Goal: Task Accomplishment & Management: Complete application form

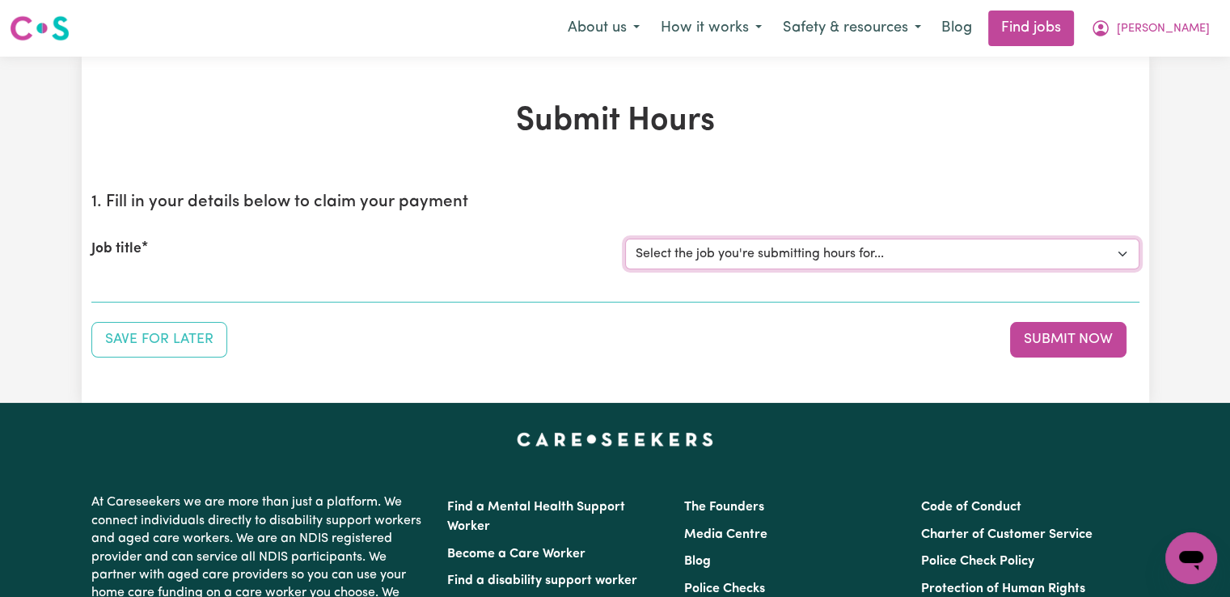
click at [739, 253] on select "Select the job you're submitting hours for... [[PERSON_NAME]] Support worker/cl…" at bounding box center [882, 254] width 514 height 31
select select "12128"
click at [625, 239] on select "Select the job you're submitting hours for... [[PERSON_NAME]] Support worker/cl…" at bounding box center [882, 254] width 514 height 31
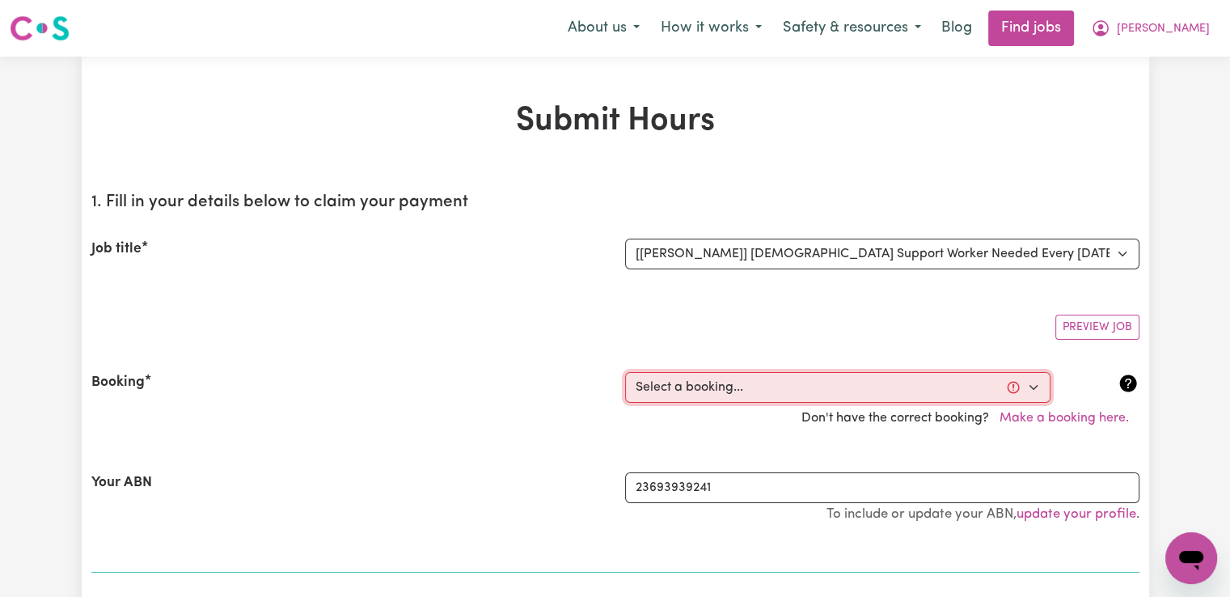
click at [704, 382] on select "Select a booking... [DATE] 02:00pm to 04:00pm (RECURRING) [DATE] 02:00pm to 04:…" at bounding box center [837, 387] width 425 height 31
select select "348954"
click at [625, 372] on select "Select a booking... [DATE] 02:00pm to 04:00pm (RECURRING) [DATE] 02:00pm to 04:…" at bounding box center [837, 387] width 425 height 31
type input "[DATE]"
type input "12"
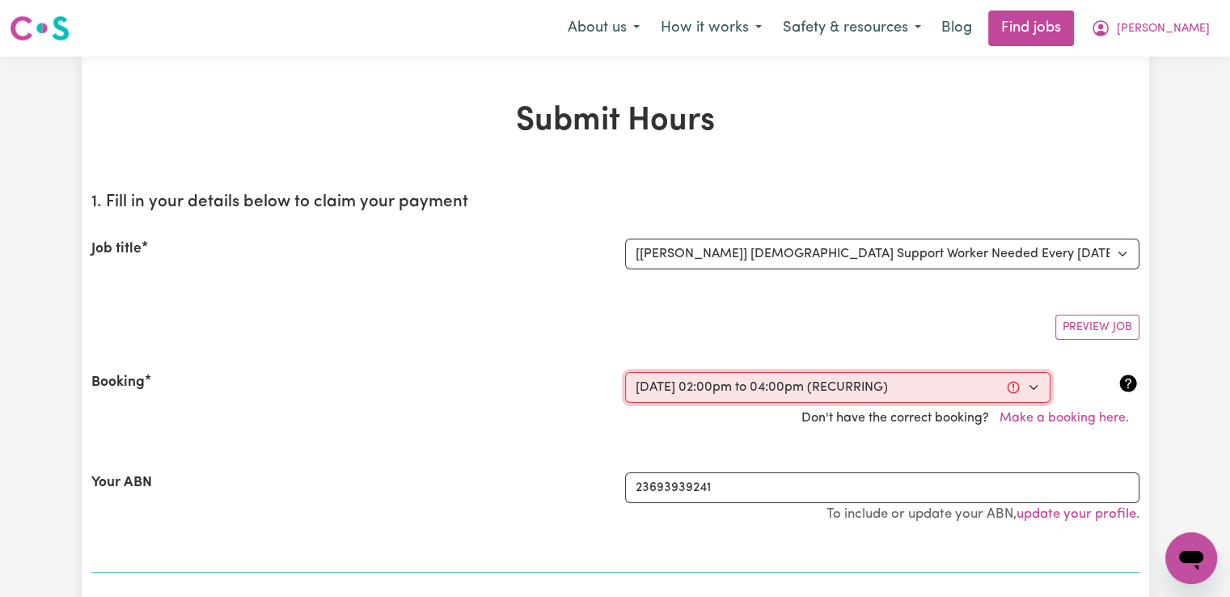
type input "9"
type input "2025"
type input "14:00"
type input "2"
type input "0"
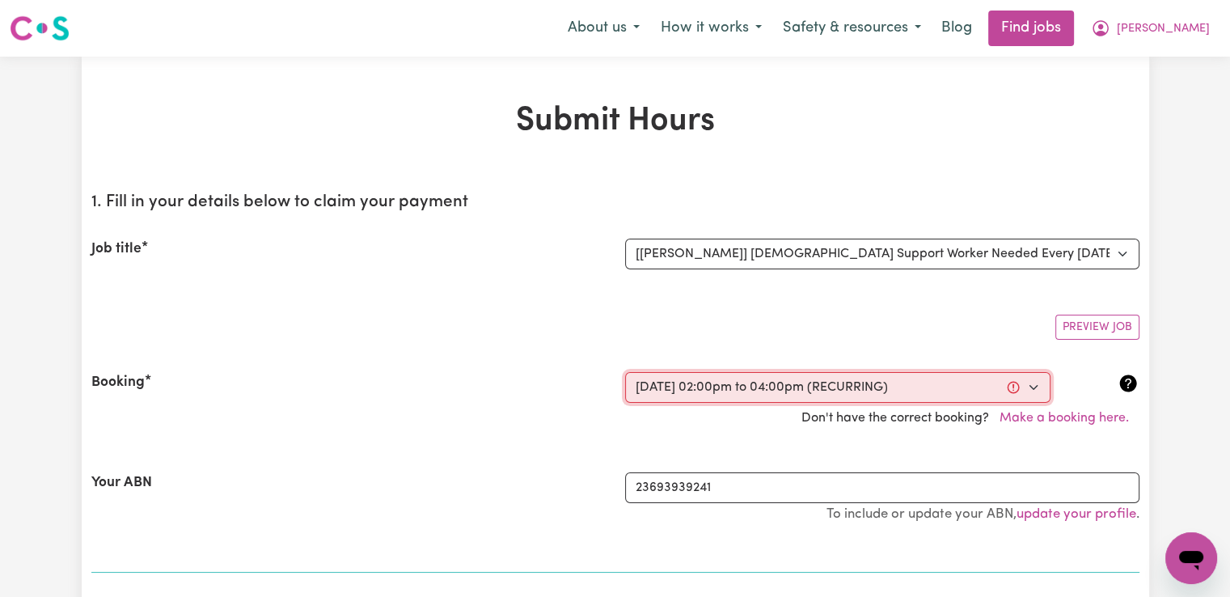
select select "pm"
type input "16:00"
type input "4"
type input "0"
select select "pm"
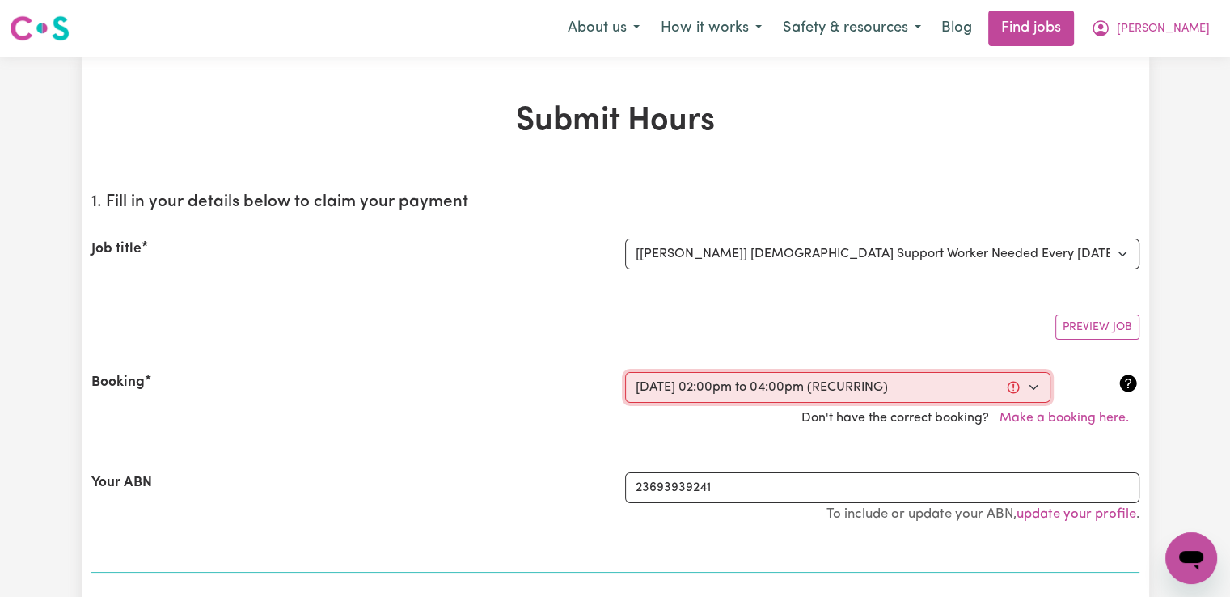
select select "49-Weekday"
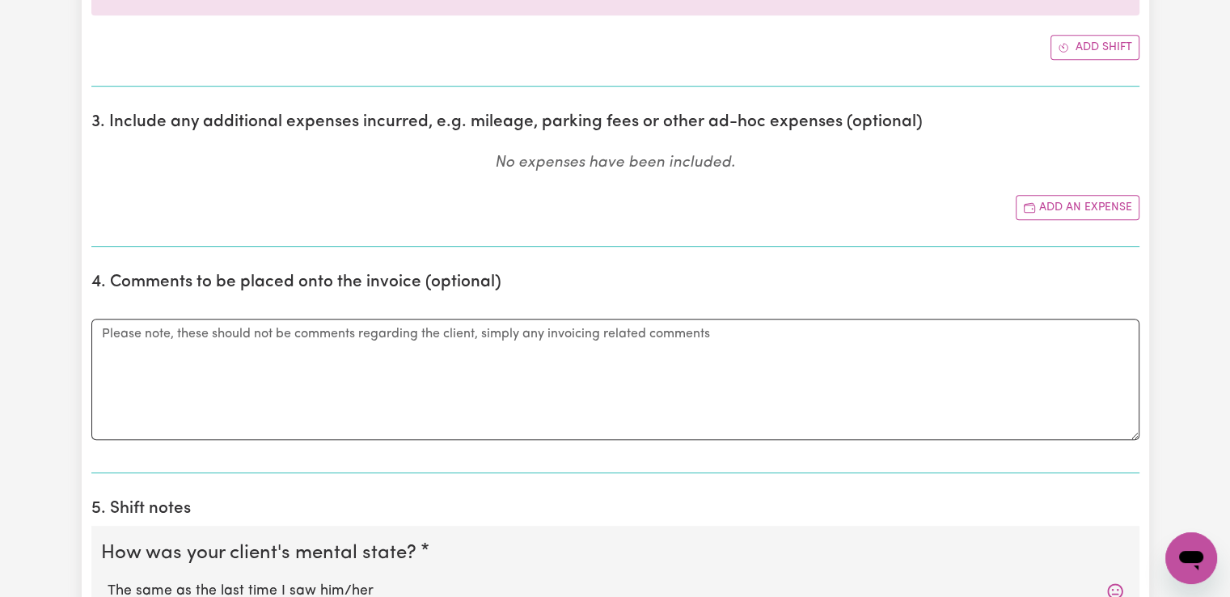
scroll to position [1051, 0]
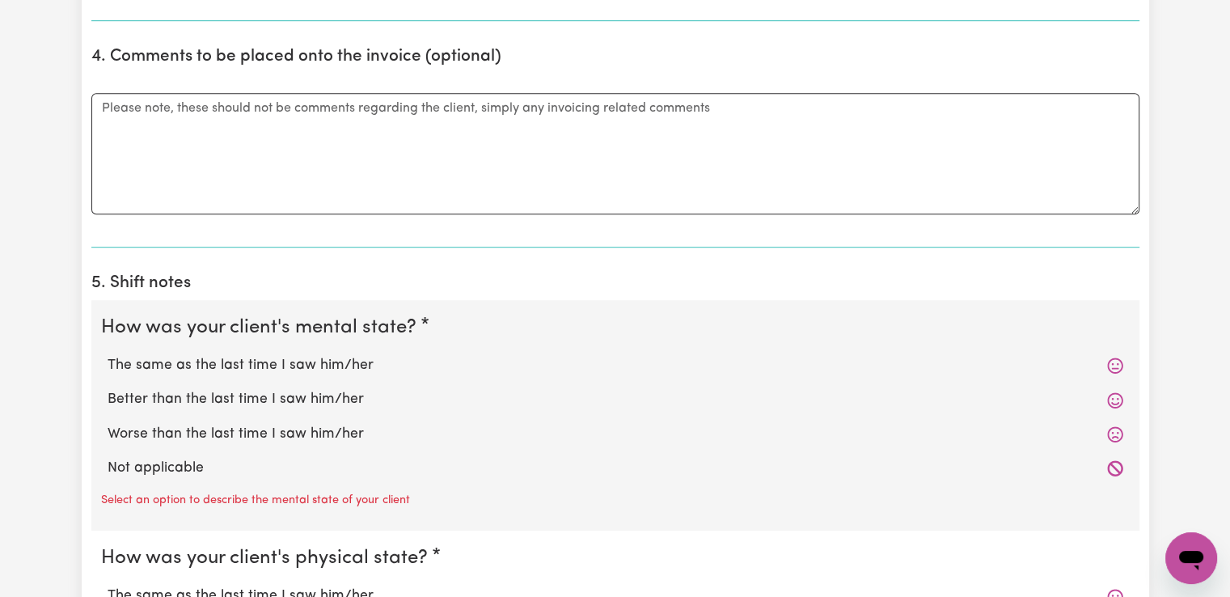
click at [283, 366] on label "The same as the last time I saw him/her" at bounding box center [616, 365] width 1016 height 21
click at [108, 355] on input "The same as the last time I saw him/her" at bounding box center [107, 354] width 1 height 1
radio input "true"
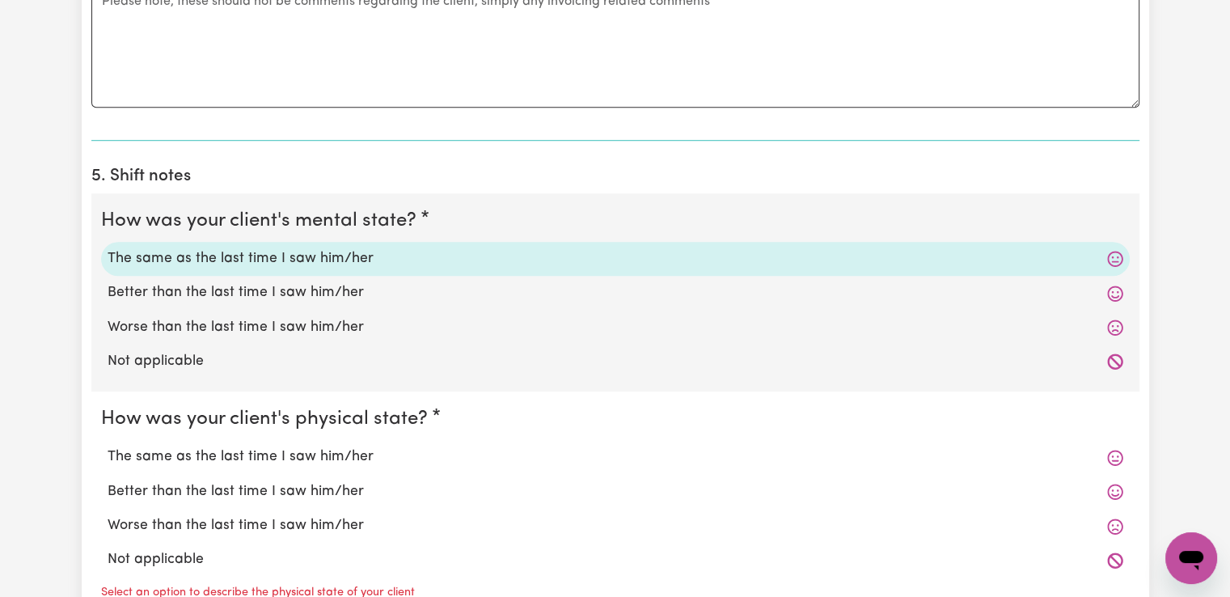
scroll to position [1294, 0]
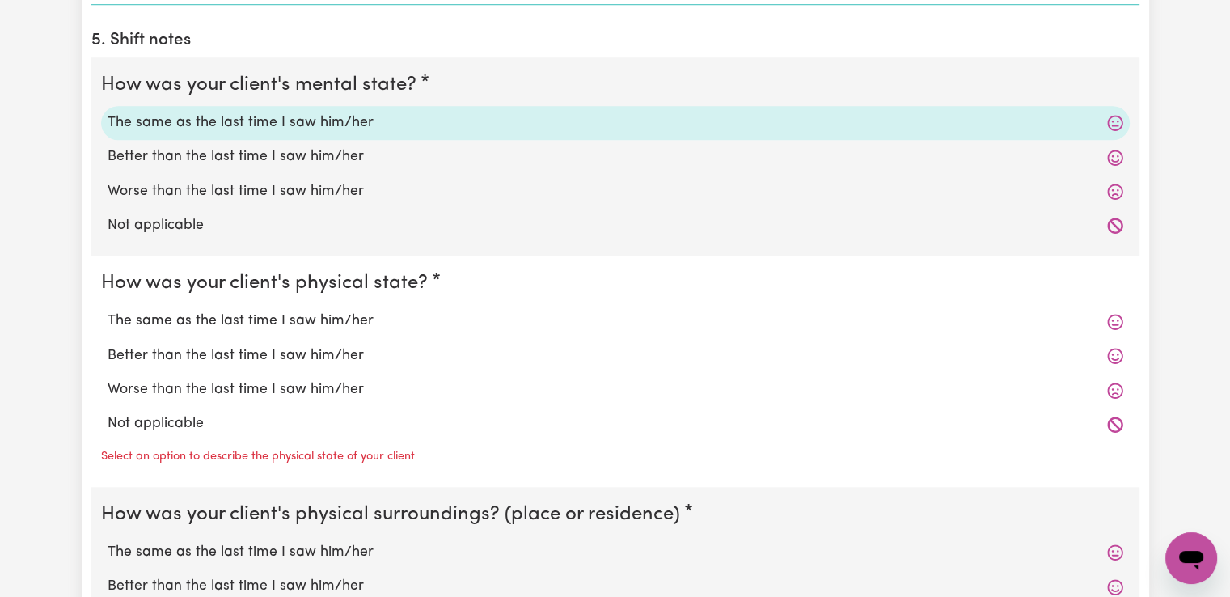
click at [285, 324] on label "The same as the last time I saw him/her" at bounding box center [616, 321] width 1016 height 21
click at [108, 311] on input "The same as the last time I saw him/her" at bounding box center [107, 310] width 1 height 1
radio input "true"
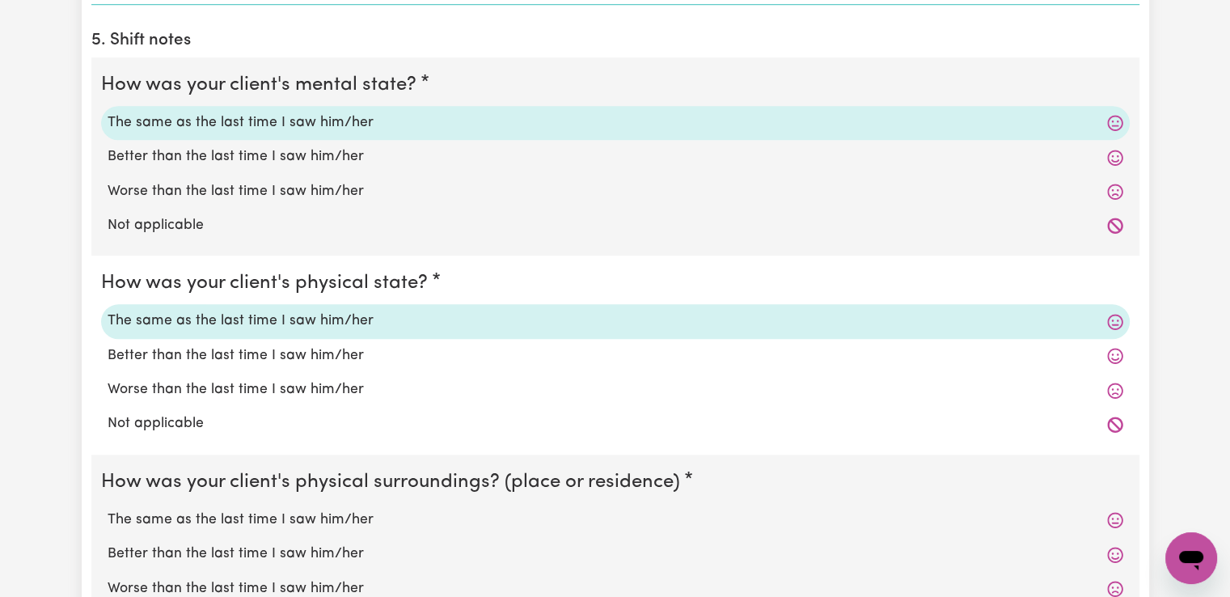
scroll to position [1456, 0]
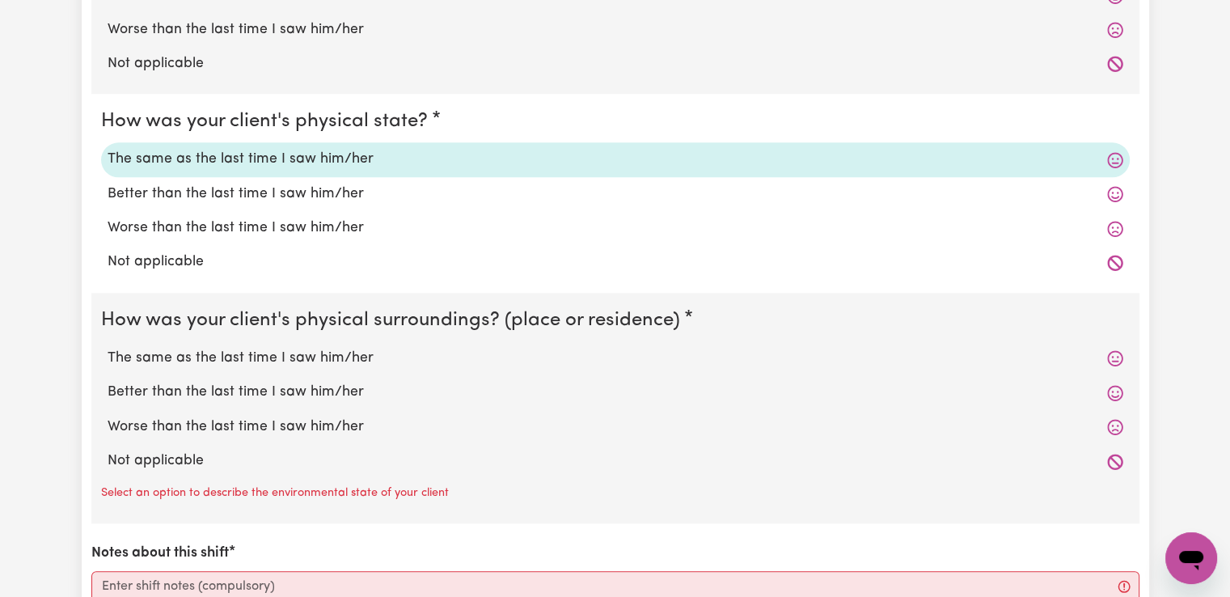
click at [284, 367] on div "The same as the last time I saw him/her" at bounding box center [615, 358] width 1029 height 34
click at [280, 356] on label "The same as the last time I saw him/her" at bounding box center [616, 358] width 1016 height 21
click at [108, 348] on input "The same as the last time I saw him/her" at bounding box center [107, 347] width 1 height 1
radio input "true"
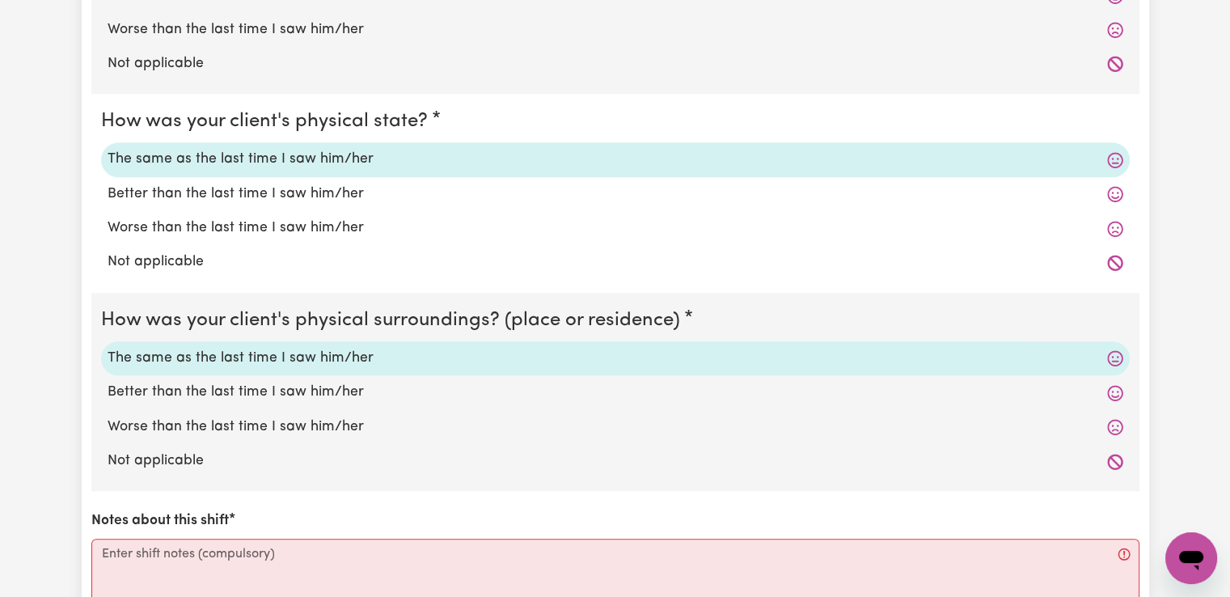
scroll to position [1779, 0]
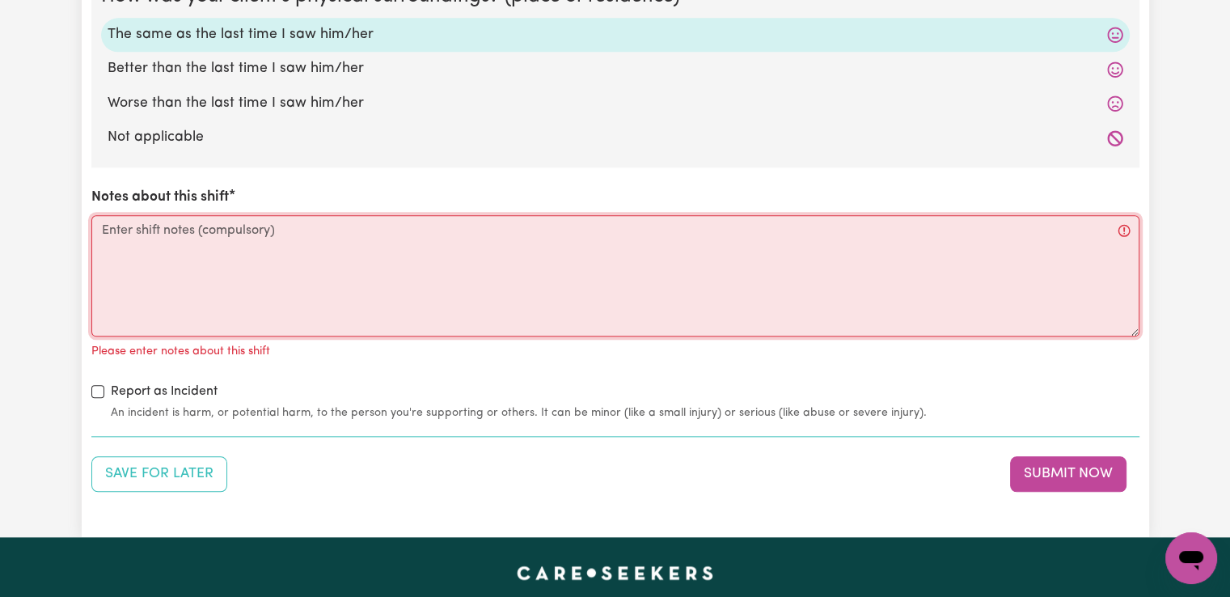
click at [251, 281] on textarea "Notes about this shift" at bounding box center [615, 275] width 1048 height 121
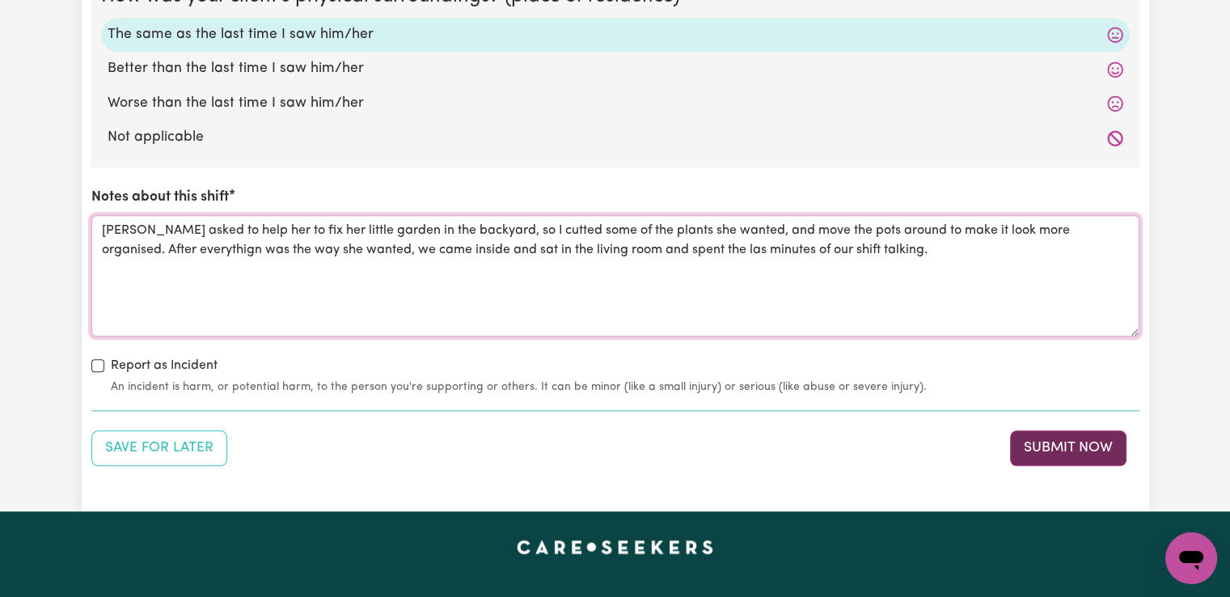
type textarea "[PERSON_NAME] asked to help her to fix her little garden in the backyard, so I …"
click at [1051, 450] on button "Submit Now" at bounding box center [1068, 448] width 116 height 36
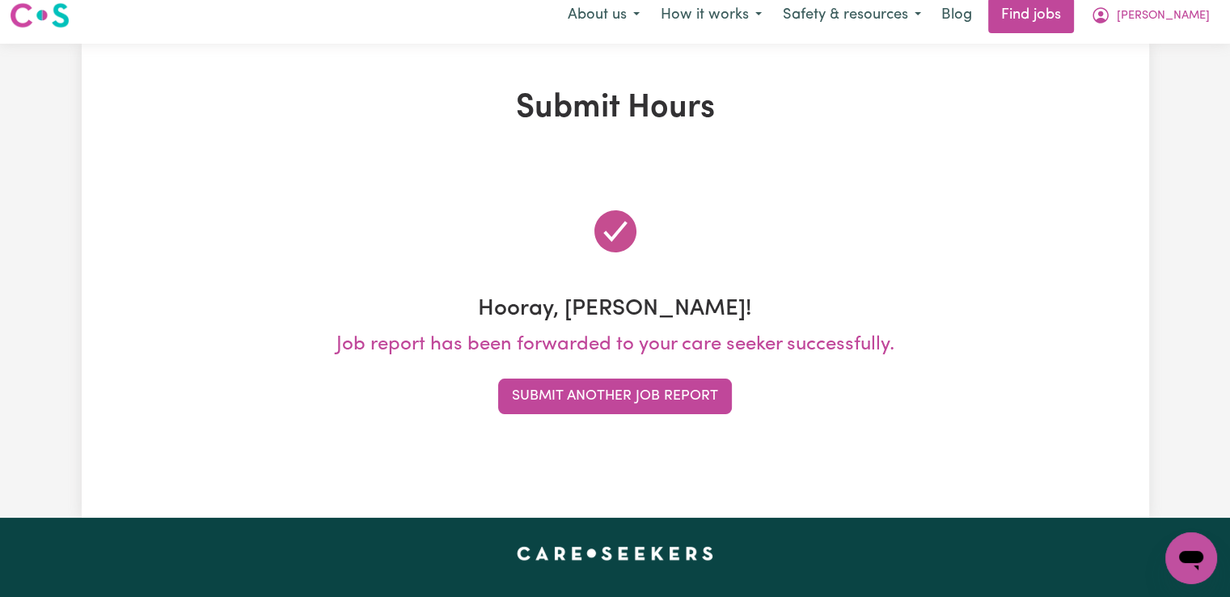
scroll to position [0, 0]
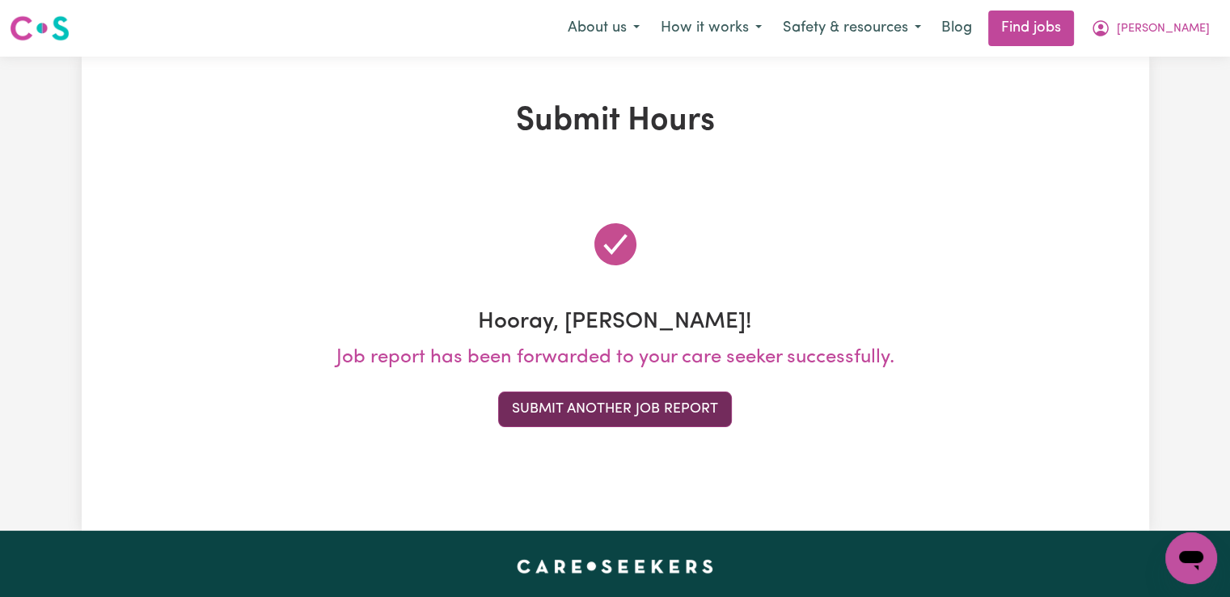
click at [570, 417] on button "Submit Another Job Report" at bounding box center [615, 409] width 234 height 36
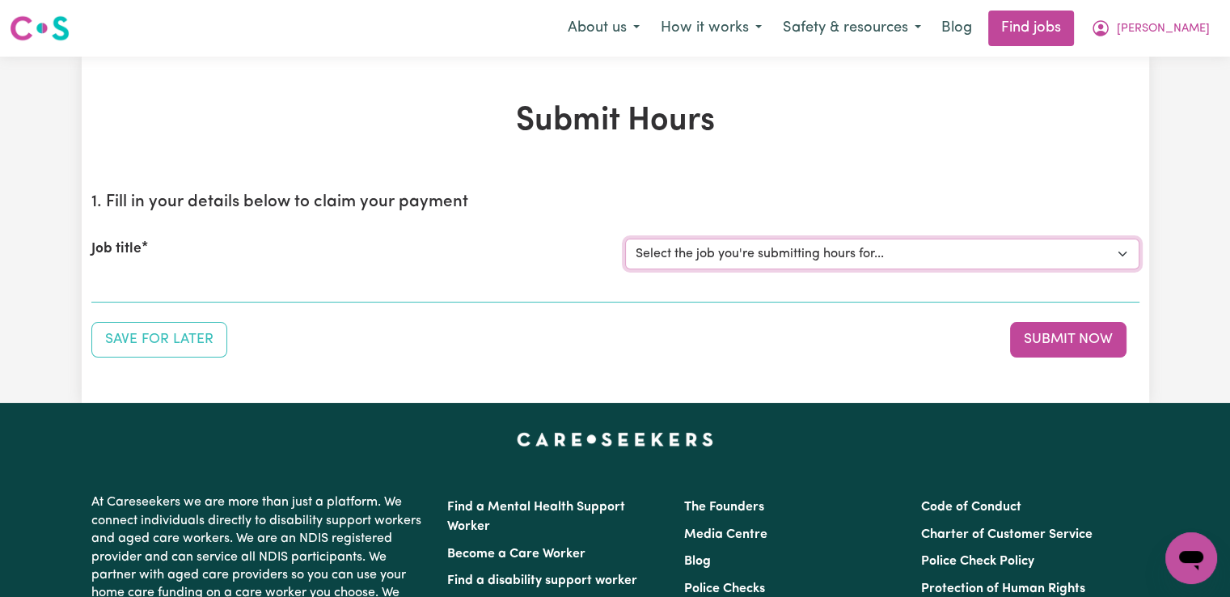
click at [829, 250] on select "Select the job you're submitting hours for... [[PERSON_NAME]] Support worker/cl…" at bounding box center [882, 254] width 514 height 31
select select "12128"
click at [625, 239] on select "Select the job you're submitting hours for... [[PERSON_NAME]] Support worker/cl…" at bounding box center [882, 254] width 514 height 31
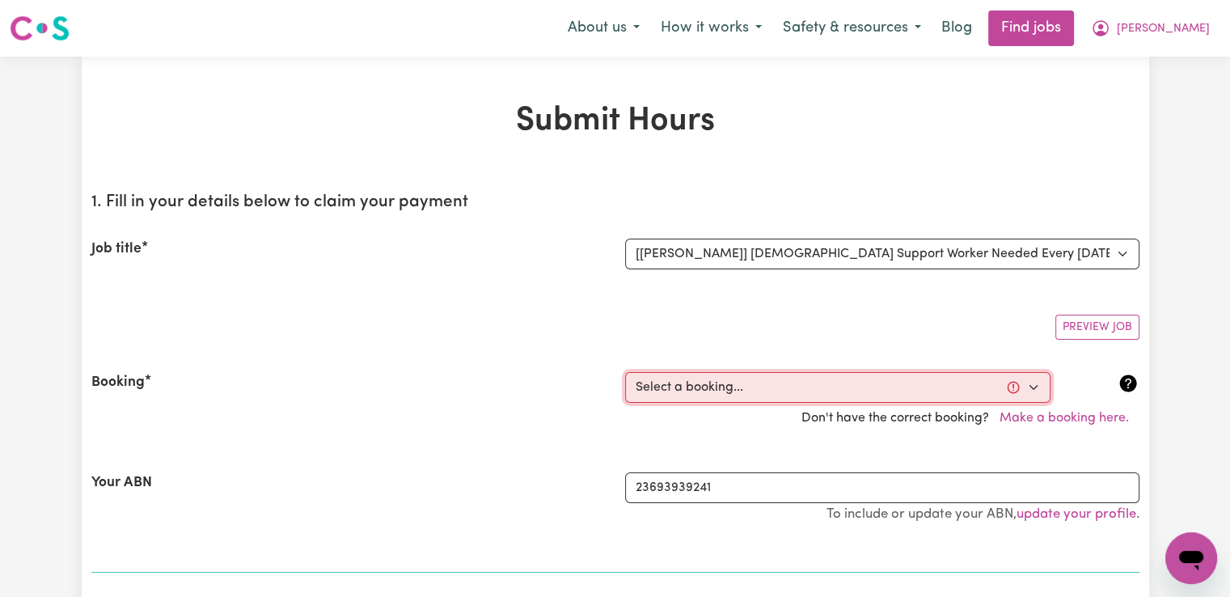
click at [696, 388] on select "Select a booking... [DATE] 02:00pm to 04:00pm (RECURRING) [DATE] 02:00pm to 04:…" at bounding box center [837, 387] width 425 height 31
select select "349526"
click at [625, 372] on select "Select a booking... [DATE] 02:00pm to 04:00pm (RECURRING) [DATE] 02:00pm to 04:…" at bounding box center [837, 387] width 425 height 31
type input "[DATE]"
type input "10"
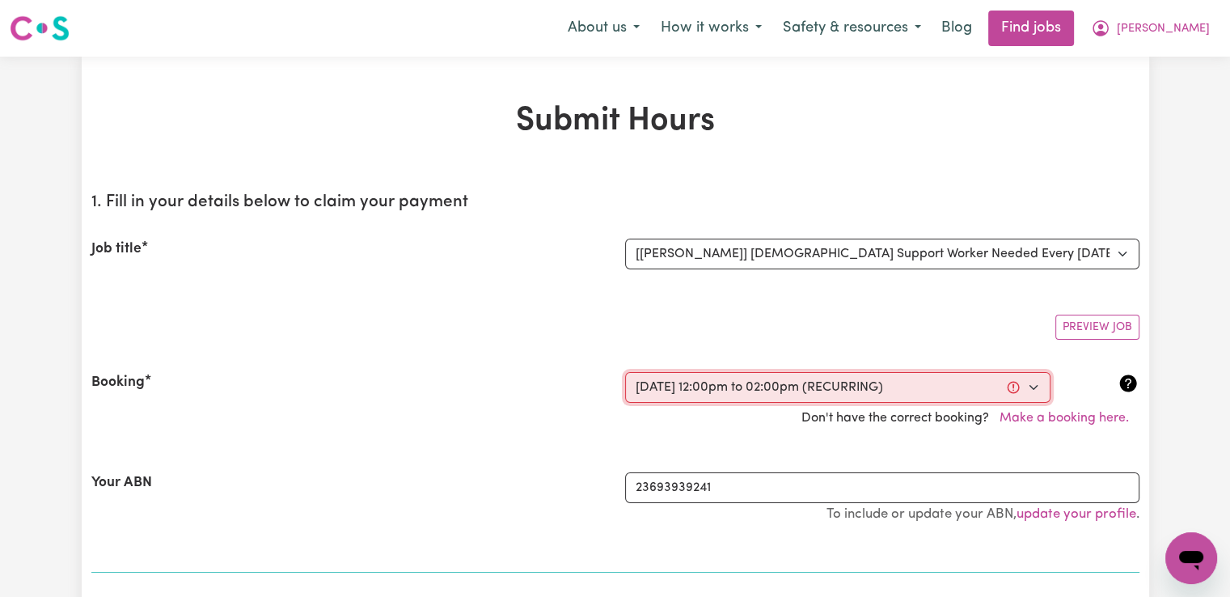
type input "9"
type input "2025"
type input "12:00"
type input "12"
type input "0"
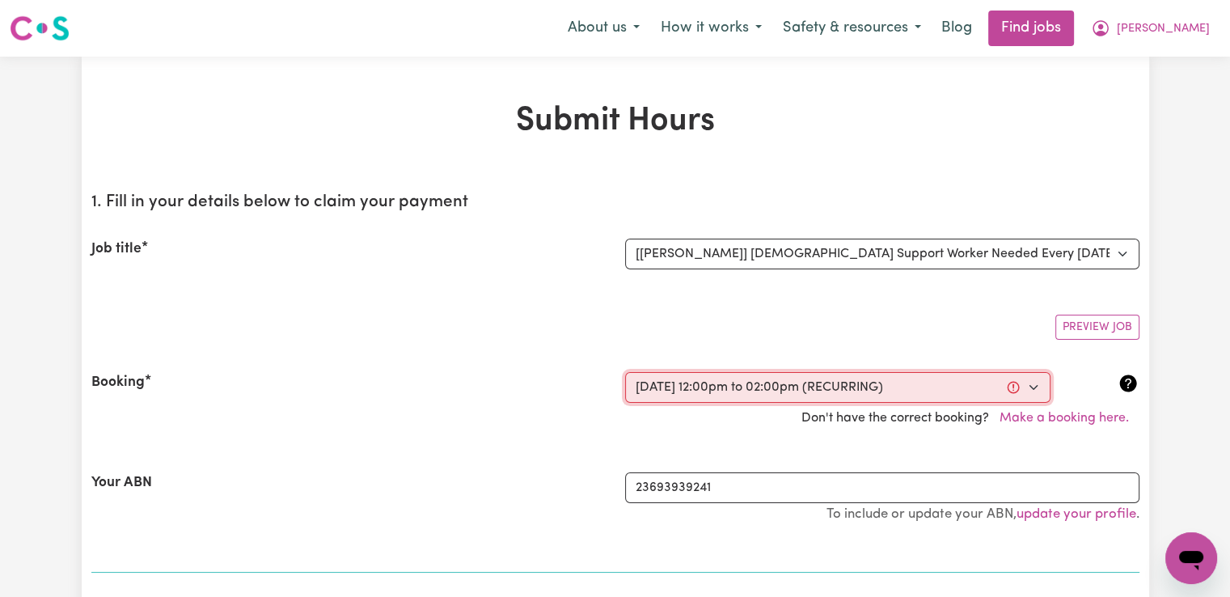
select select "pm"
type input "14:00"
type input "2"
type input "0"
select select "pm"
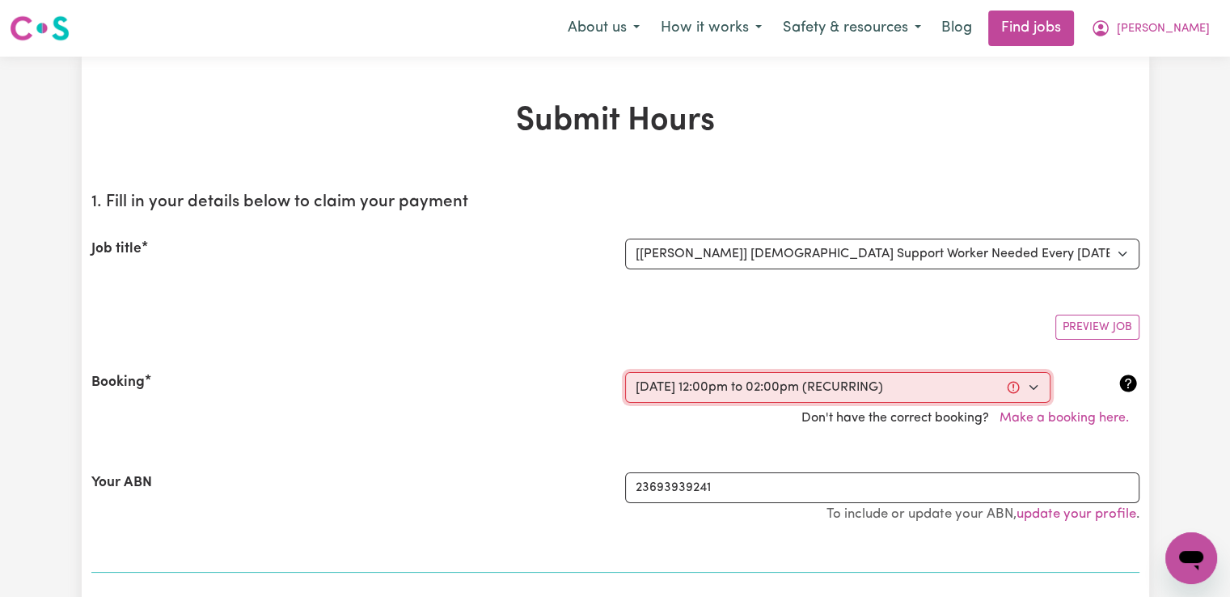
select select "49-Weekday"
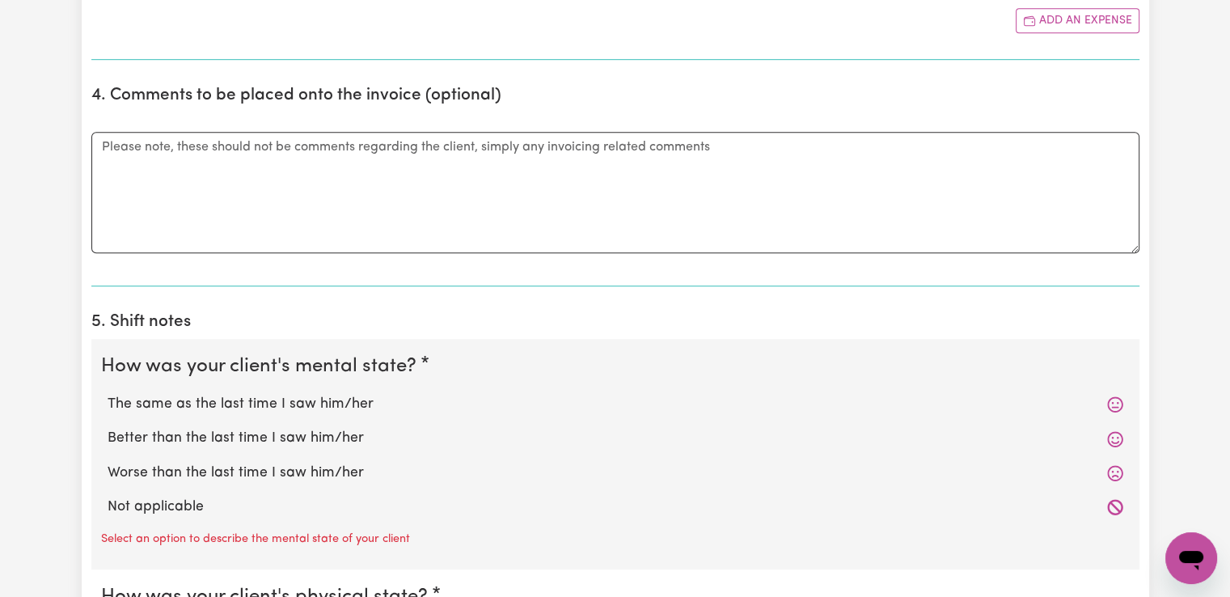
scroll to position [1051, 0]
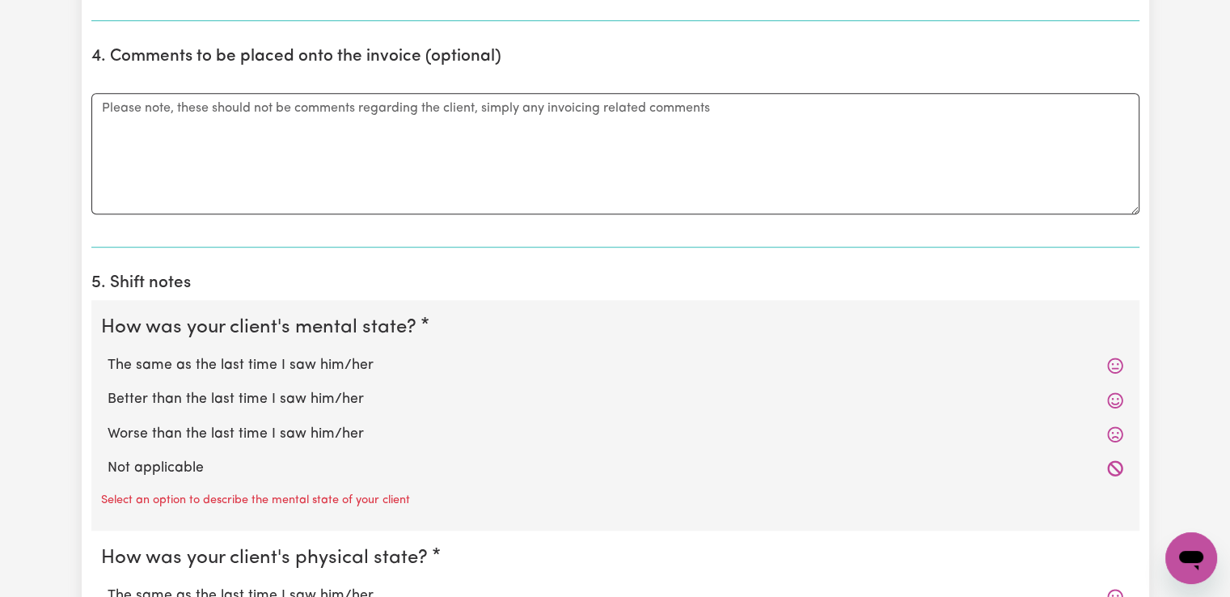
click at [260, 365] on label "The same as the last time I saw him/her" at bounding box center [616, 365] width 1016 height 21
click at [108, 355] on input "The same as the last time I saw him/her" at bounding box center [107, 354] width 1 height 1
radio input "true"
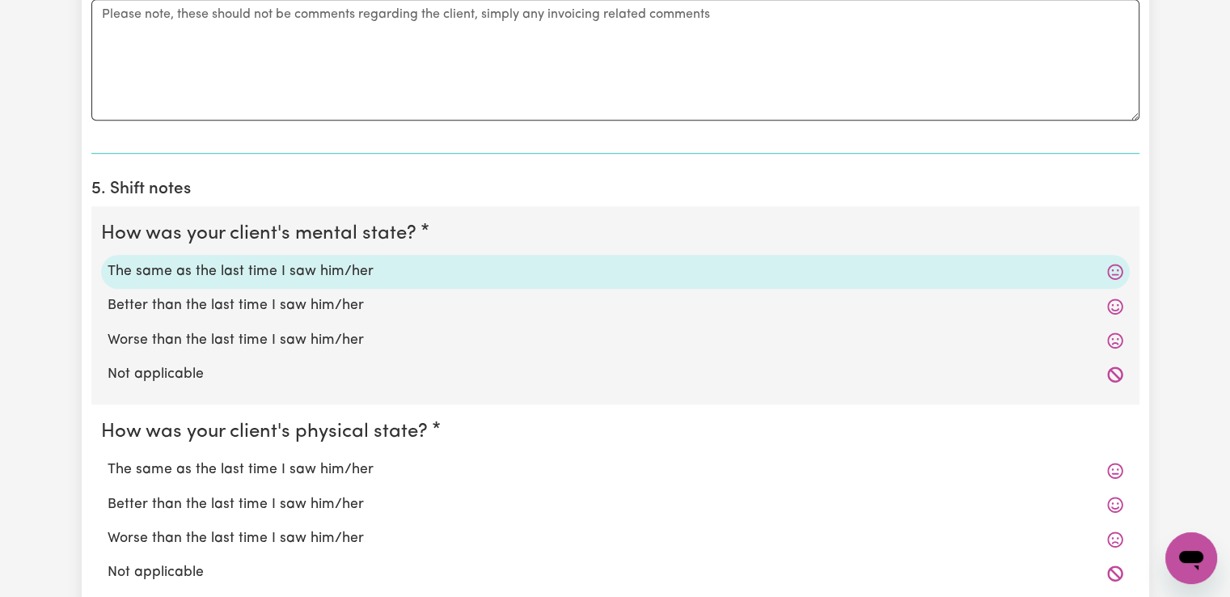
scroll to position [1213, 0]
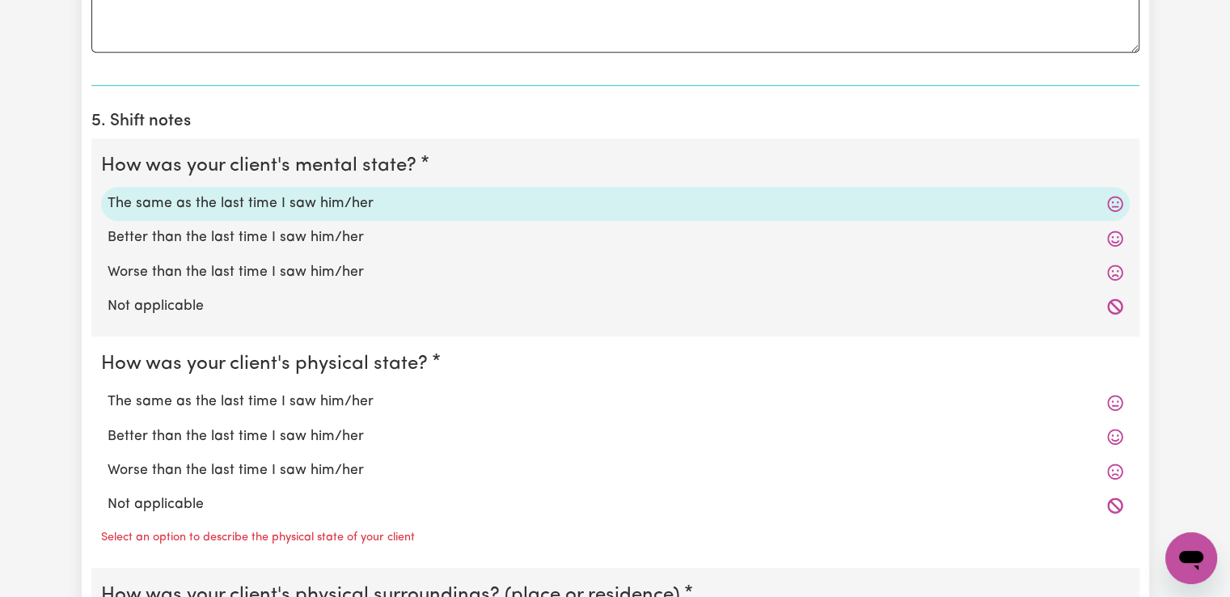
click at [272, 402] on label "The same as the last time I saw him/her" at bounding box center [616, 401] width 1016 height 21
click at [108, 391] on input "The same as the last time I saw him/her" at bounding box center [107, 391] width 1 height 1
radio input "true"
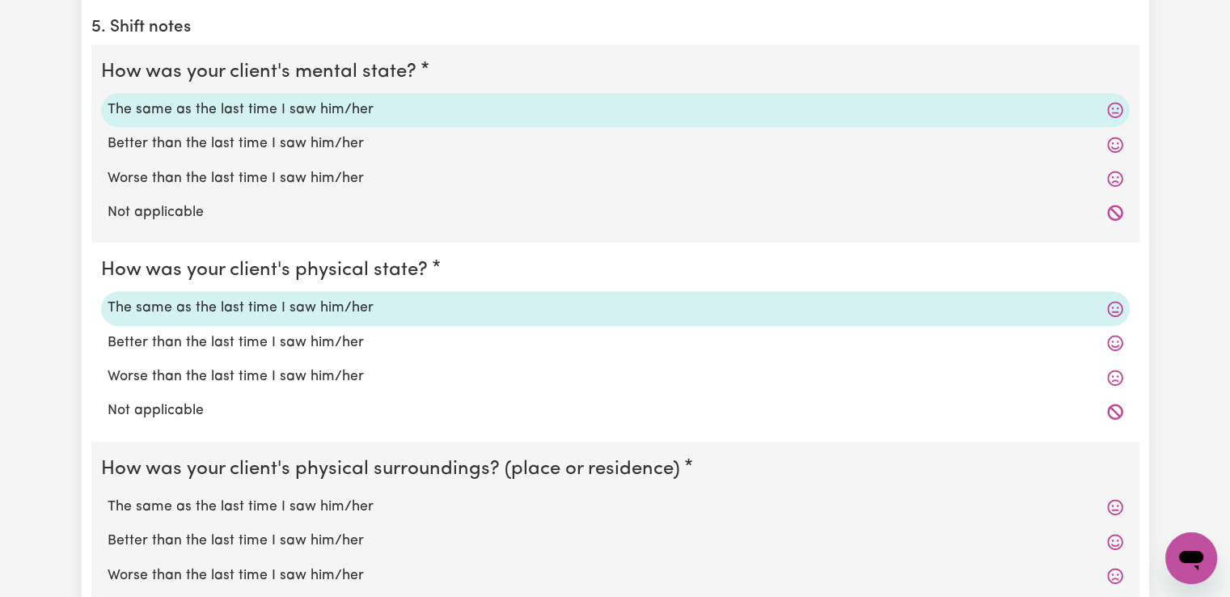
scroll to position [1456, 0]
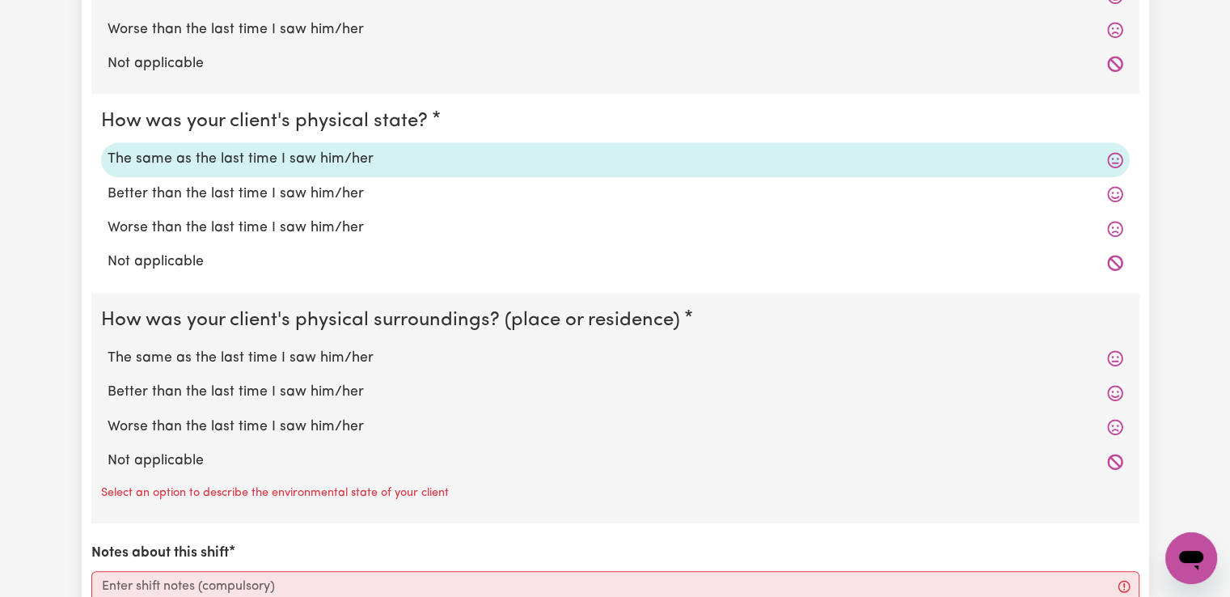
click at [268, 361] on label "The same as the last time I saw him/her" at bounding box center [616, 358] width 1016 height 21
click at [108, 348] on input "The same as the last time I saw him/her" at bounding box center [107, 347] width 1 height 1
radio input "true"
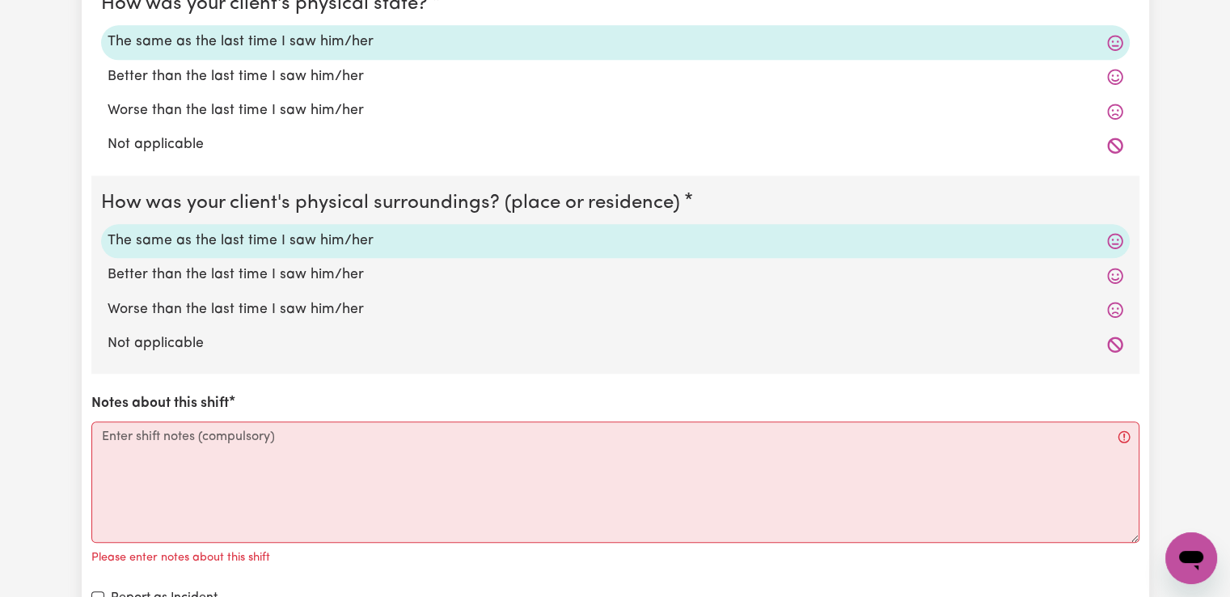
scroll to position [1698, 0]
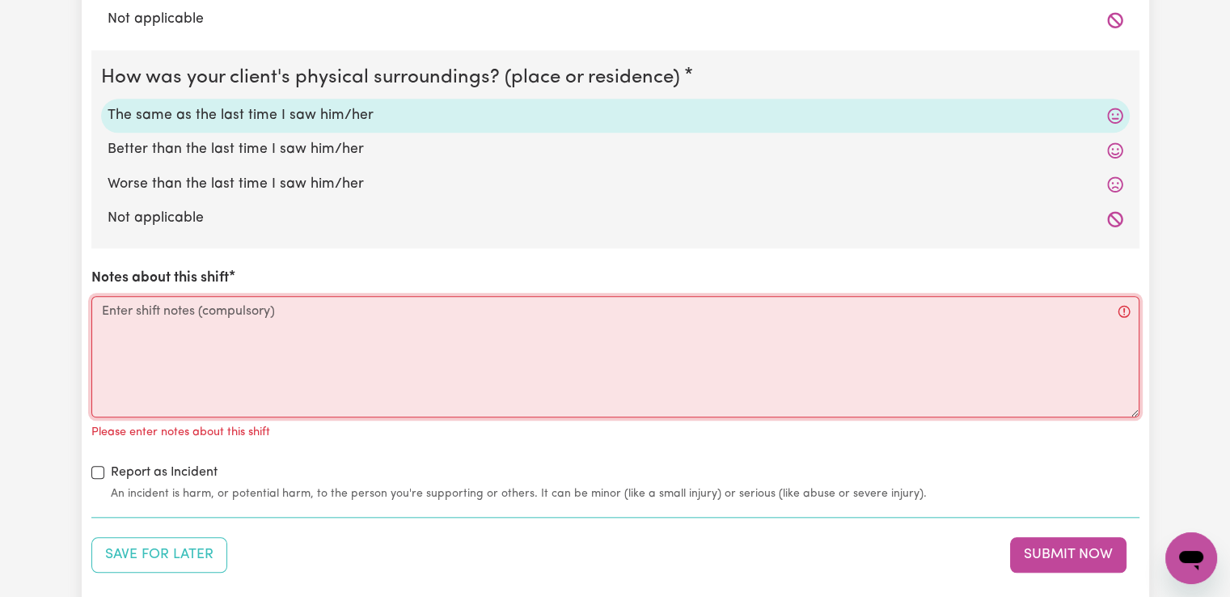
click at [268, 315] on textarea "Notes about this shift" at bounding box center [615, 356] width 1048 height 121
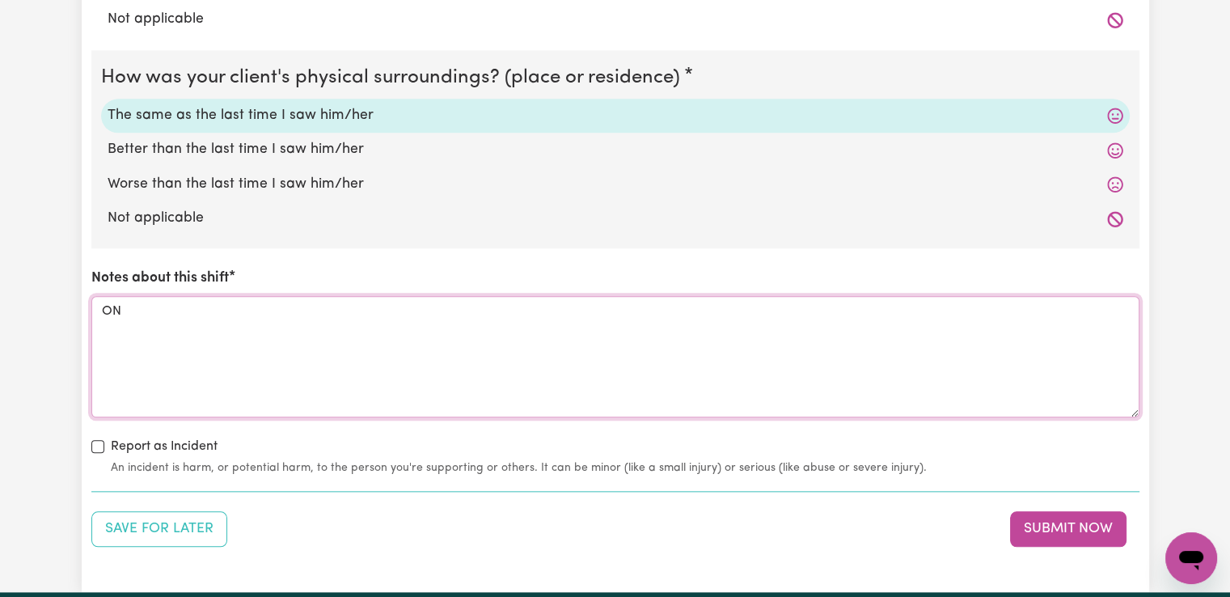
type textarea "O"
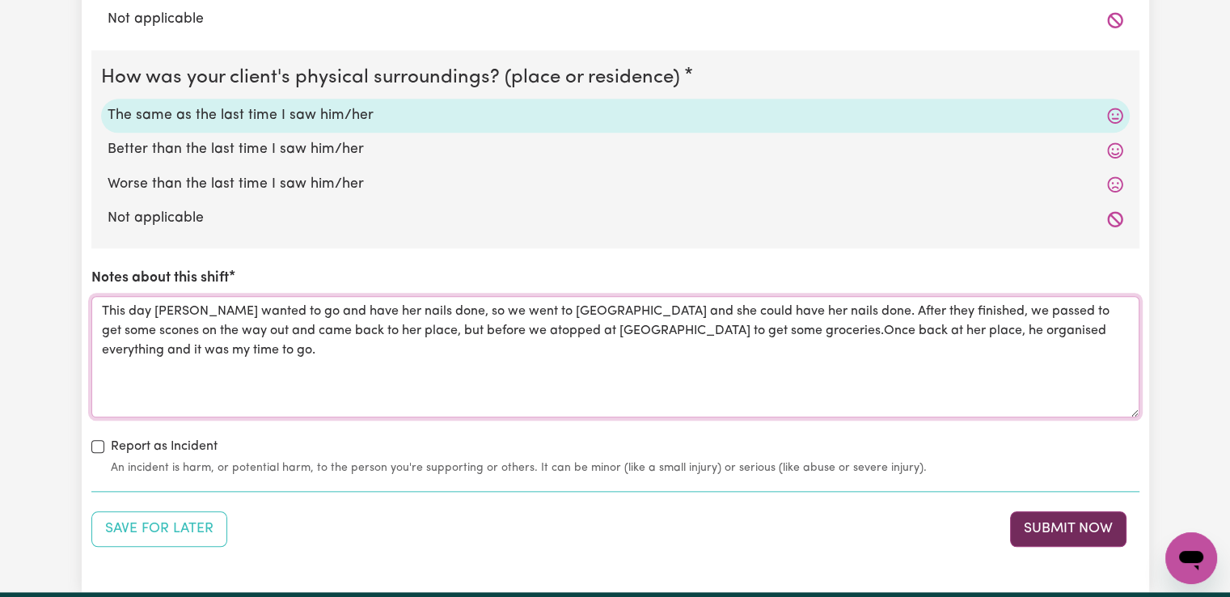
type textarea "This day [PERSON_NAME] wanted to go and have her nails done, so we went to [GEO…"
click at [1036, 523] on button "Submit Now" at bounding box center [1068, 529] width 116 height 36
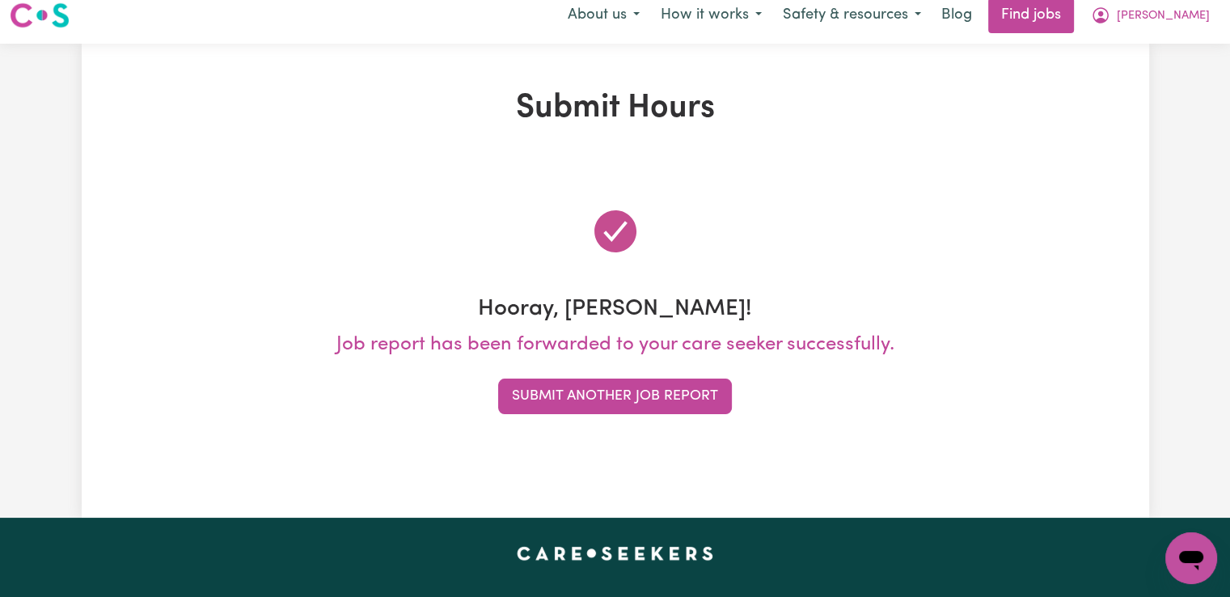
scroll to position [0, 0]
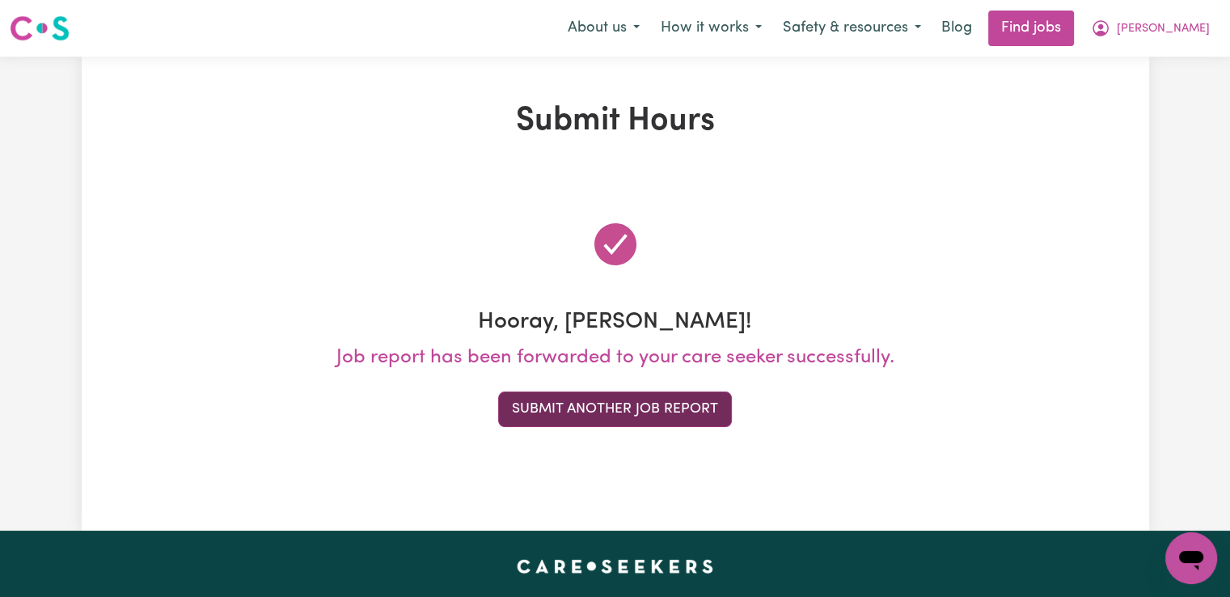
click at [670, 410] on button "Submit Another Job Report" at bounding box center [615, 409] width 234 height 36
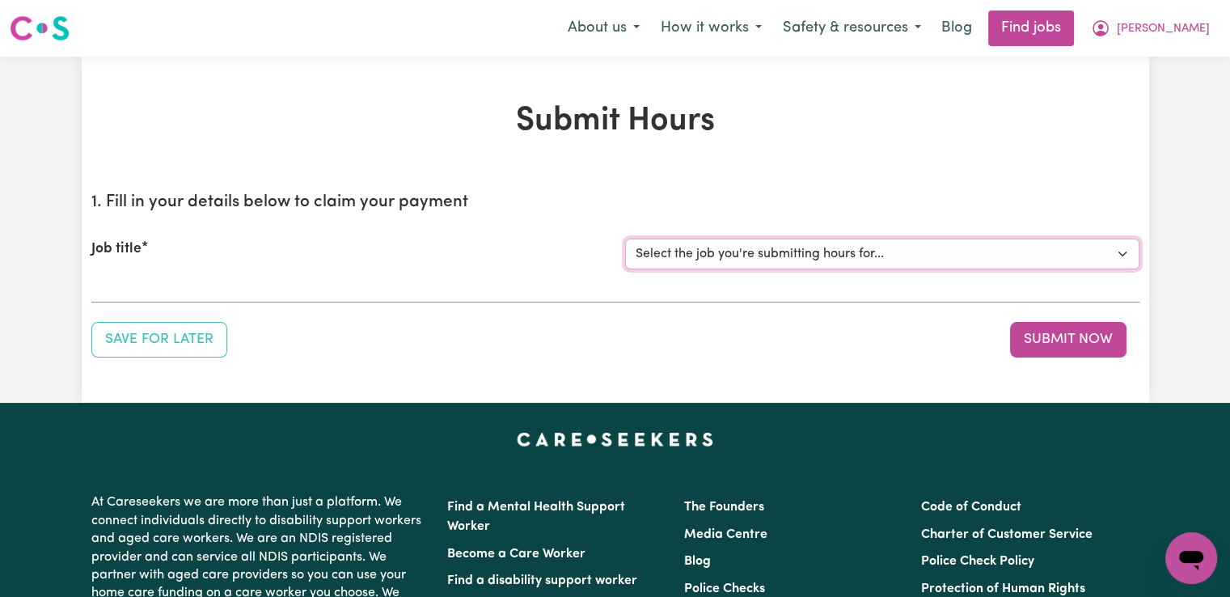
click at [784, 263] on select "Select the job you're submitting hours for... [[PERSON_NAME]] Support worker/cl…" at bounding box center [882, 254] width 514 height 31
select select "12128"
click at [625, 239] on select "Select the job you're submitting hours for... [[PERSON_NAME]] Support worker/cl…" at bounding box center [882, 254] width 514 height 31
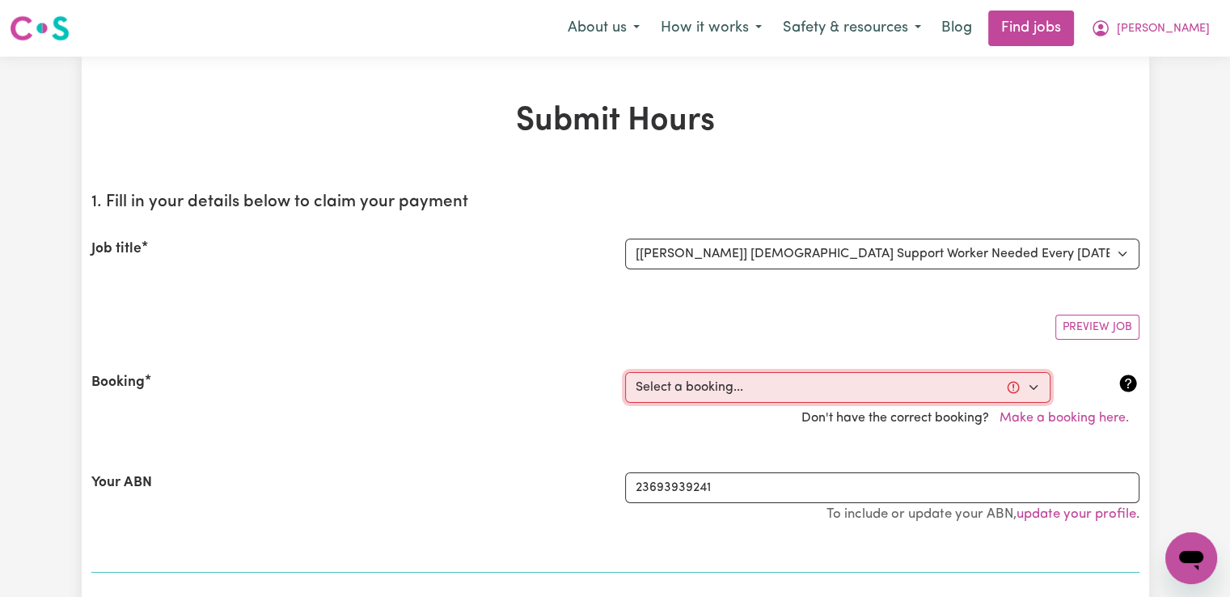
click at [683, 389] on select "Select a booking... [DATE] 02:00pm to 04:00pm (RECURRING) [DATE] 02:00pm to 04:…" at bounding box center [837, 387] width 425 height 31
select select "336462"
click at [625, 372] on select "Select a booking... [DATE] 02:00pm to 04:00pm (RECURRING) [DATE] 02:00pm to 04:…" at bounding box center [837, 387] width 425 height 31
type input "[DATE]"
type input "29"
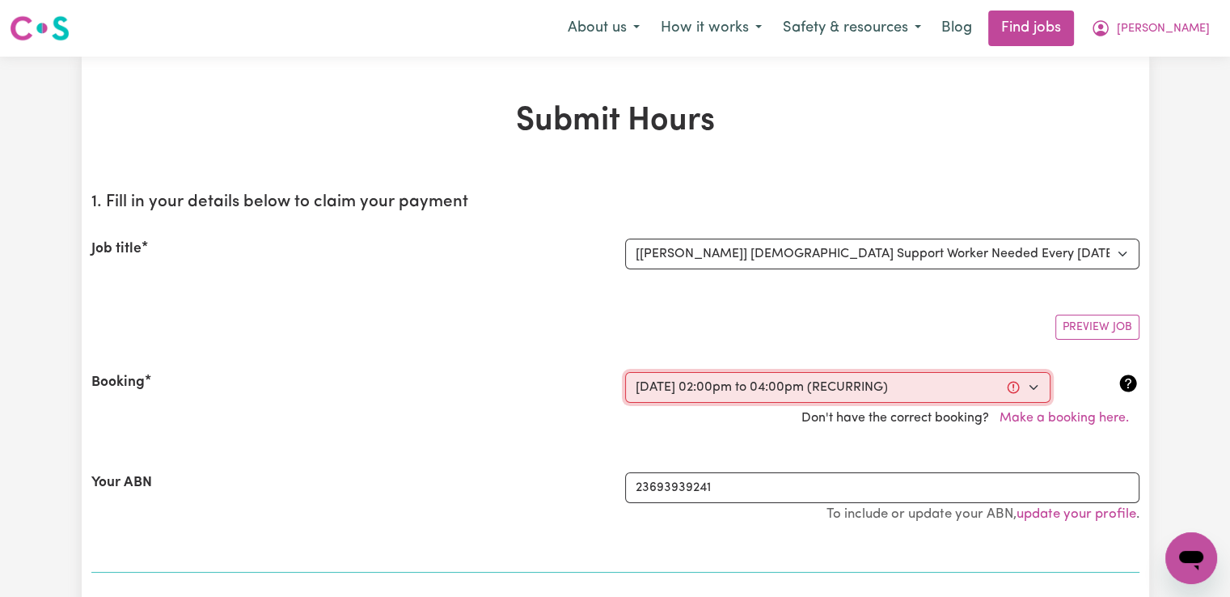
type input "8"
type input "2025"
type input "14:00"
type input "2"
type input "0"
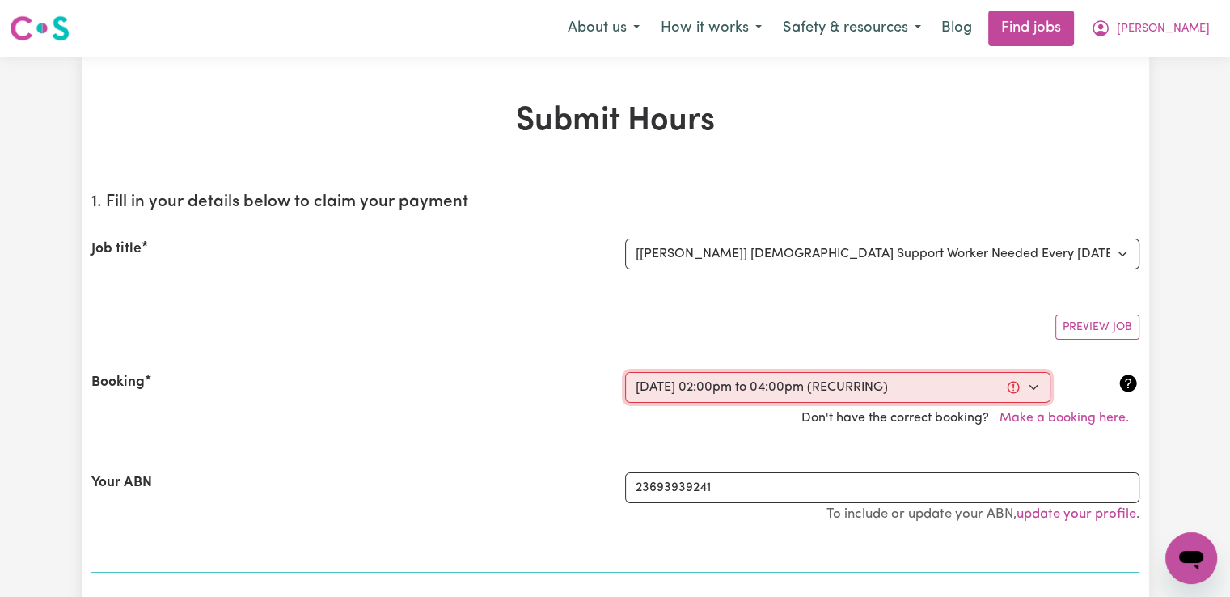
select select "pm"
type input "16:00"
type input "4"
type input "0"
select select "pm"
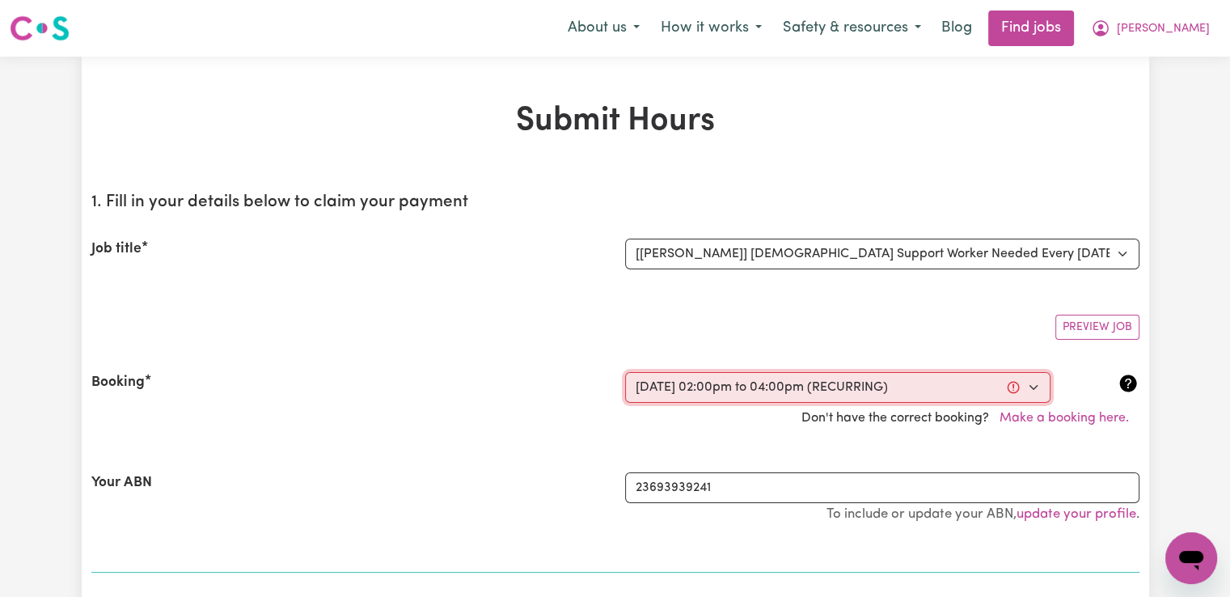
select select "49-Weekday"
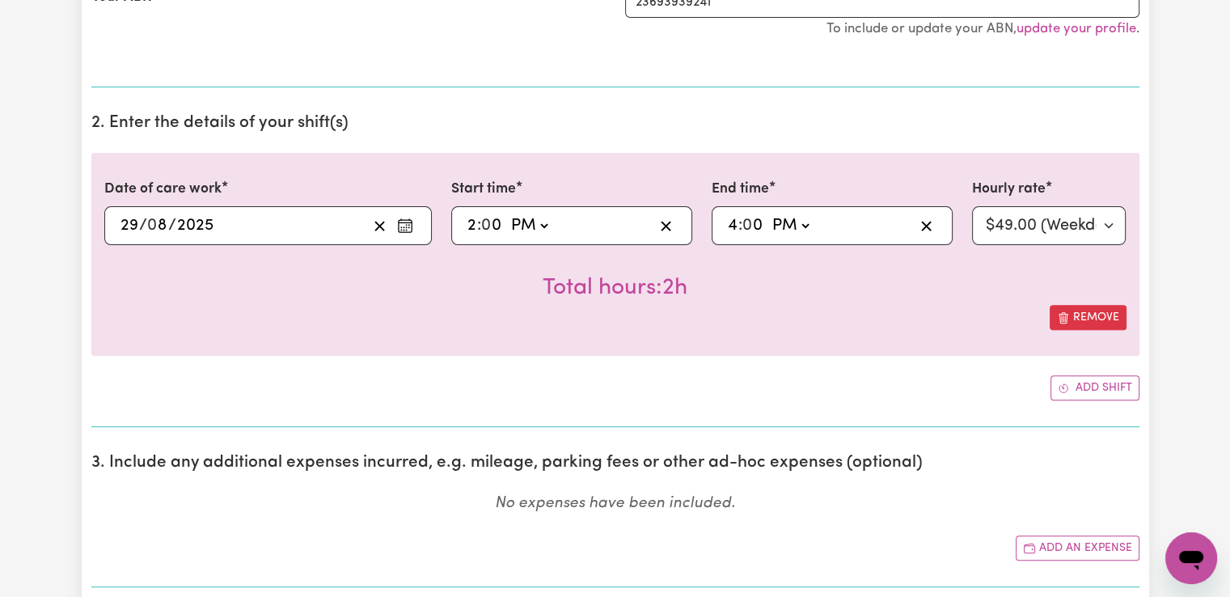
scroll to position [728, 0]
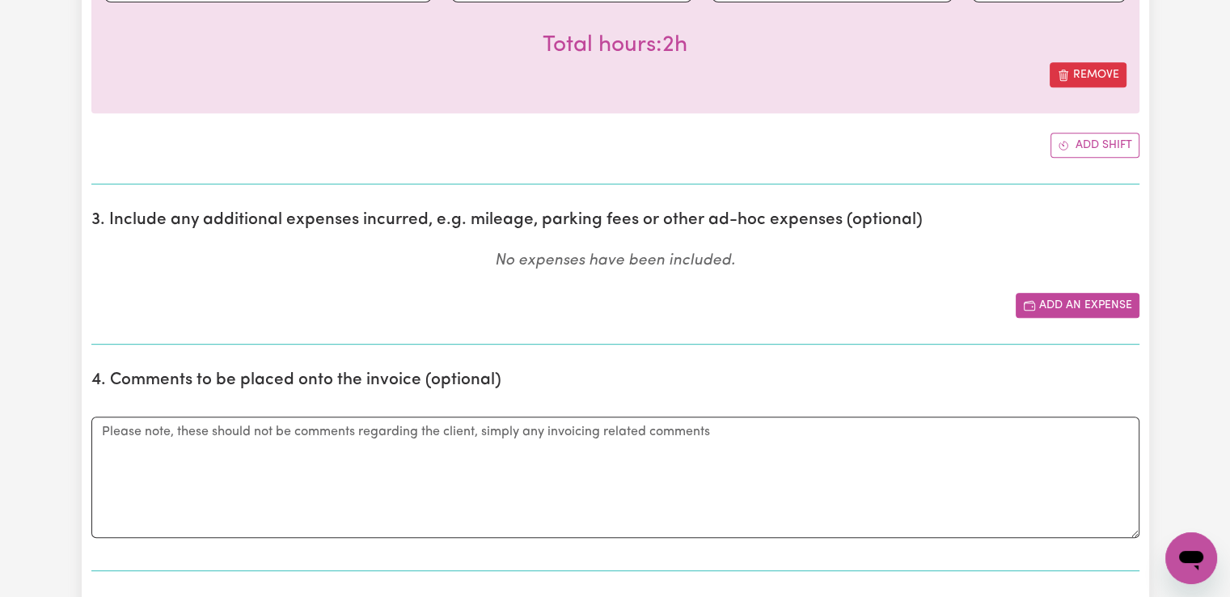
click at [1034, 297] on span "Add another expense" at bounding box center [1029, 305] width 13 height 17
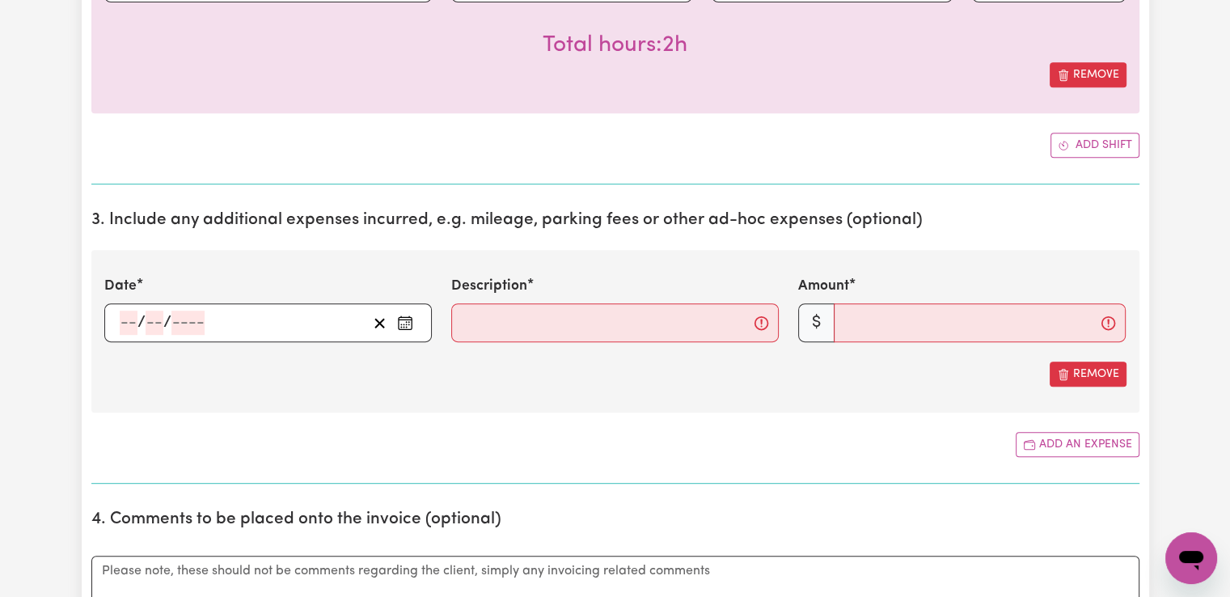
click at [128, 319] on input "number" at bounding box center [129, 323] width 18 height 24
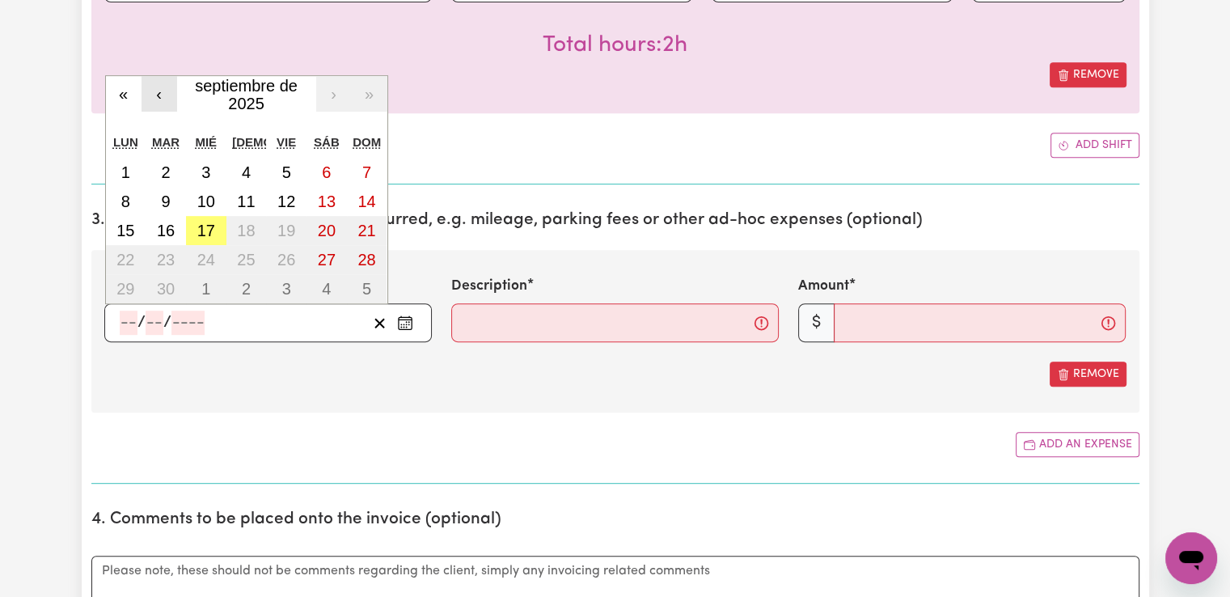
click at [154, 87] on button "‹" at bounding box center [160, 94] width 36 height 36
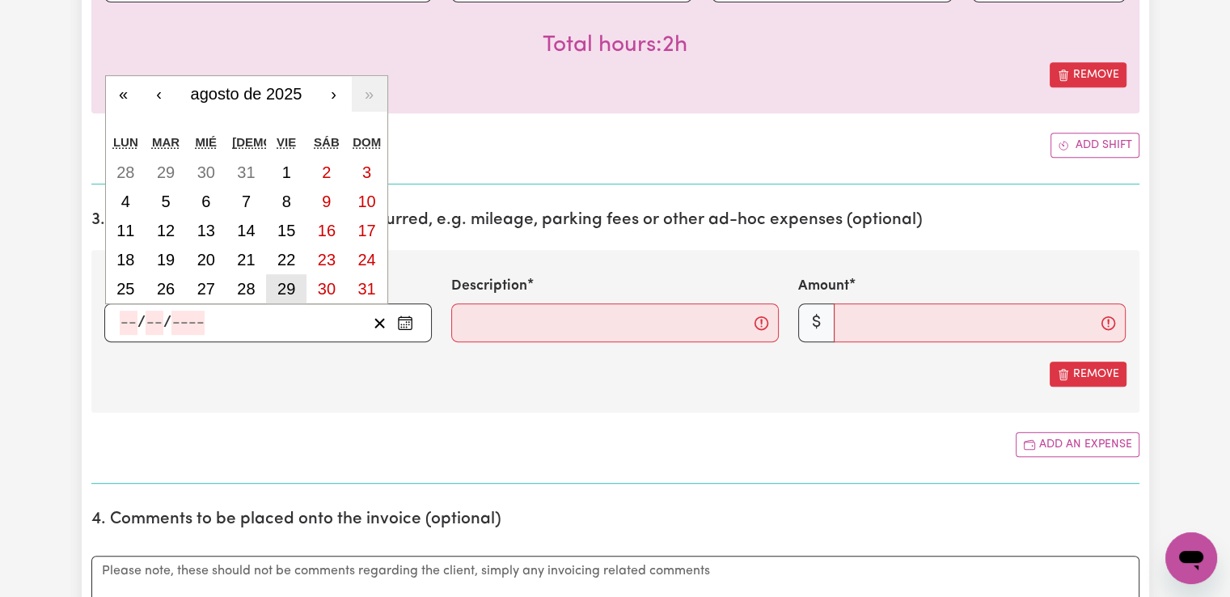
click at [290, 280] on abbr "29" at bounding box center [286, 289] width 18 height 18
type input "[DATE]"
type input "29"
type input "8"
type input "2025"
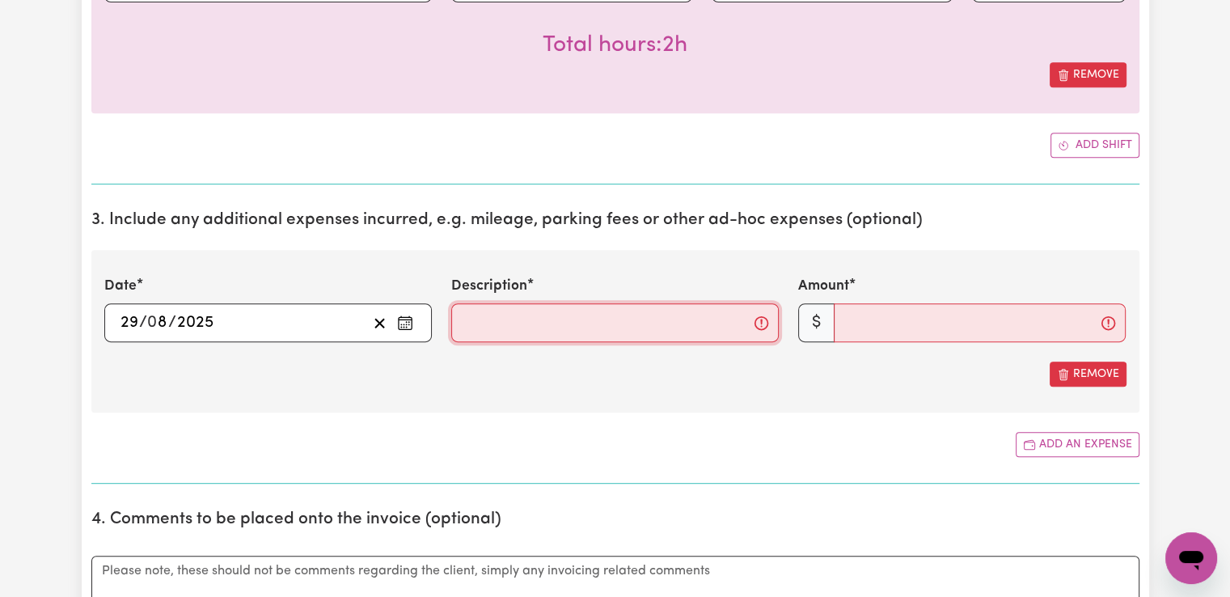
click at [498, 314] on input "Description" at bounding box center [615, 322] width 328 height 39
type input "Mileage"
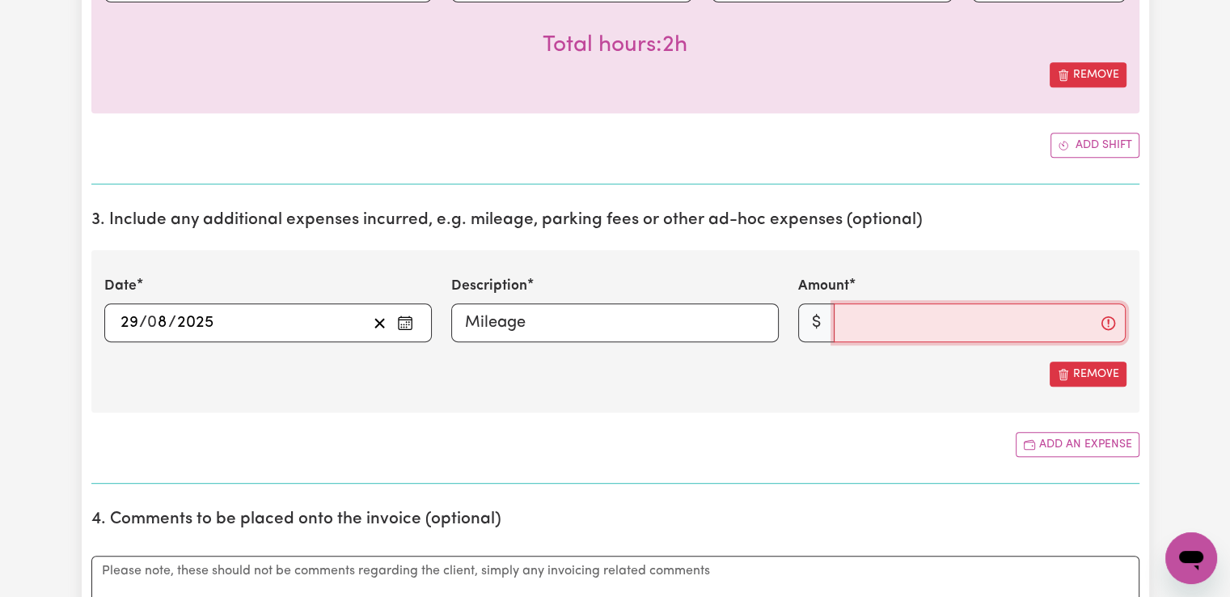
click at [919, 312] on input "Amount" at bounding box center [980, 322] width 292 height 39
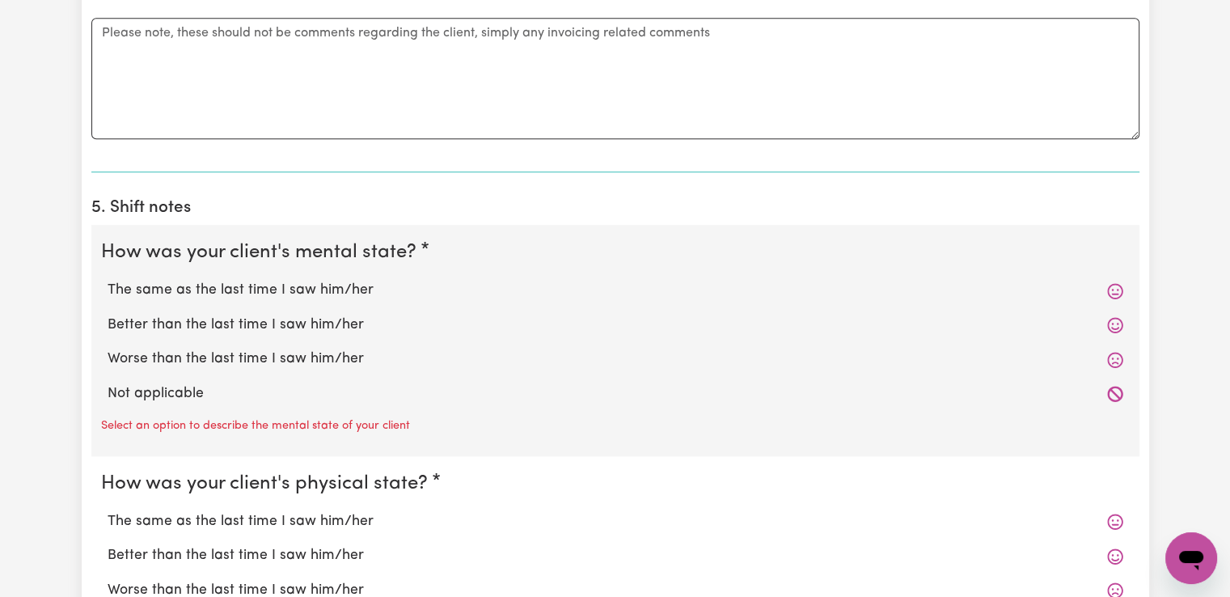
scroll to position [1294, 0]
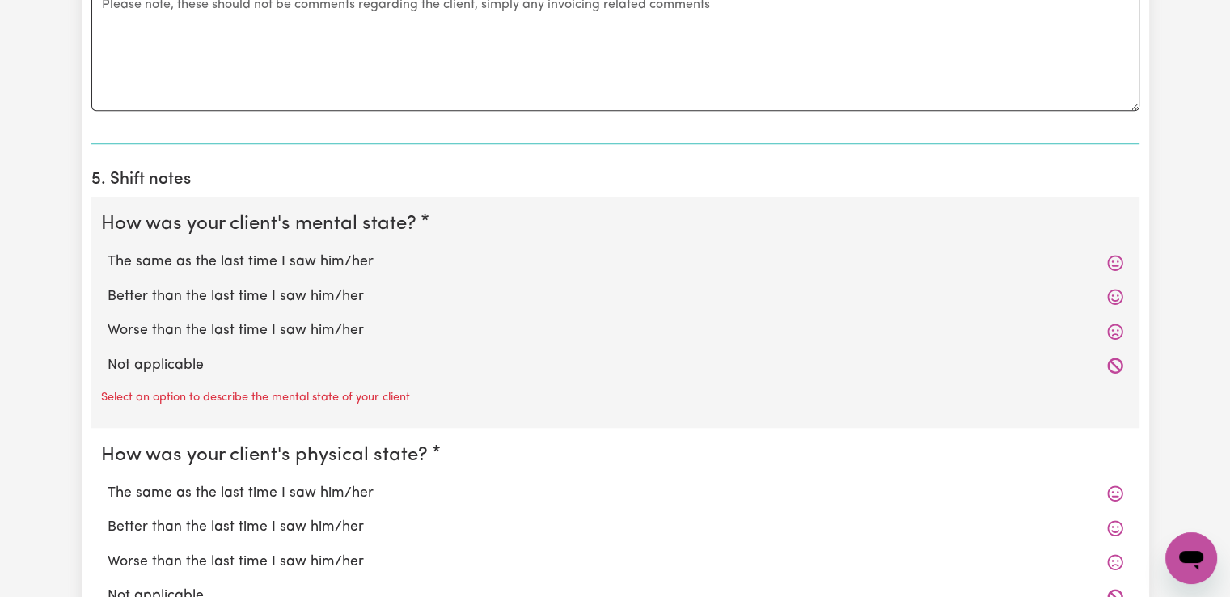
type input "6"
click at [275, 260] on label "The same as the last time I saw him/her" at bounding box center [616, 261] width 1016 height 21
click at [108, 251] on input "The same as the last time I saw him/her" at bounding box center [107, 251] width 1 height 1
radio input "true"
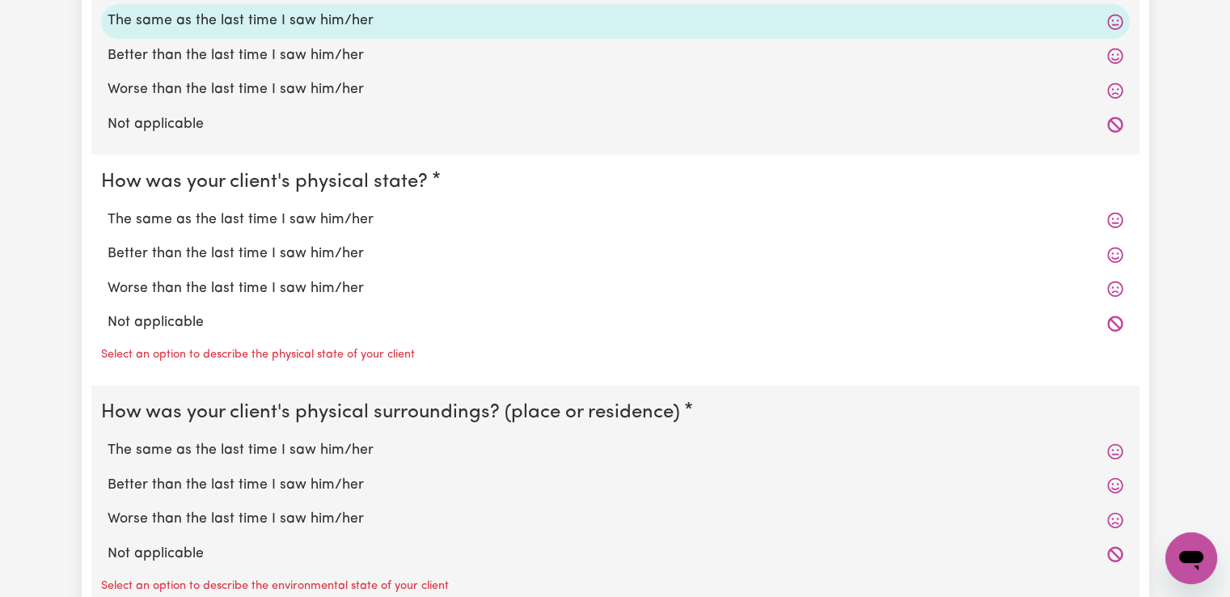
scroll to position [1536, 0]
click at [282, 210] on label "The same as the last time I saw him/her" at bounding box center [616, 218] width 1016 height 21
click at [108, 208] on input "The same as the last time I saw him/her" at bounding box center [107, 207] width 1 height 1
radio input "true"
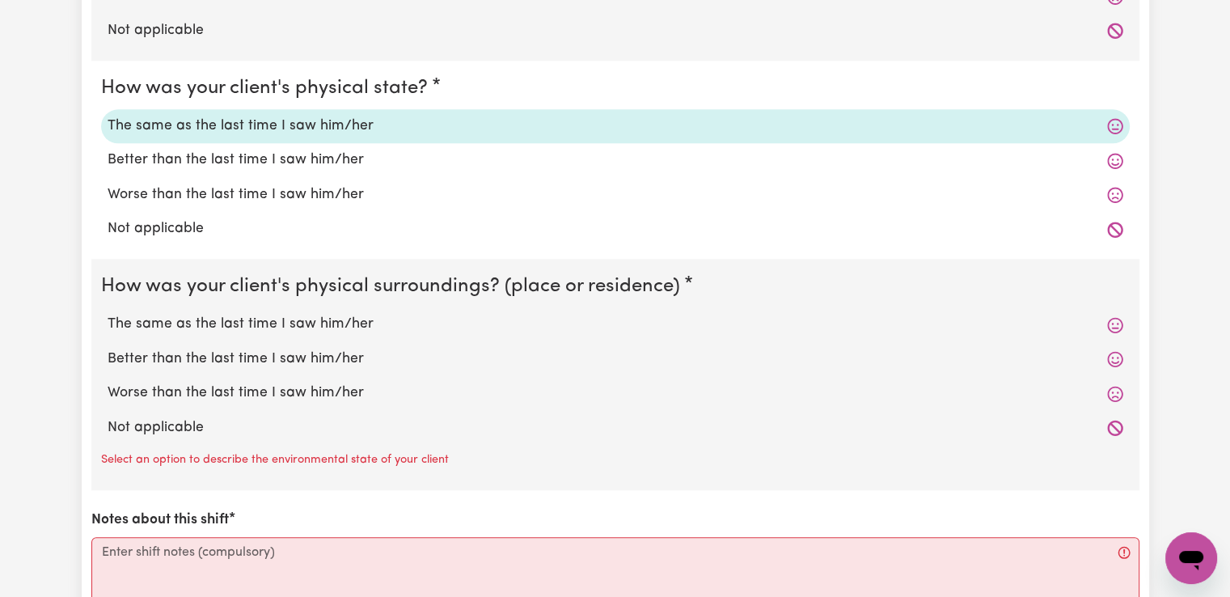
scroll to position [1698, 0]
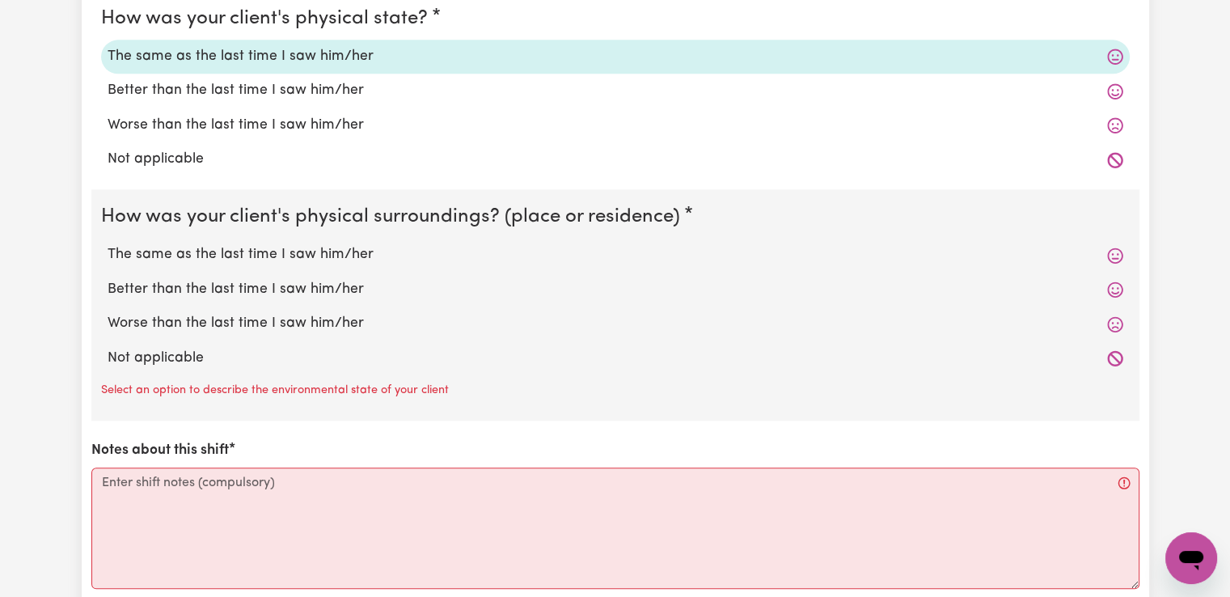
click at [273, 250] on label "The same as the last time I saw him/her" at bounding box center [616, 254] width 1016 height 21
click at [108, 244] on input "The same as the last time I saw him/her" at bounding box center [107, 243] width 1 height 1
radio input "true"
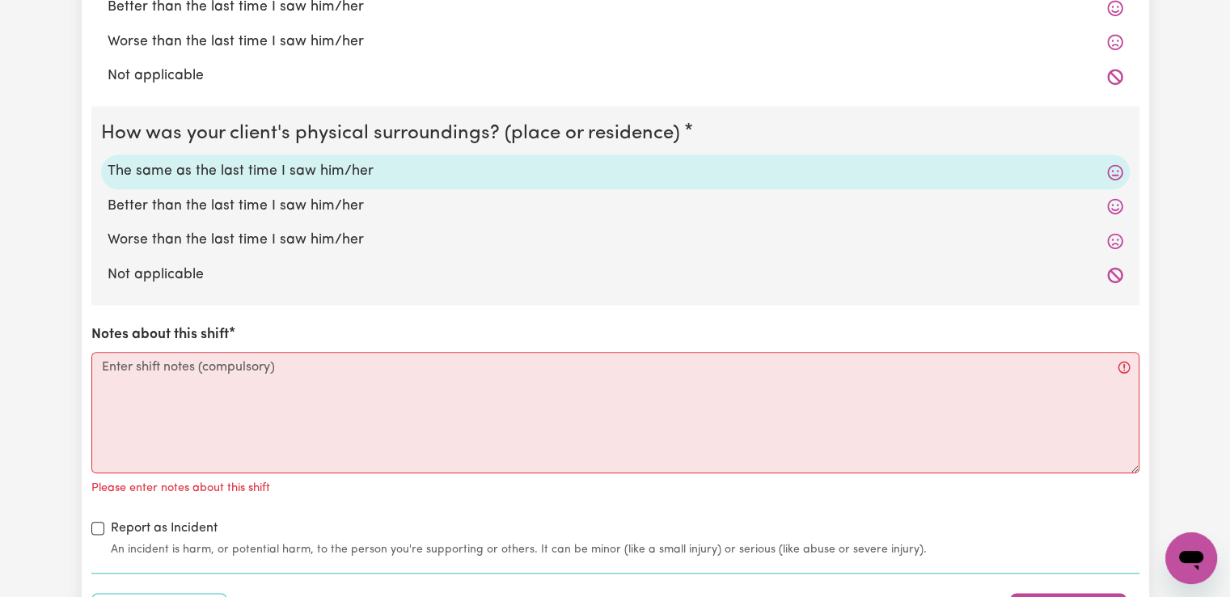
scroll to position [1941, 0]
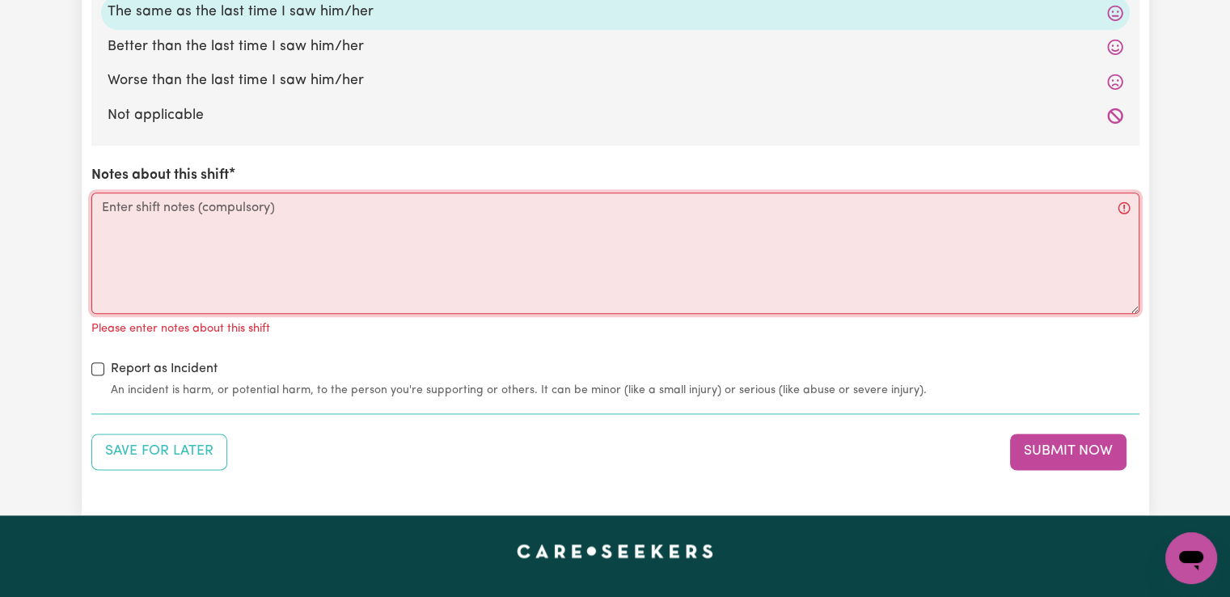
click at [323, 218] on textarea "Notes about this shift" at bounding box center [615, 252] width 1048 height 121
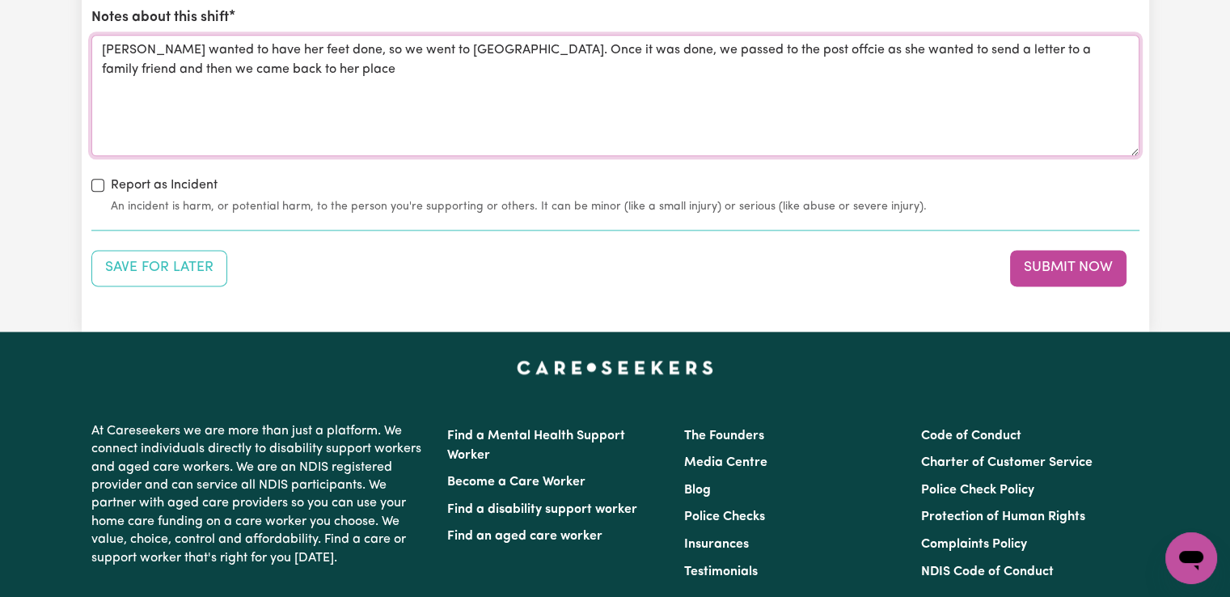
scroll to position [2103, 0]
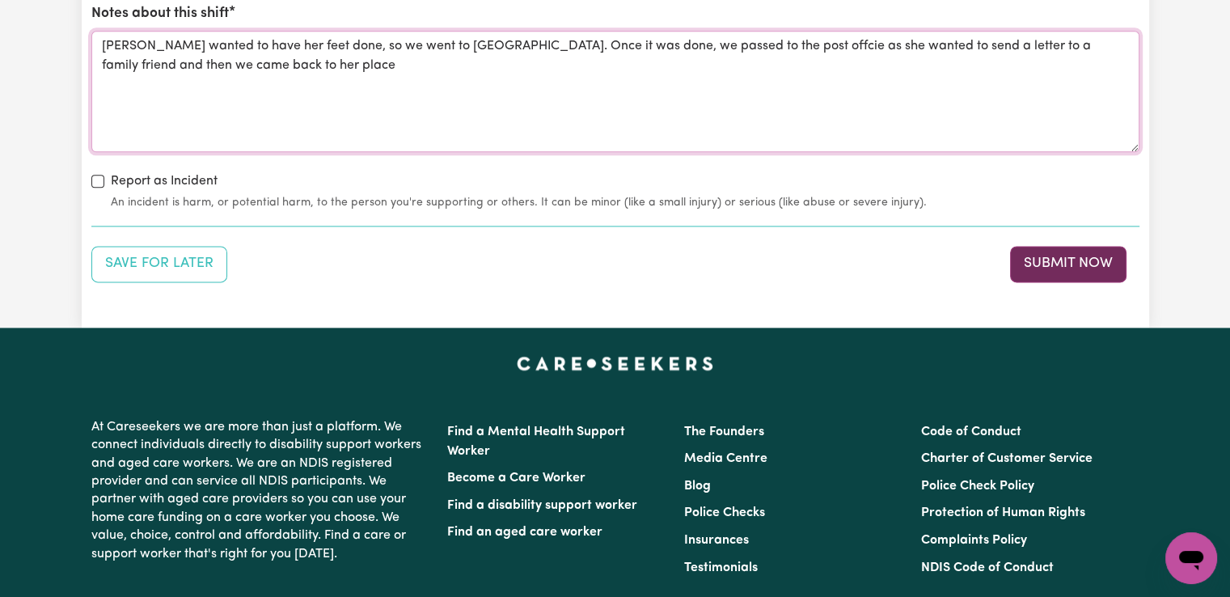
type textarea "[PERSON_NAME] wanted to have her feet done, so we went to [GEOGRAPHIC_DATA]. On…"
click at [1064, 266] on button "Submit Now" at bounding box center [1068, 264] width 116 height 36
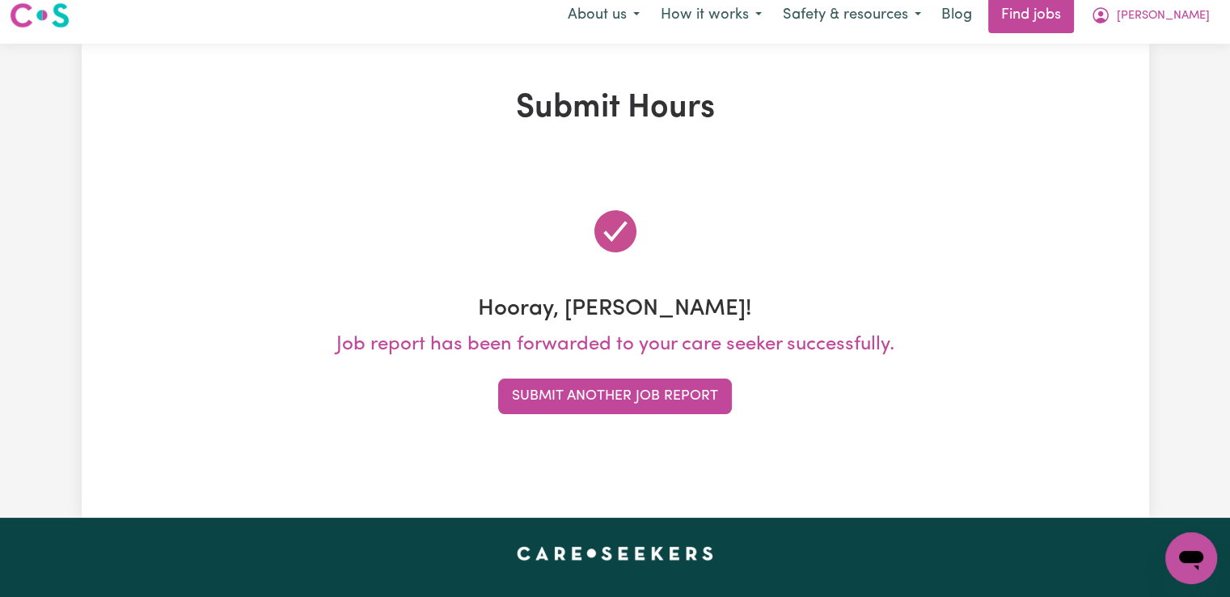
scroll to position [0, 0]
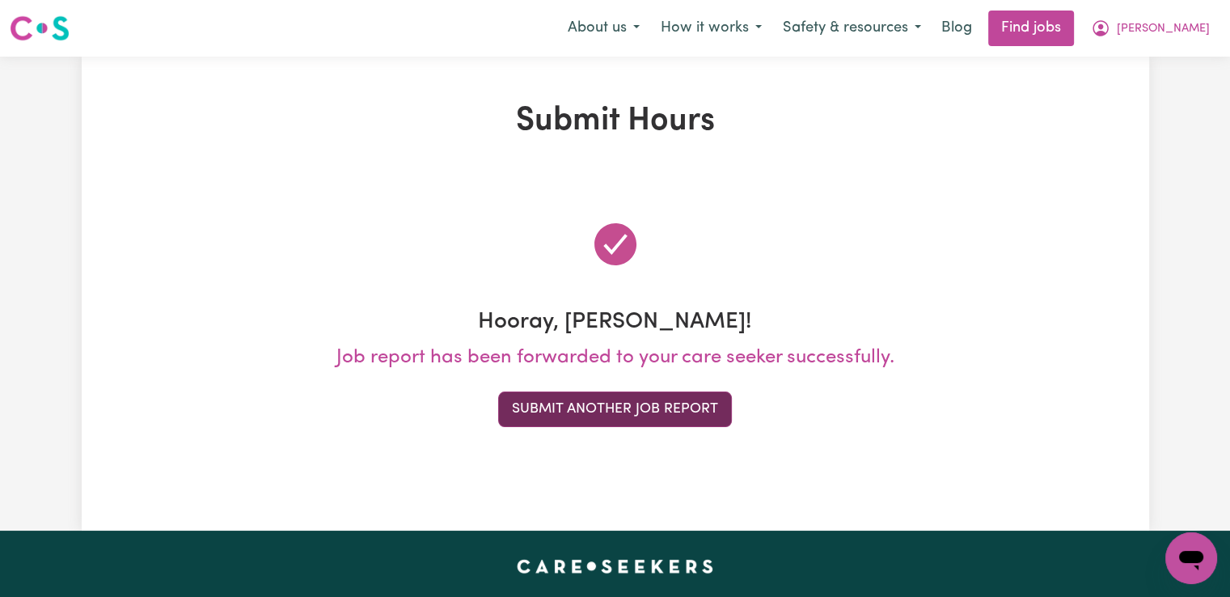
click at [631, 412] on button "Submit Another Job Report" at bounding box center [615, 409] width 234 height 36
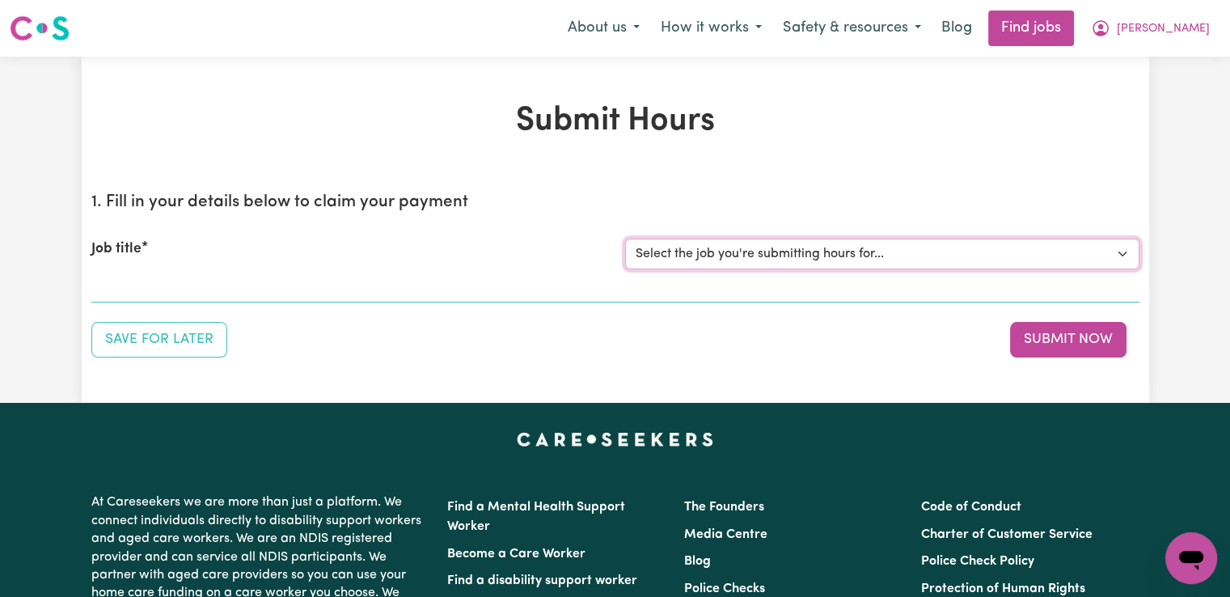
click at [734, 253] on select "Select the job you're submitting hours for... [[PERSON_NAME]] Support worker/cl…" at bounding box center [882, 254] width 514 height 31
select select "12128"
click at [625, 239] on select "Select the job you're submitting hours for... [[PERSON_NAME]] Support worker/cl…" at bounding box center [882, 254] width 514 height 31
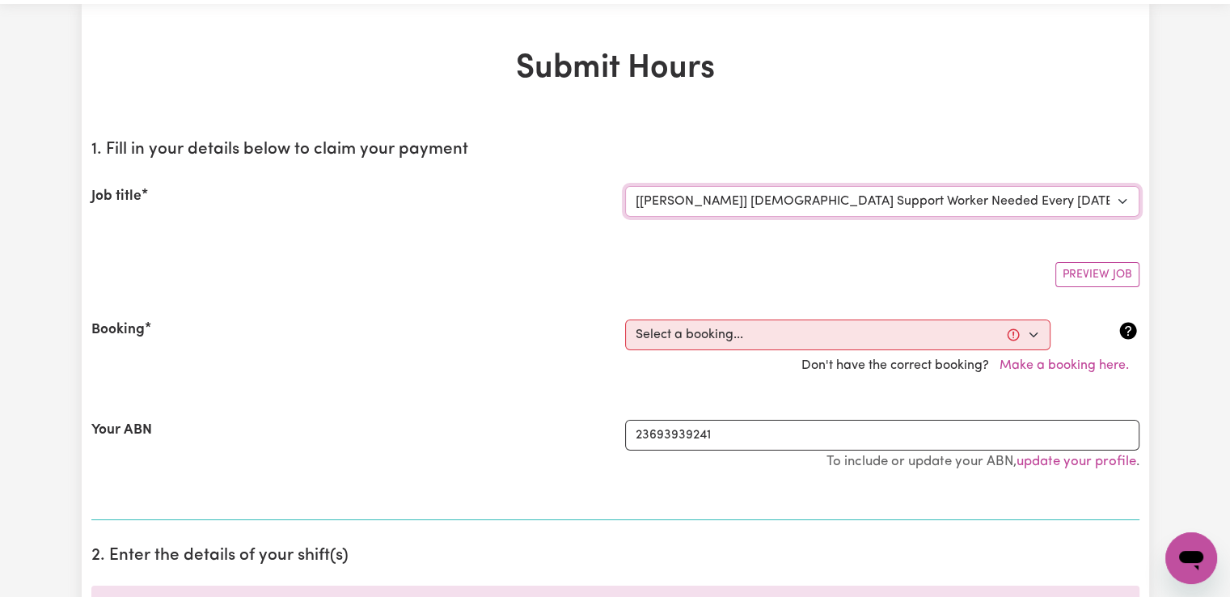
scroll to position [81, 0]
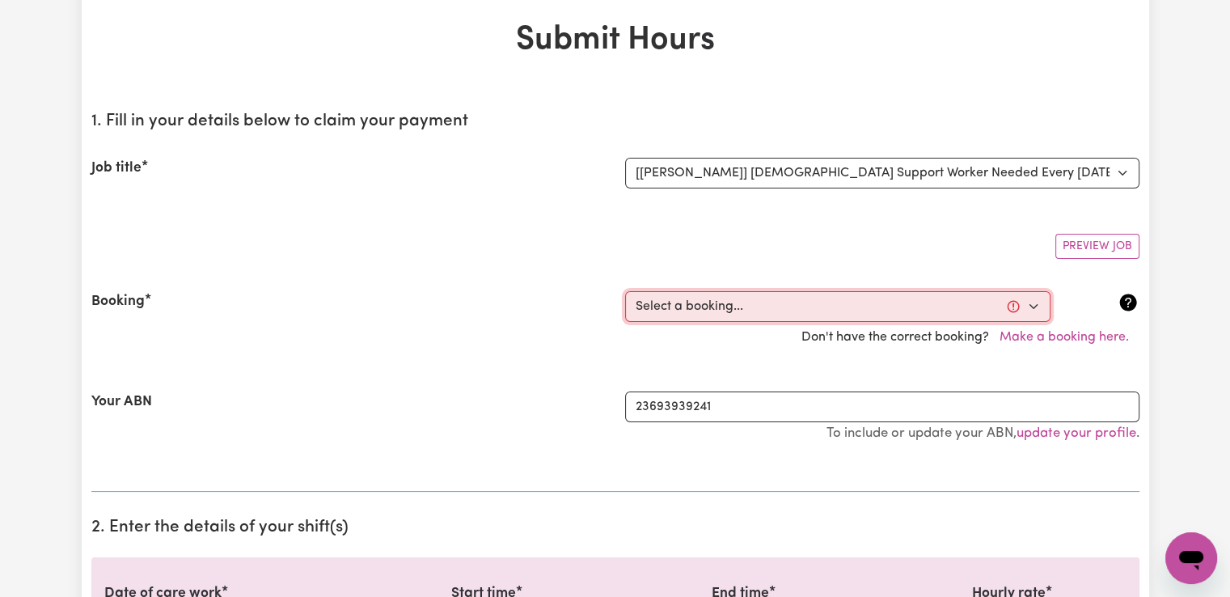
click at [707, 307] on select "Select a booking... [DATE] 02:00pm to 04:00pm (RECURRING) [DATE] 02:00pm to 04:…" at bounding box center [837, 306] width 425 height 31
select select "347906"
click at [625, 291] on select "Select a booking... [DATE] 02:00pm to 04:00pm (RECURRING) [DATE] 02:00pm to 04:…" at bounding box center [837, 306] width 425 height 31
type input "[DATE]"
type input "3"
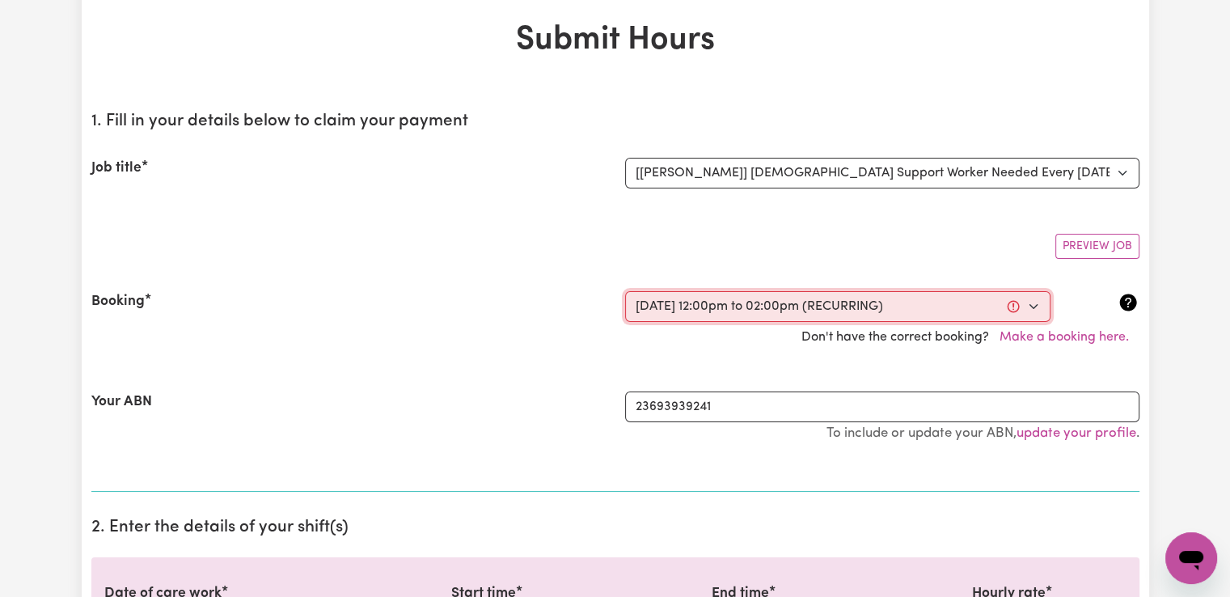
type input "9"
type input "2025"
type input "12:00"
type input "12"
type input "0"
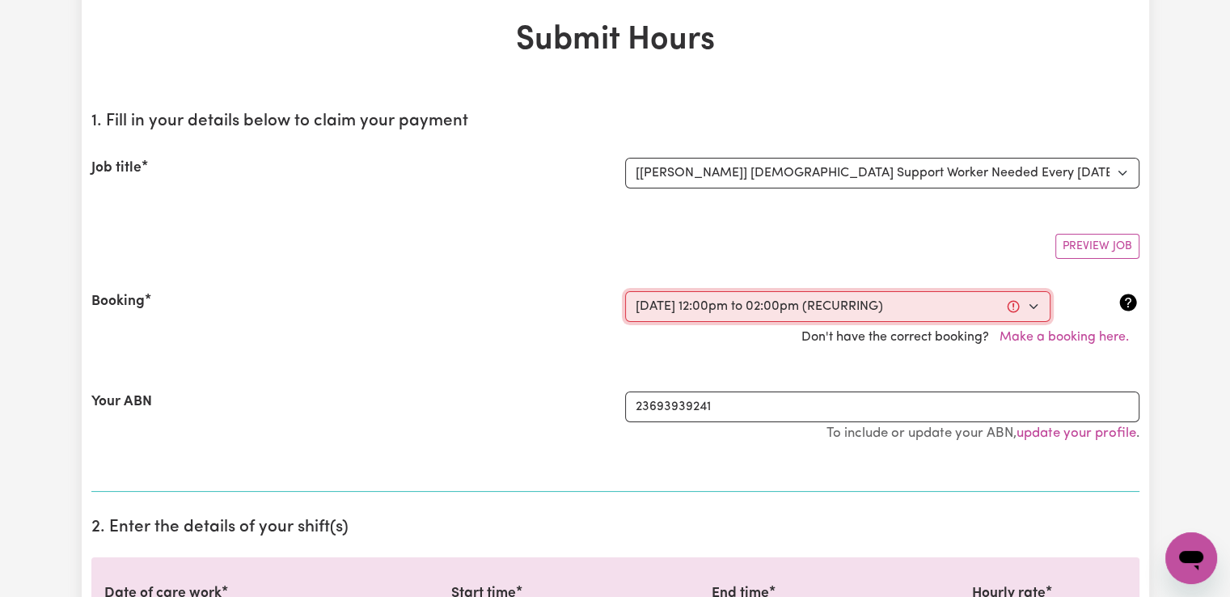
select select "pm"
type input "14:00"
type input "2"
type input "0"
select select "pm"
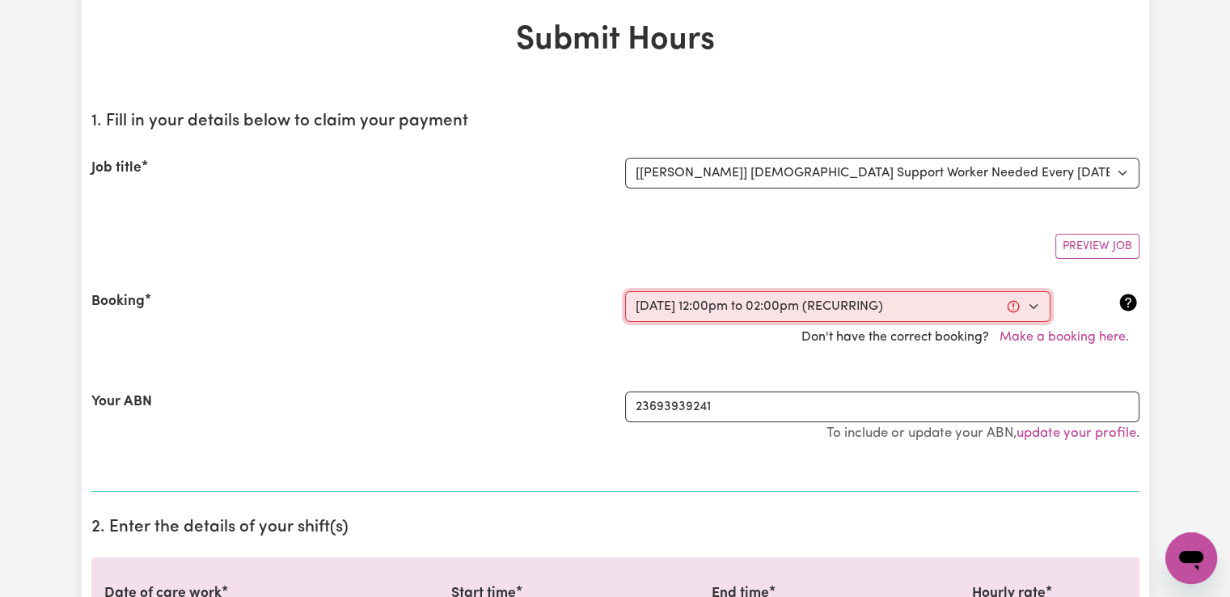
select select "49-Weekday"
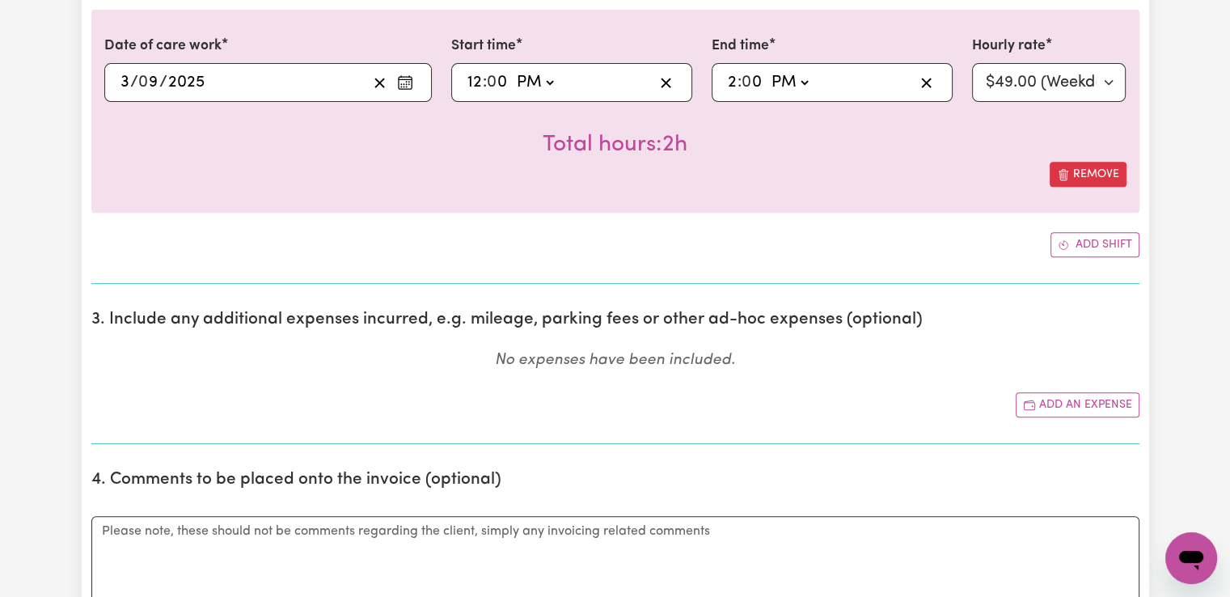
scroll to position [647, 0]
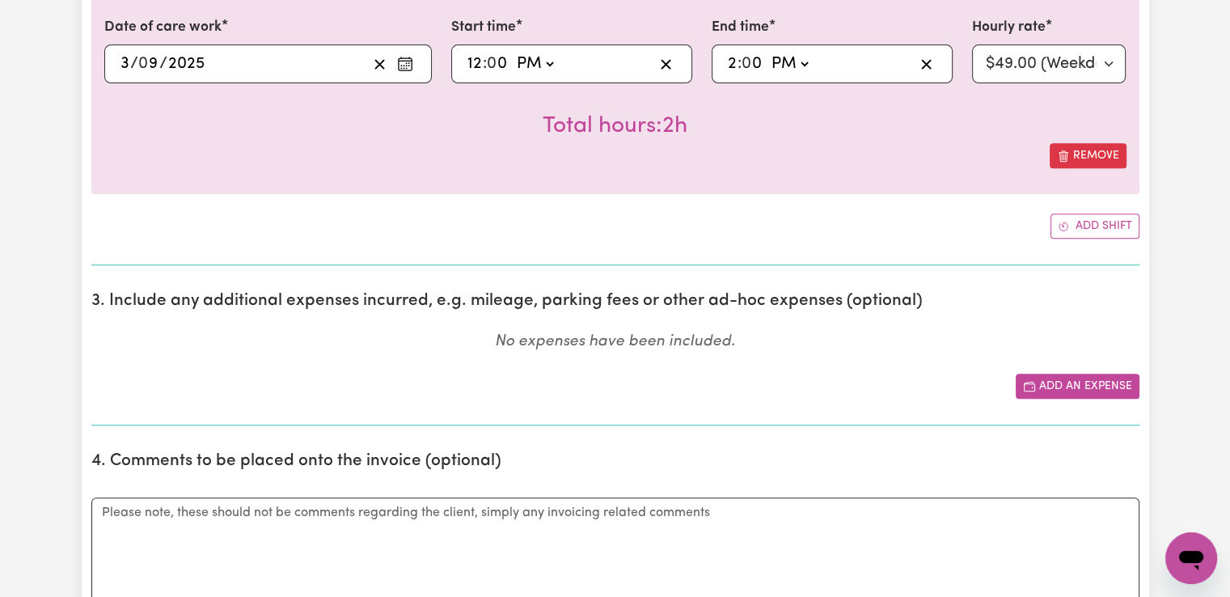
click at [1091, 389] on button "Add an expense" at bounding box center [1078, 386] width 124 height 25
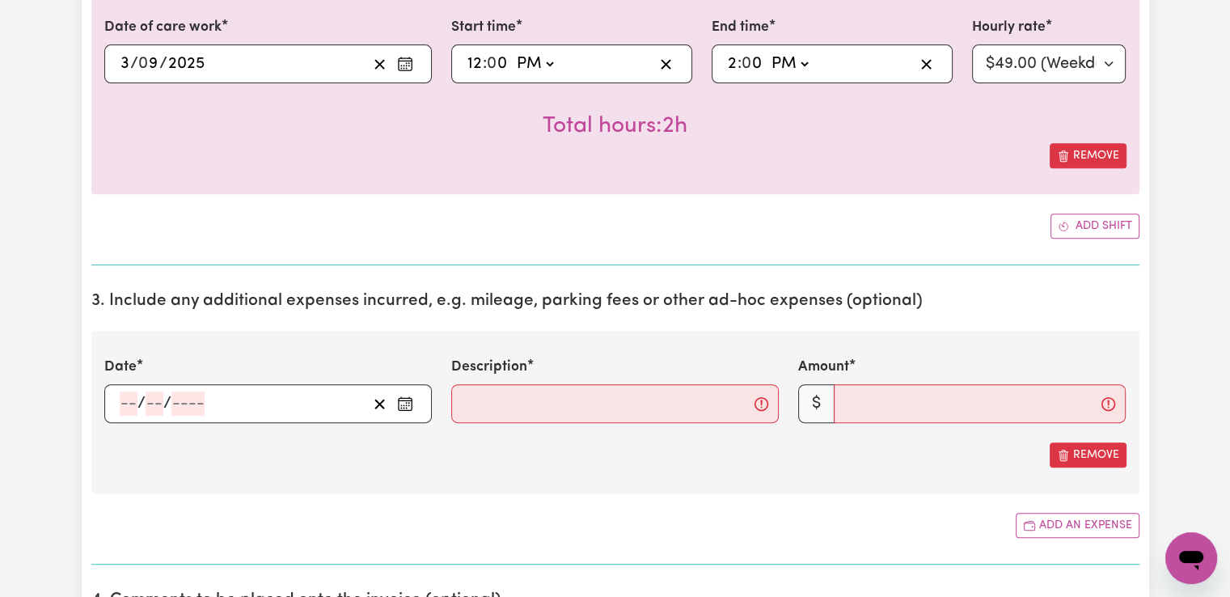
click at [120, 406] on input "number" at bounding box center [129, 403] width 18 height 24
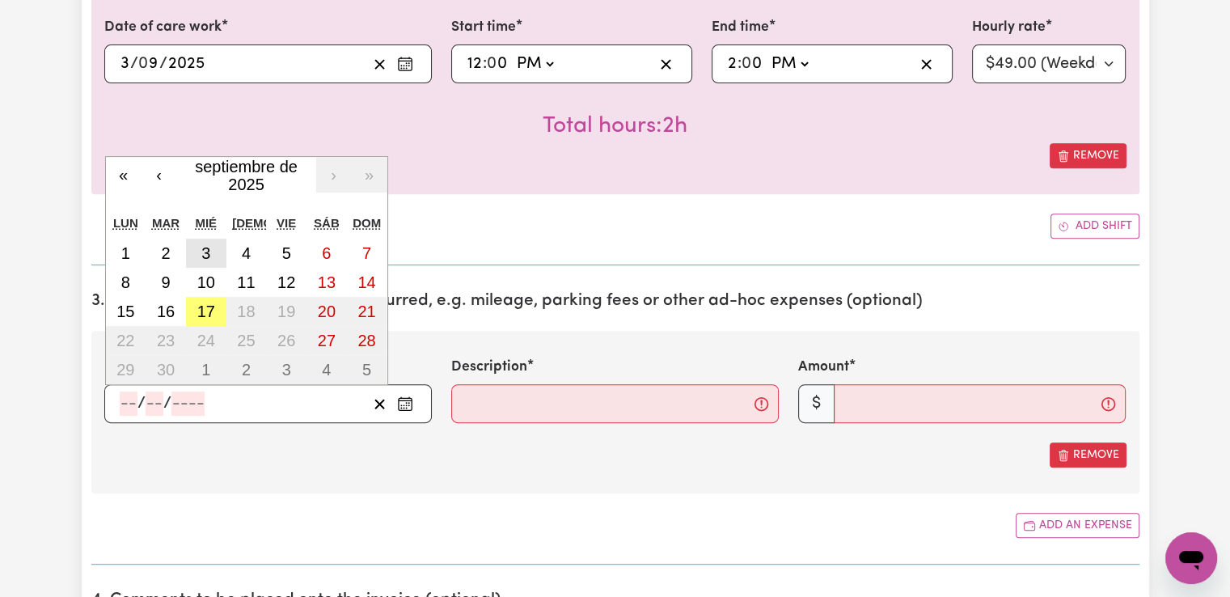
click at [200, 252] on button "3" at bounding box center [206, 253] width 40 height 29
type input "[DATE]"
type input "3"
type input "9"
type input "2025"
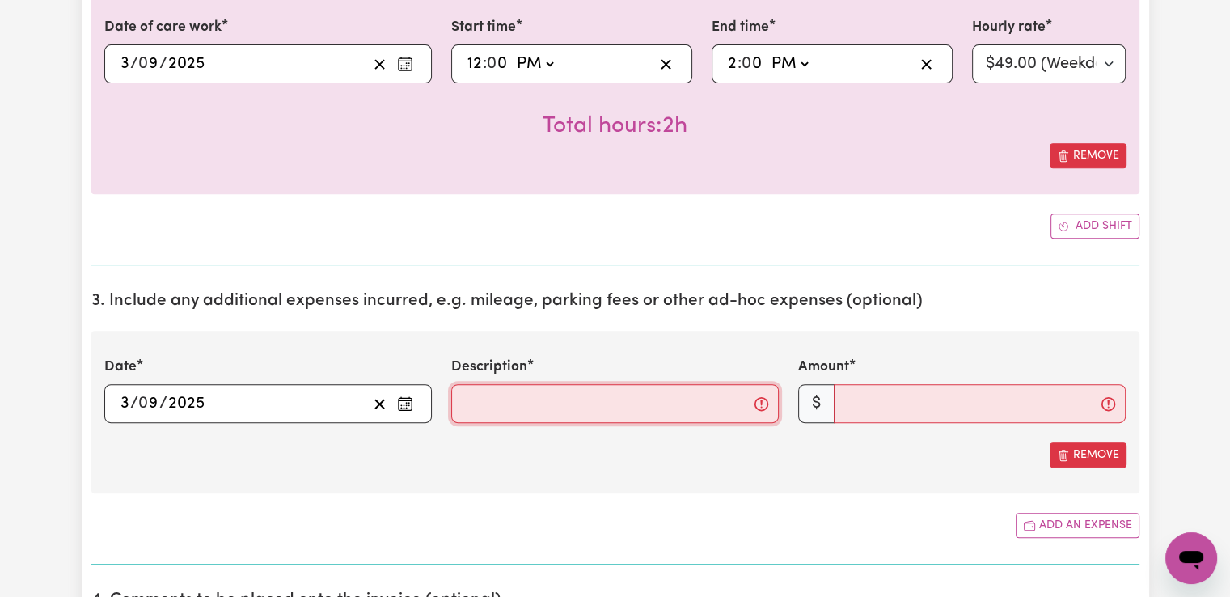
click at [496, 409] on input "Description" at bounding box center [615, 403] width 328 height 39
type input "Mileage"
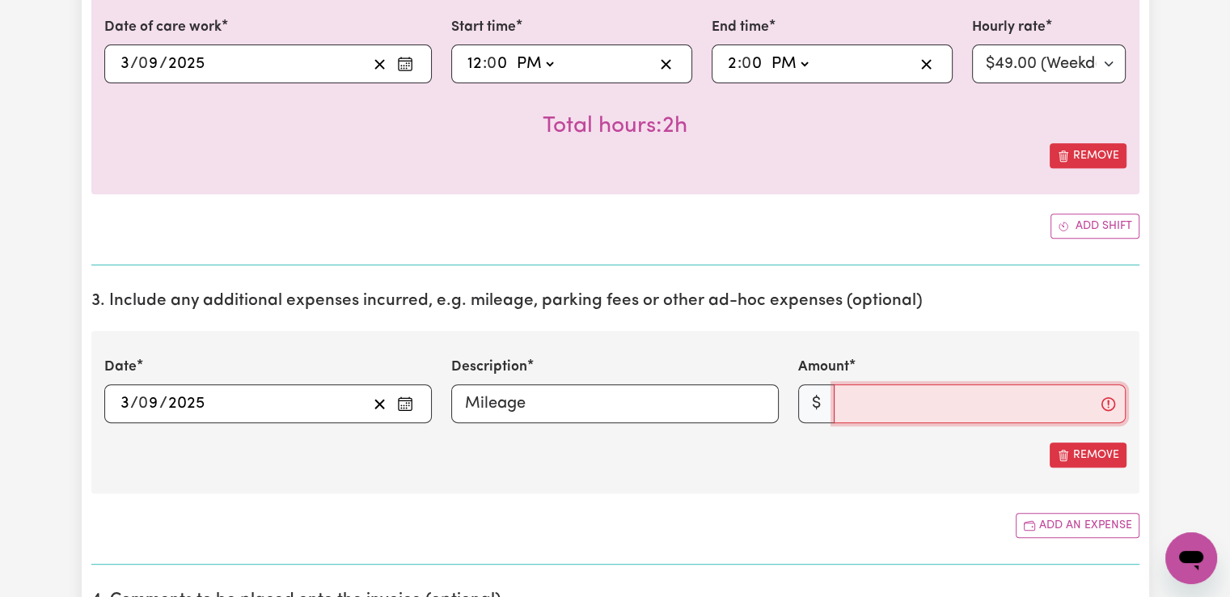
click at [864, 397] on input "Amount" at bounding box center [980, 403] width 292 height 39
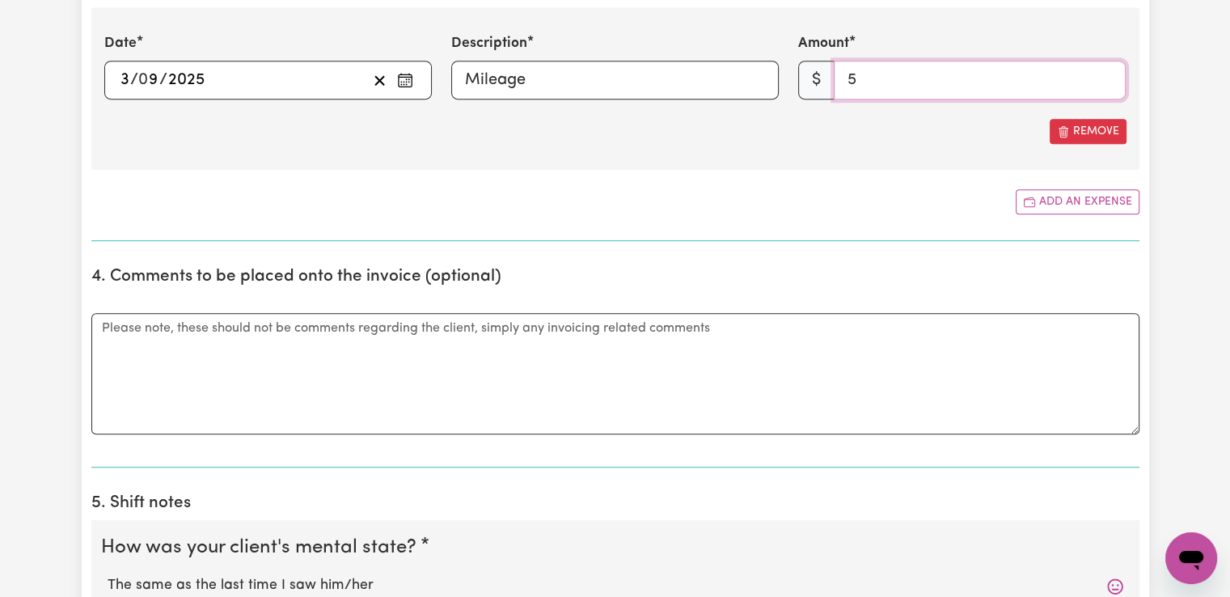
scroll to position [1132, 0]
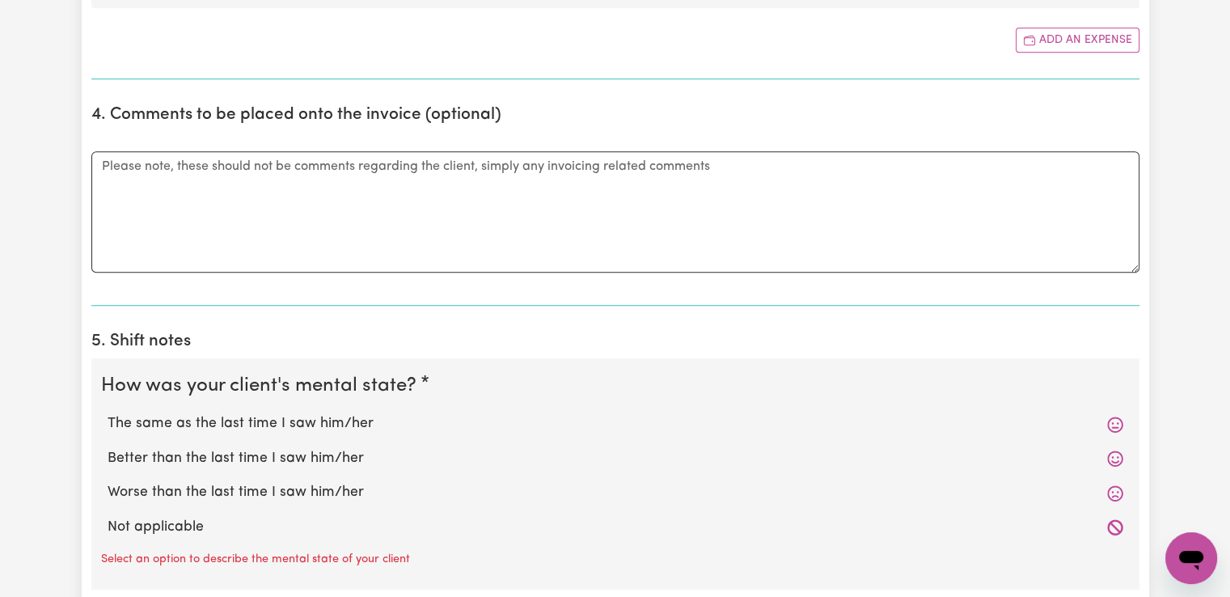
type input "5"
click at [277, 418] on label "The same as the last time I saw him/her" at bounding box center [616, 423] width 1016 height 21
click at [108, 413] on input "The same as the last time I saw him/her" at bounding box center [107, 412] width 1 height 1
radio input "true"
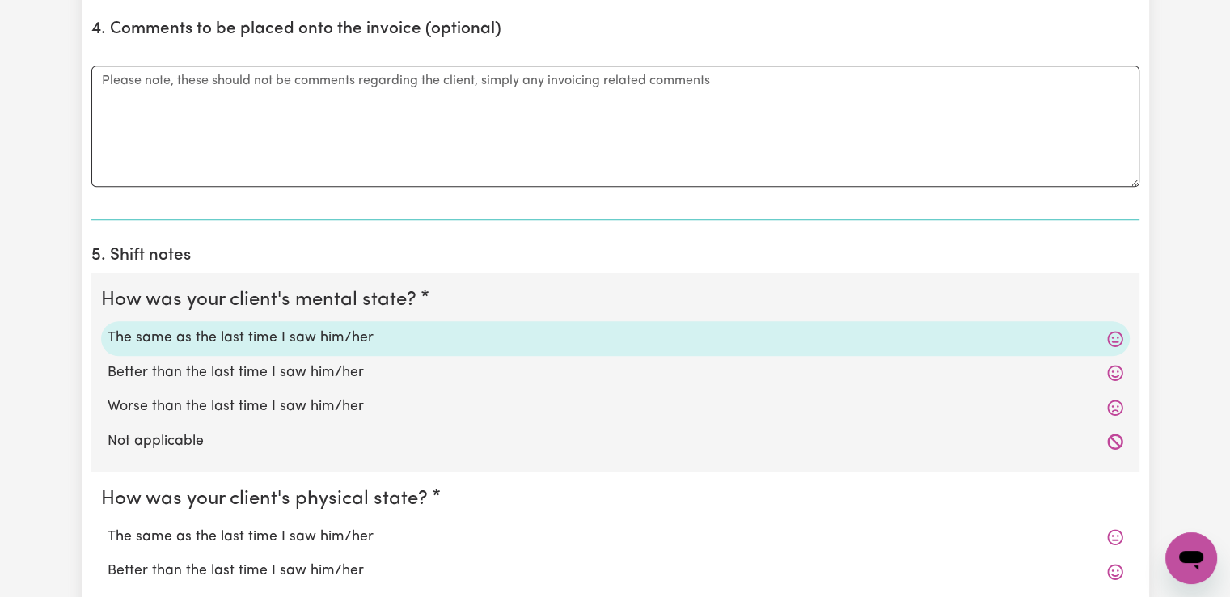
scroll to position [1375, 0]
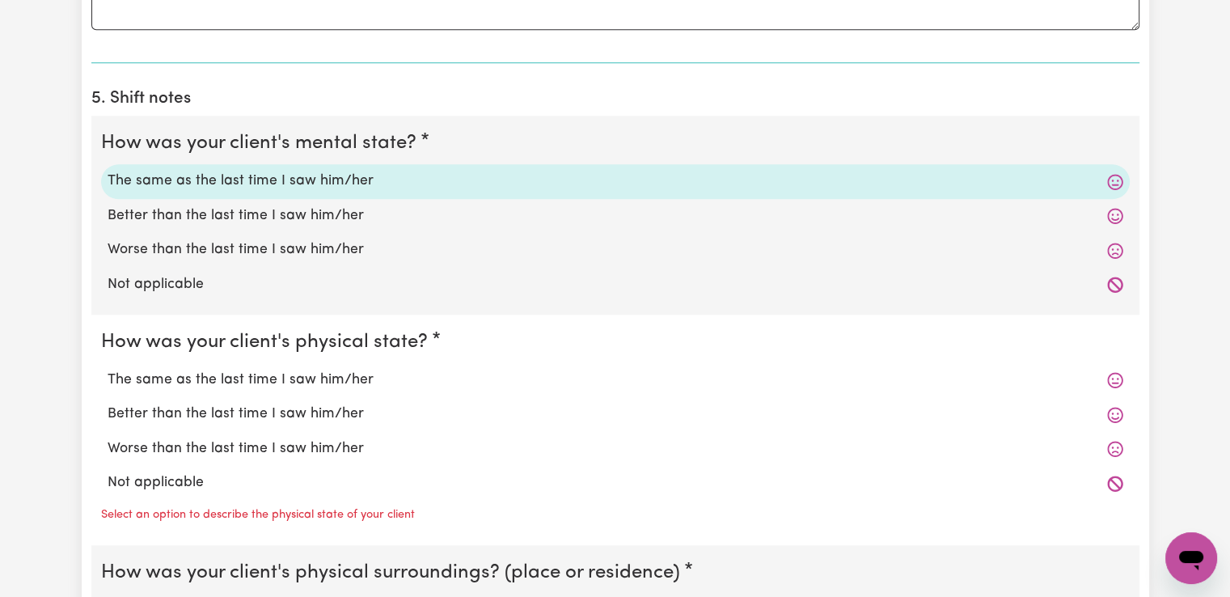
click at [283, 378] on label "The same as the last time I saw him/her" at bounding box center [616, 380] width 1016 height 21
click at [108, 370] on input "The same as the last time I saw him/her" at bounding box center [107, 369] width 1 height 1
radio input "true"
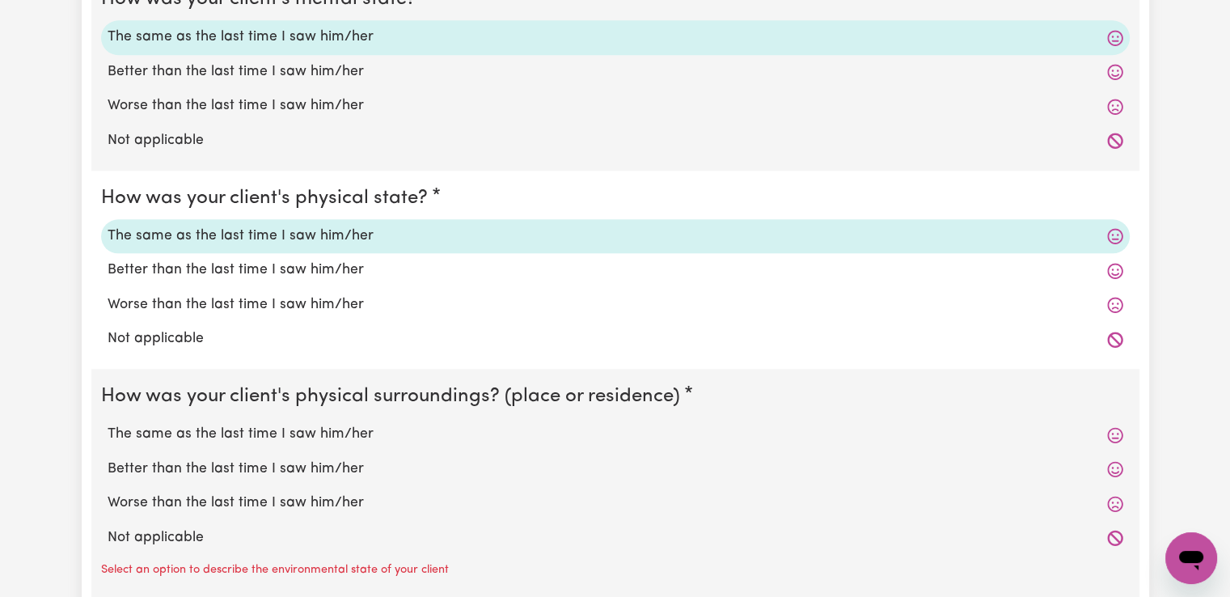
scroll to position [1698, 0]
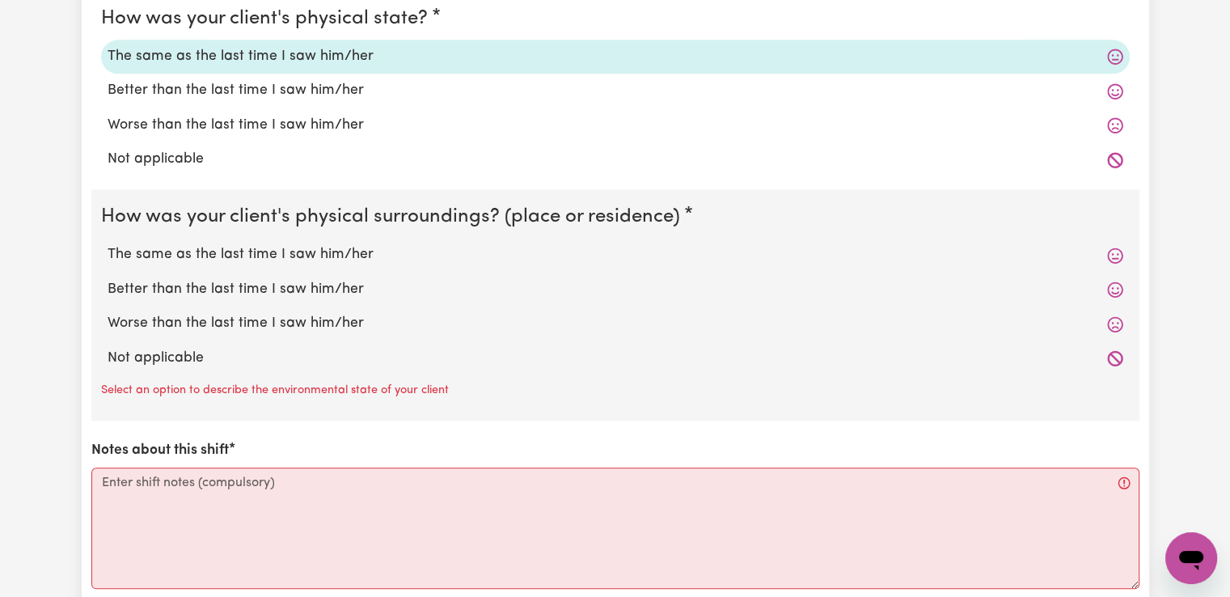
click at [301, 250] on label "The same as the last time I saw him/her" at bounding box center [616, 254] width 1016 height 21
click at [108, 244] on input "The same as the last time I saw him/her" at bounding box center [107, 243] width 1 height 1
radio input "true"
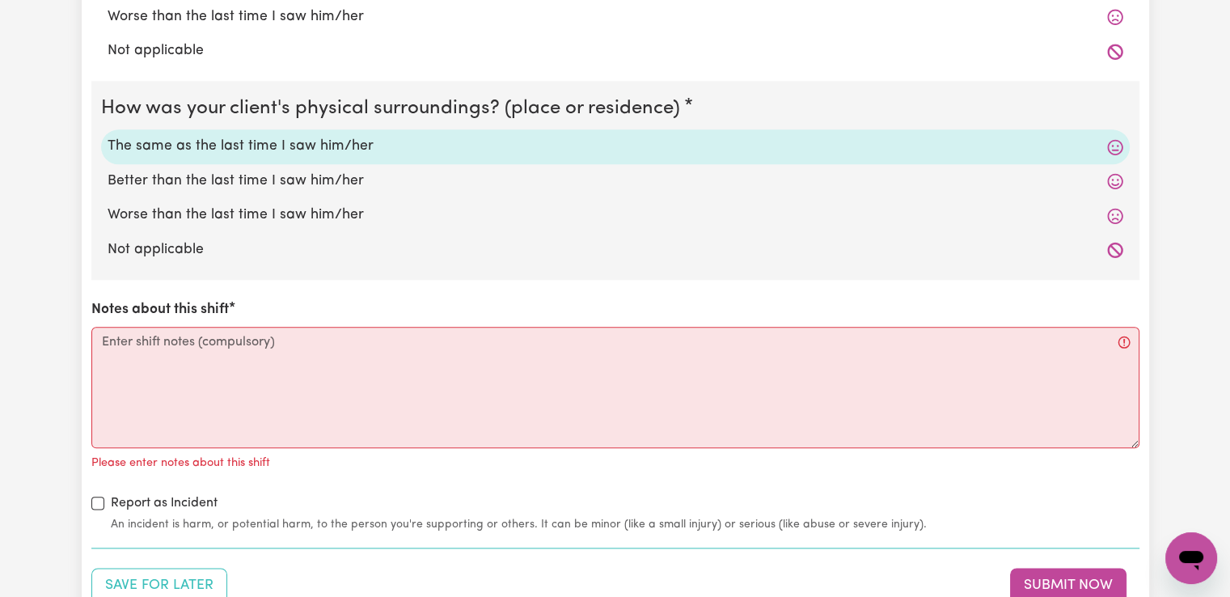
scroll to position [1941, 0]
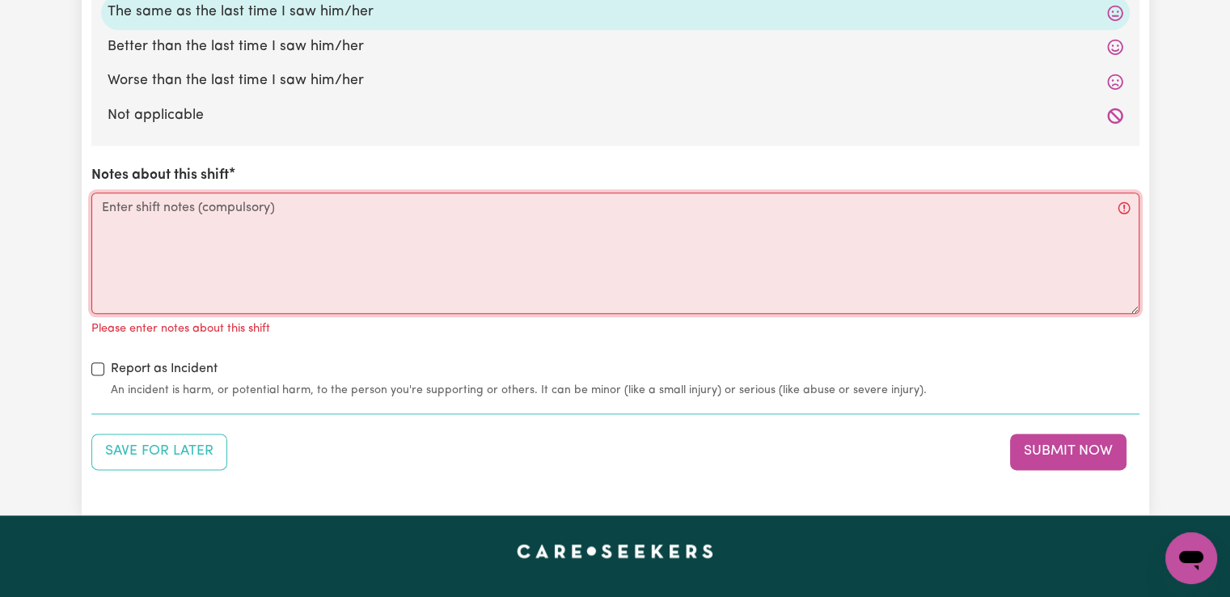
click at [281, 221] on textarea "Notes about this shift" at bounding box center [615, 252] width 1048 height 121
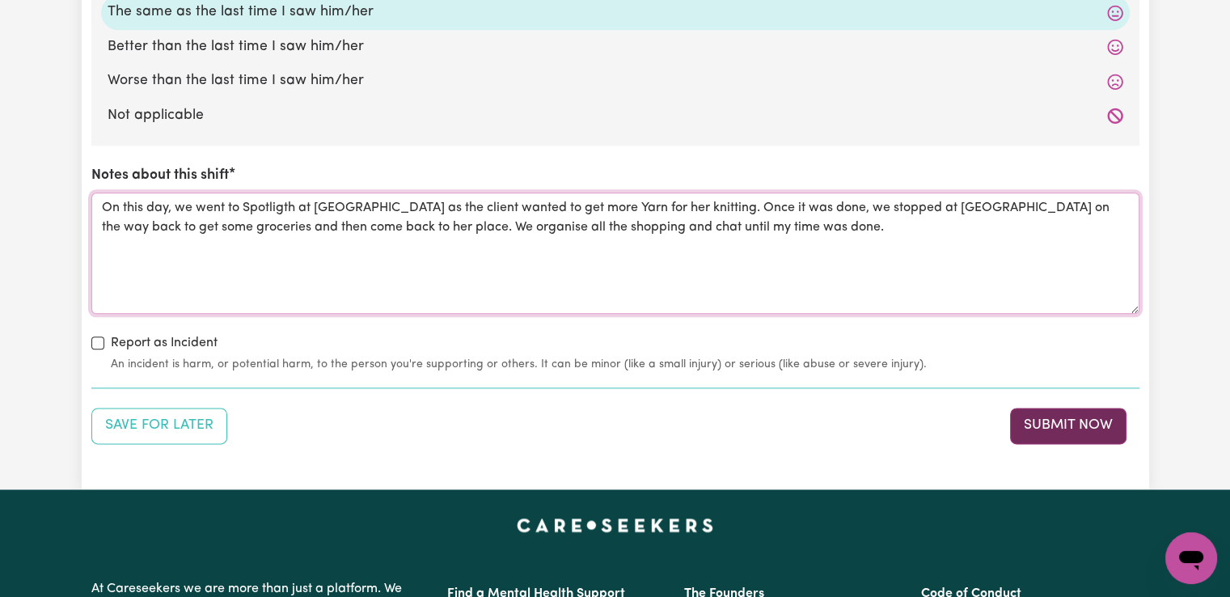
type textarea "On this day, we went to Spotligth at [GEOGRAPHIC_DATA] as the client wanted to …"
click at [1084, 412] on button "Submit Now" at bounding box center [1068, 426] width 116 height 36
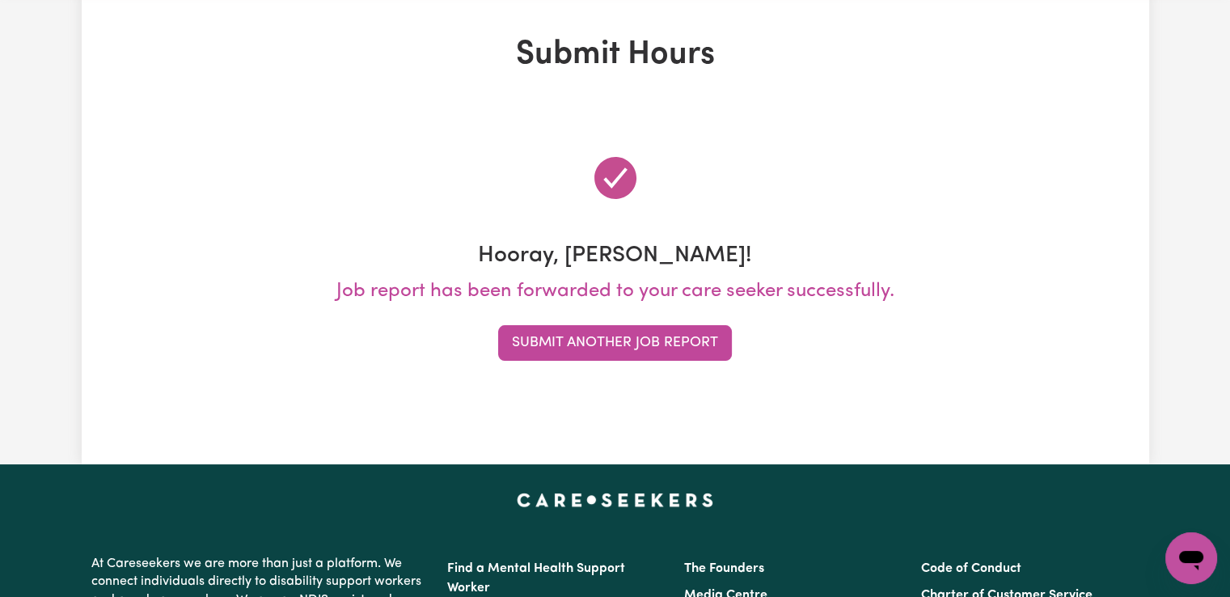
scroll to position [0, 0]
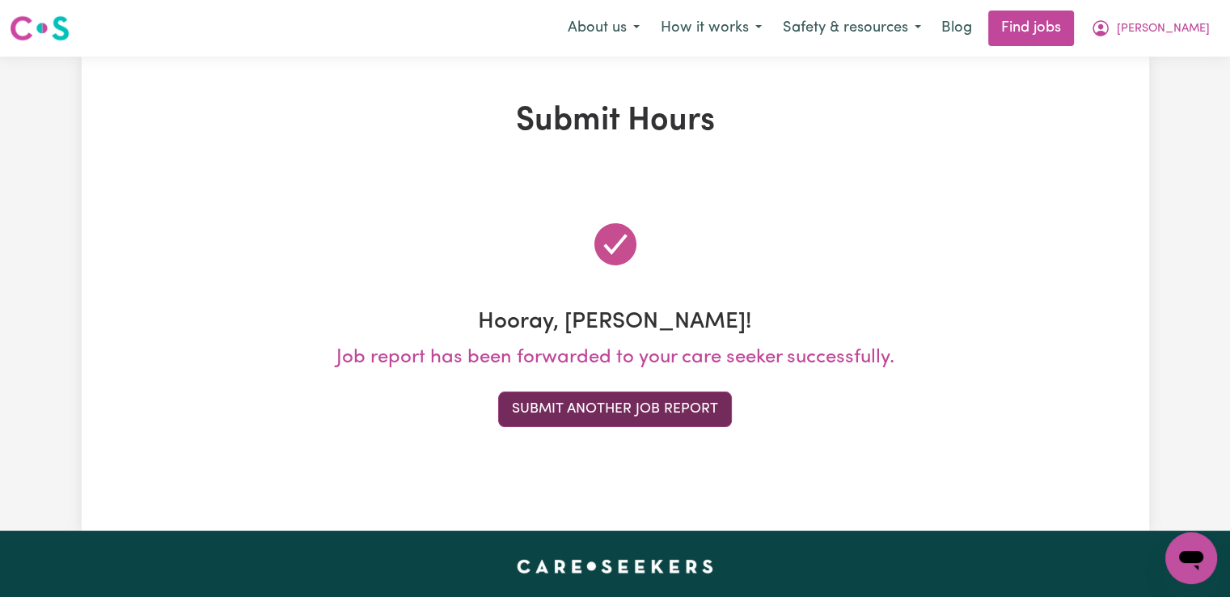
click at [550, 408] on button "Submit Another Job Report" at bounding box center [615, 409] width 234 height 36
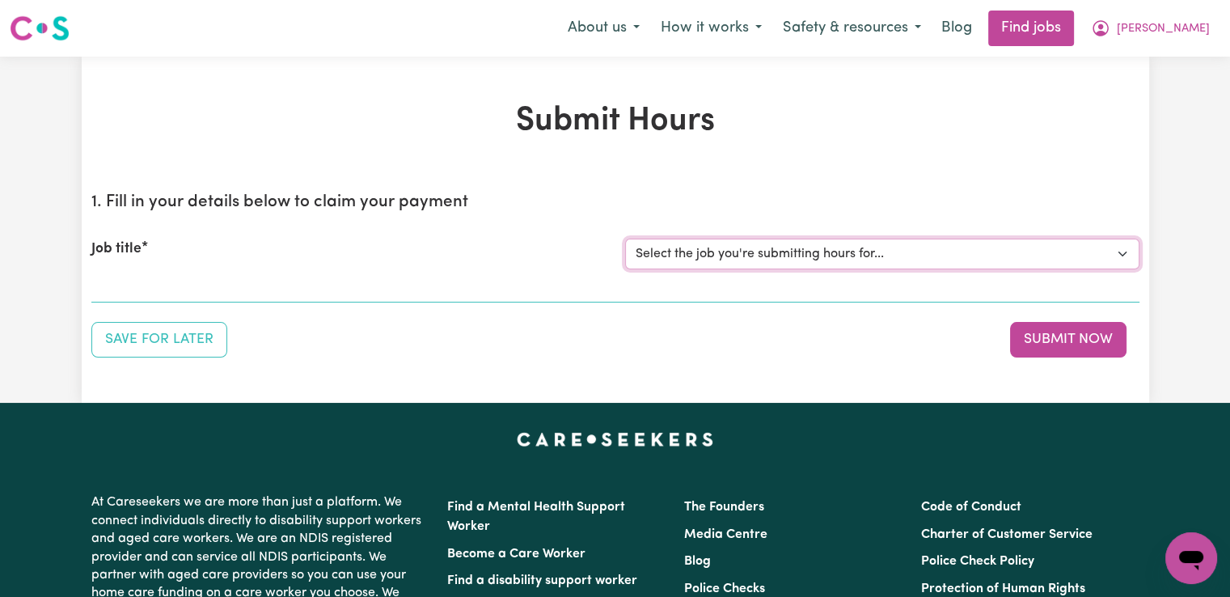
click at [699, 254] on select "Select the job you're submitting hours for... [[PERSON_NAME]] Support worker/cl…" at bounding box center [882, 254] width 514 height 31
select select "12128"
click at [625, 239] on select "Select the job you're submitting hours for... [[PERSON_NAME]] Support worker/cl…" at bounding box center [882, 254] width 514 height 31
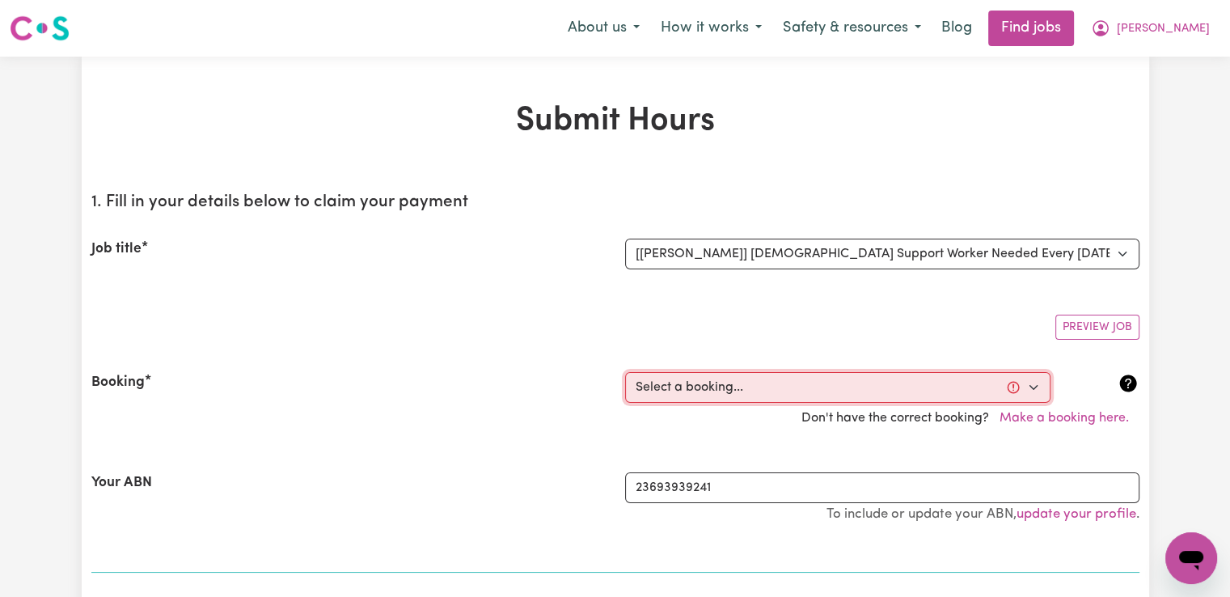
click at [703, 384] on select "Select a booking... [DATE] 02:00pm to 04:00pm (RECURRING) [DATE] 02:00pm to 04:…" at bounding box center [837, 387] width 425 height 31
select select "347453"
click at [625, 372] on select "Select a booking... [DATE] 02:00pm to 04:00pm (RECURRING) [DATE] 02:00pm to 04:…" at bounding box center [837, 387] width 425 height 31
type input "[DATE]"
type input "5"
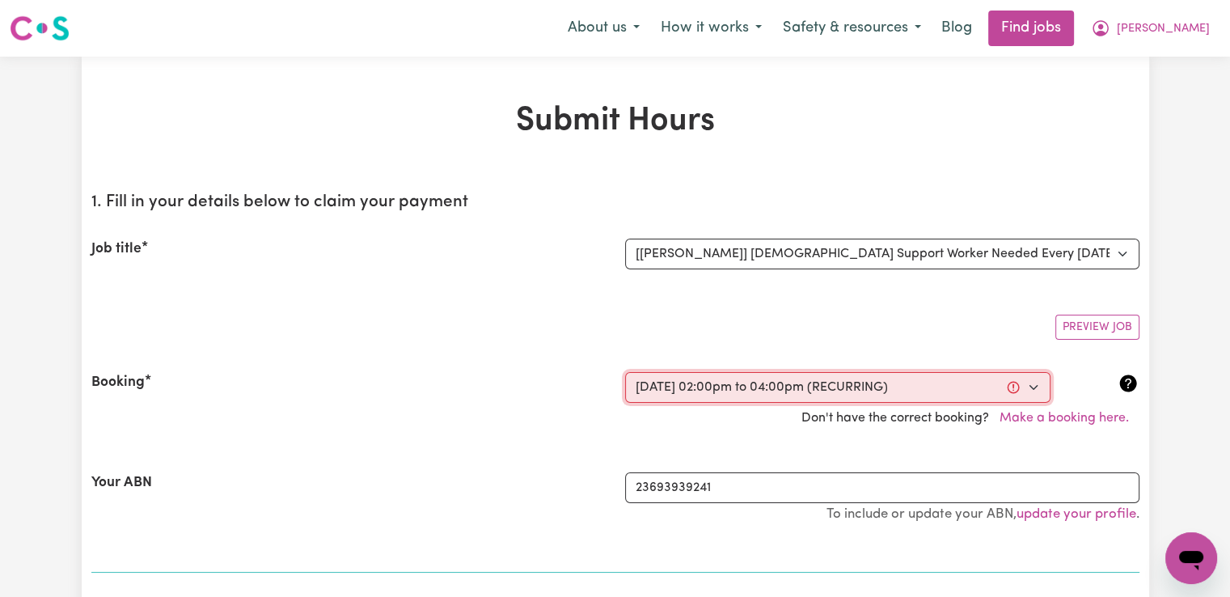
type input "9"
type input "2025"
type input "14:00"
type input "2"
type input "0"
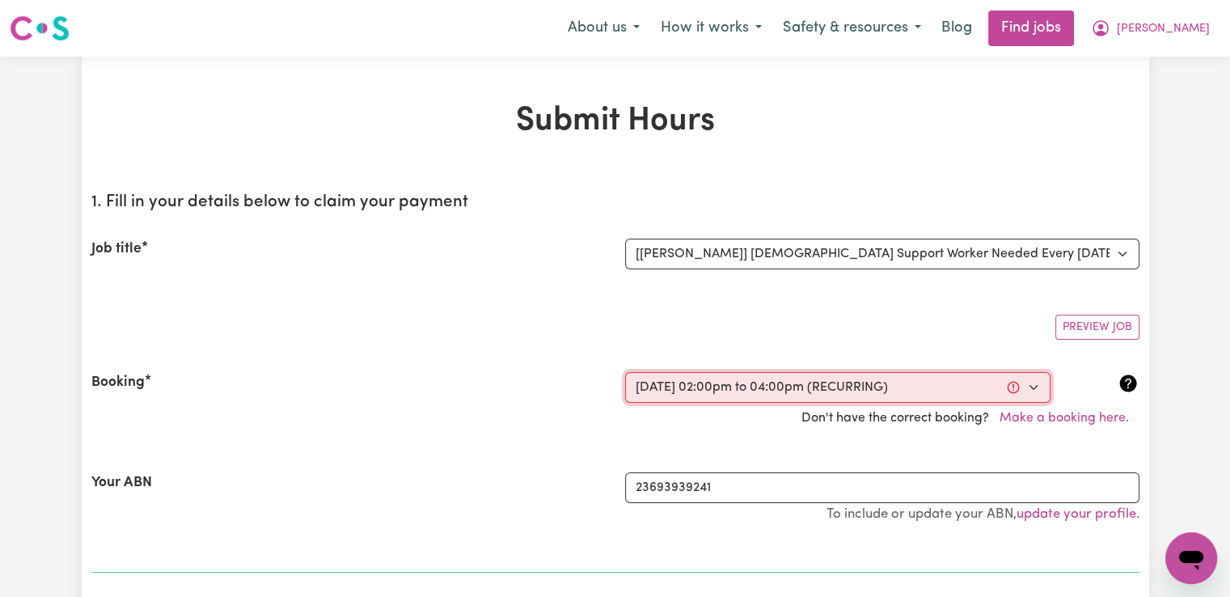
select select "pm"
type input "16:00"
type input "4"
type input "0"
select select "pm"
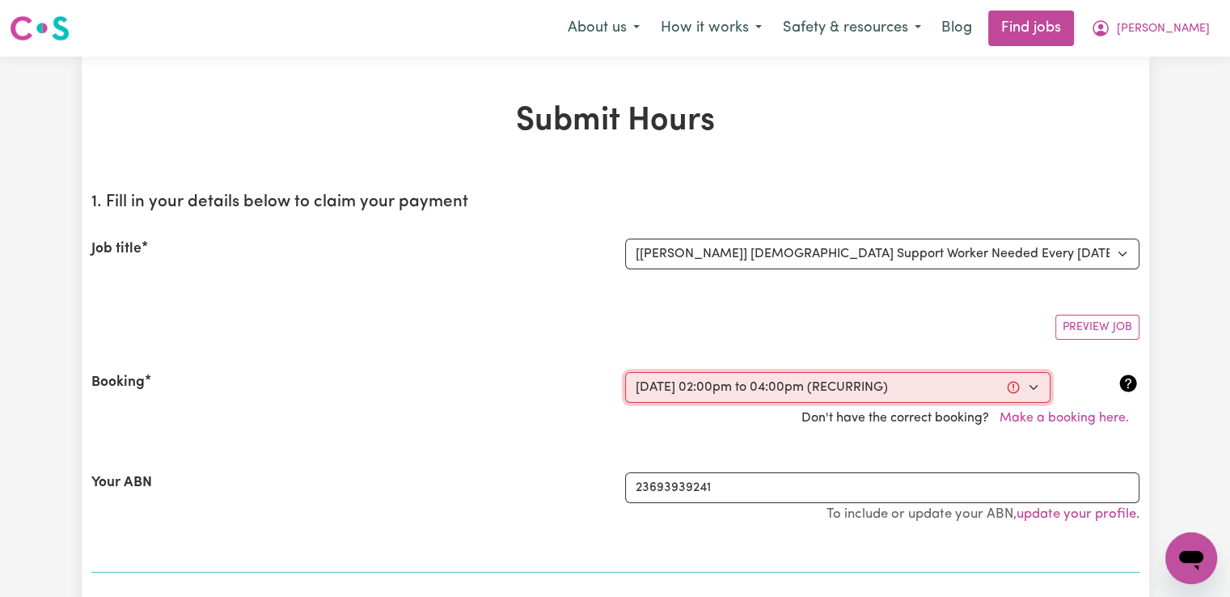
select select "49-Weekday"
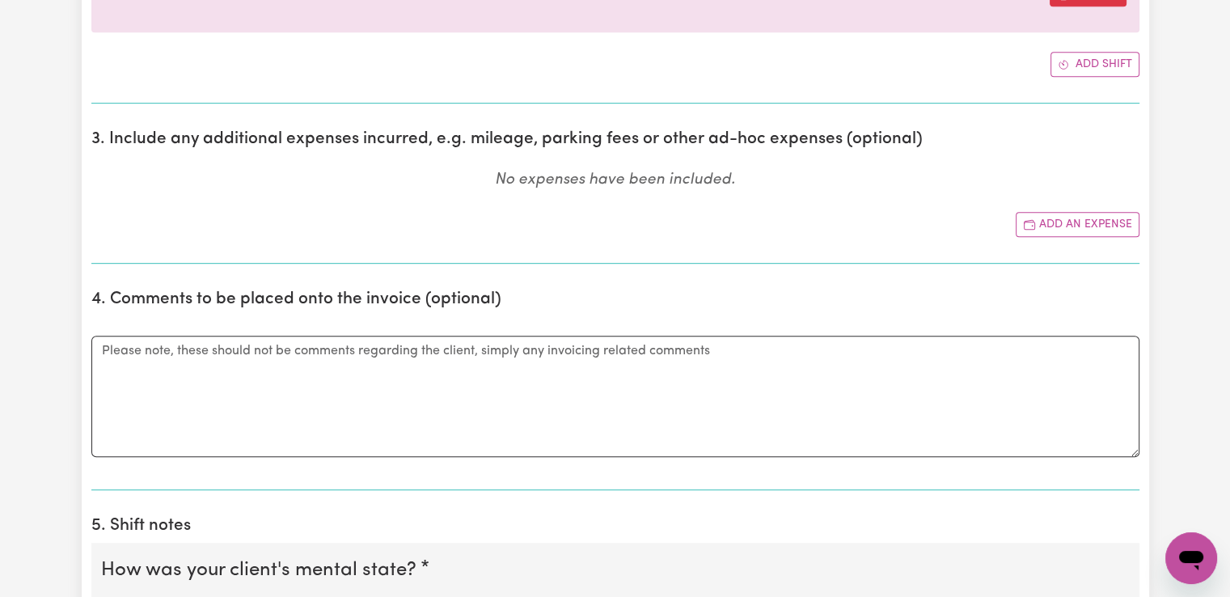
scroll to position [1213, 0]
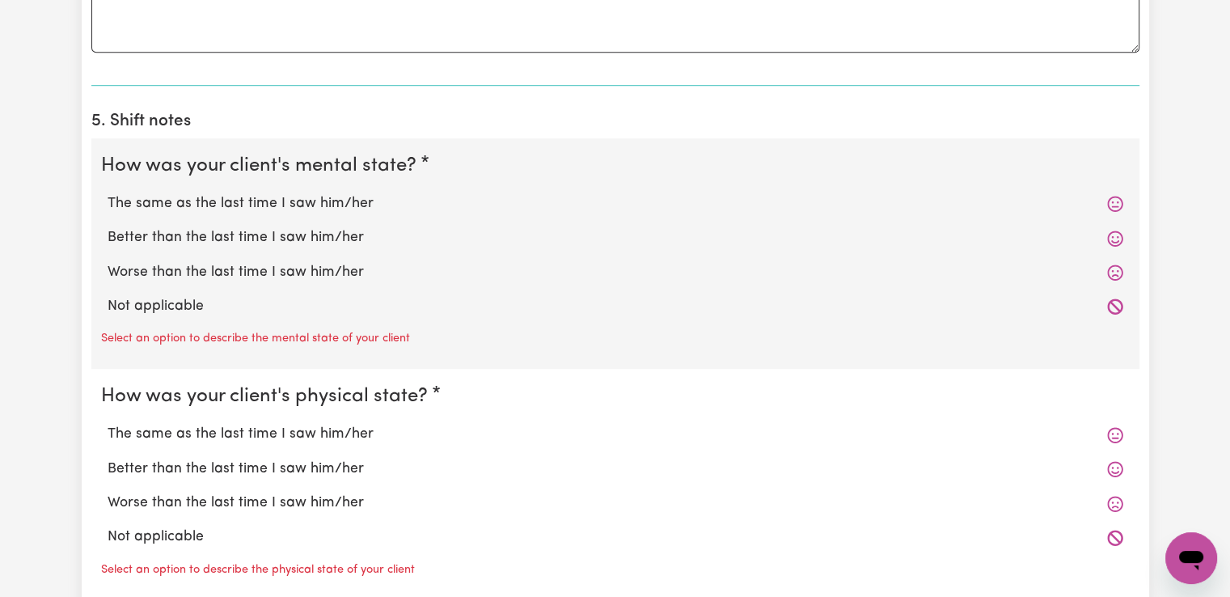
click at [244, 199] on label "The same as the last time I saw him/her" at bounding box center [616, 203] width 1016 height 21
click at [108, 193] on input "The same as the last time I saw him/her" at bounding box center [107, 192] width 1 height 1
radio input "true"
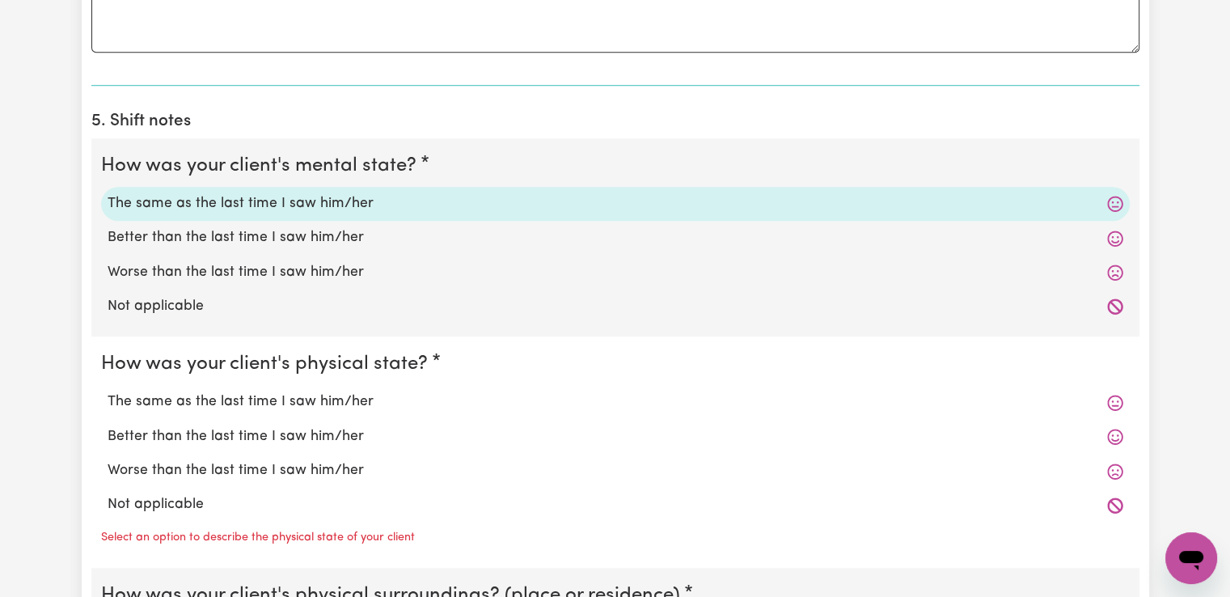
scroll to position [1375, 0]
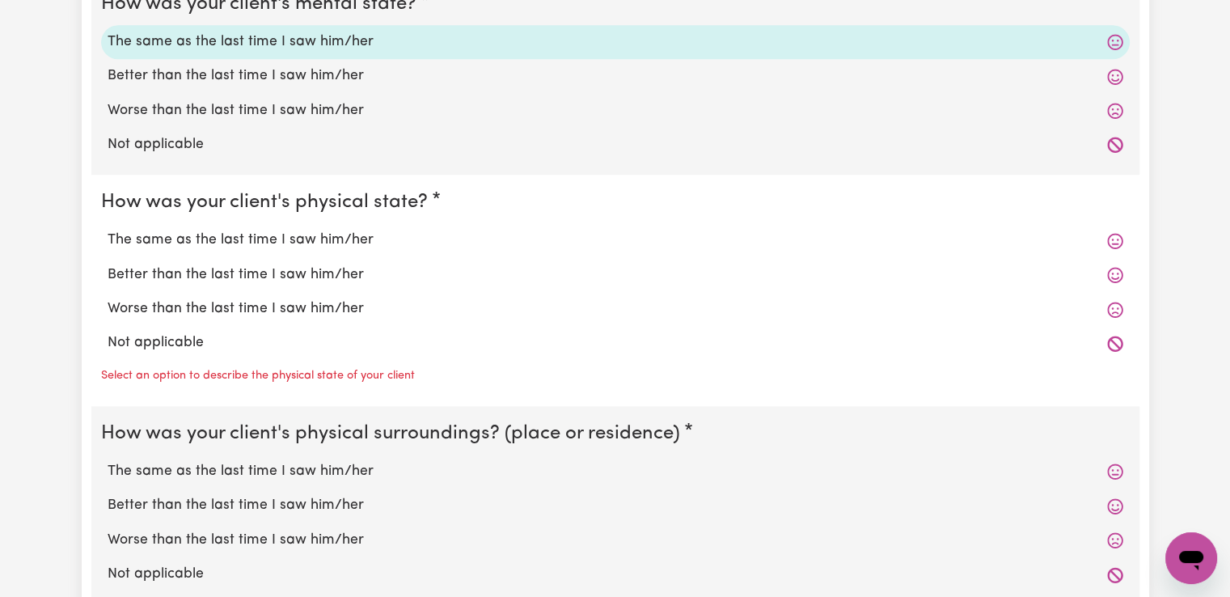
click at [294, 240] on label "The same as the last time I saw him/her" at bounding box center [616, 240] width 1016 height 21
click at [108, 230] on input "The same as the last time I saw him/her" at bounding box center [107, 229] width 1 height 1
radio input "true"
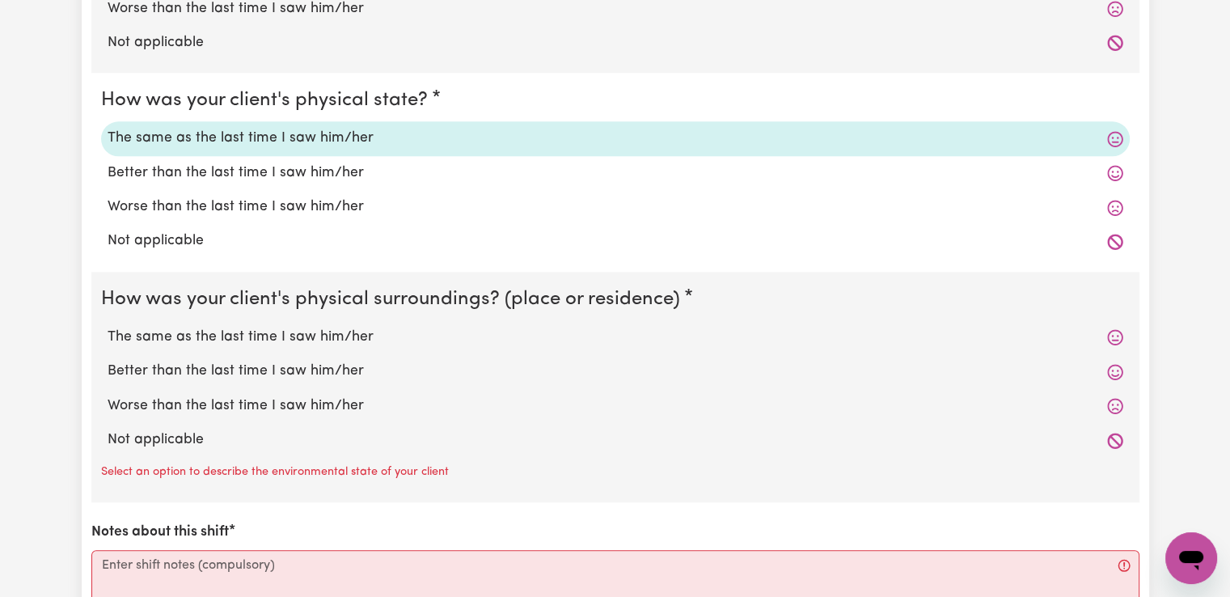
scroll to position [1617, 0]
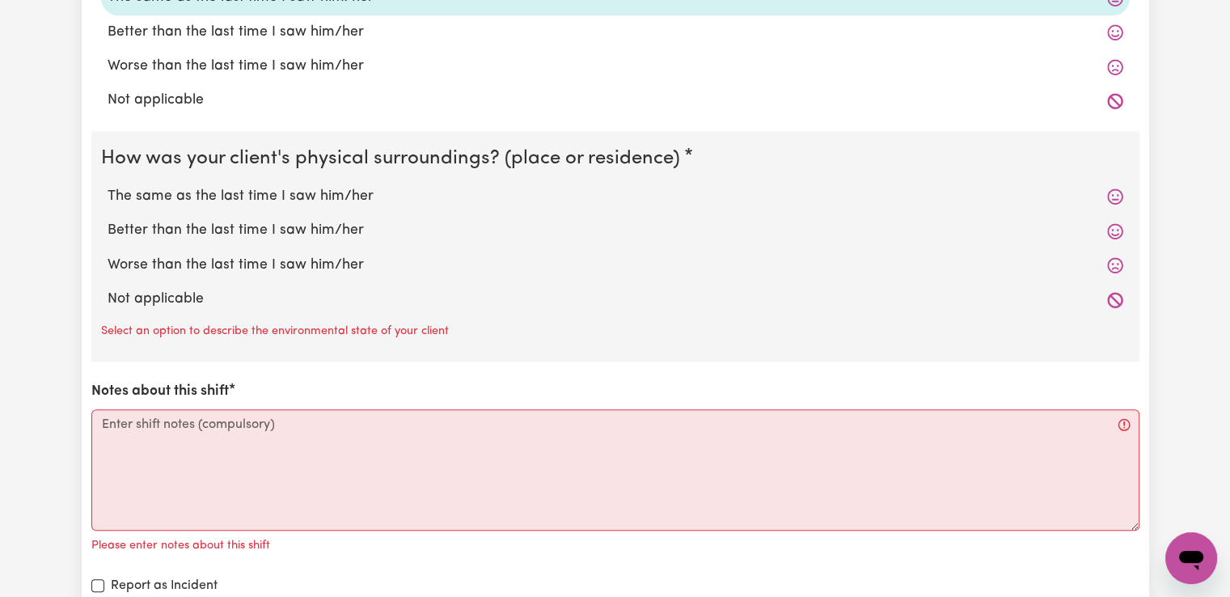
click at [309, 191] on label "The same as the last time I saw him/her" at bounding box center [616, 196] width 1016 height 21
click at [108, 186] on input "The same as the last time I saw him/her" at bounding box center [107, 185] width 1 height 1
radio input "true"
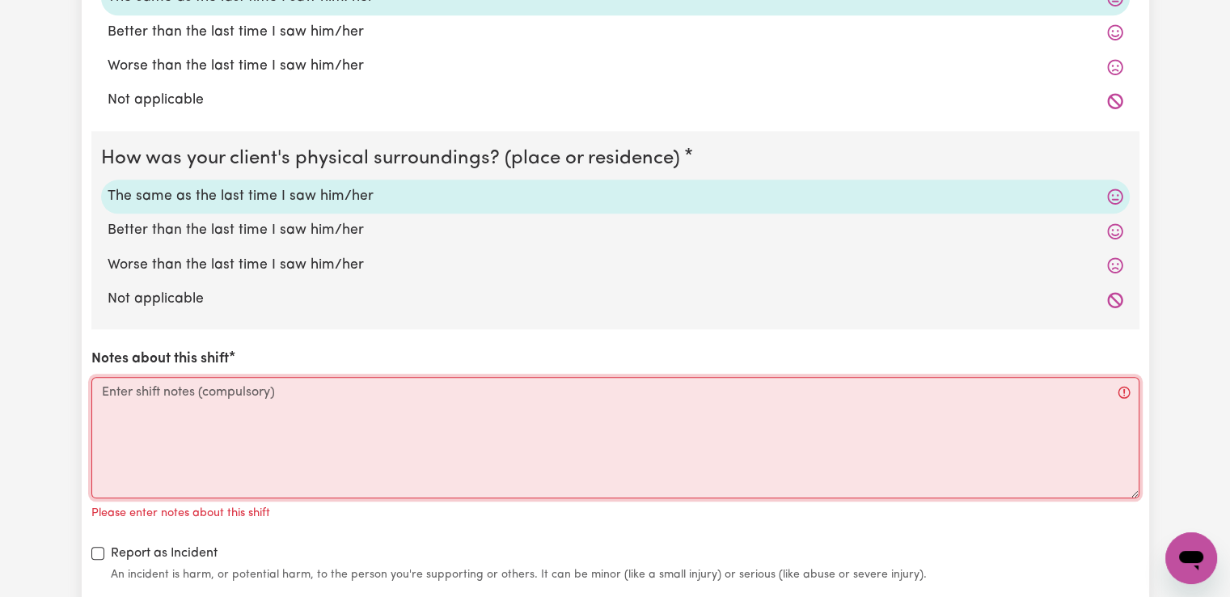
click at [333, 406] on textarea "Notes about this shift" at bounding box center [615, 437] width 1048 height 121
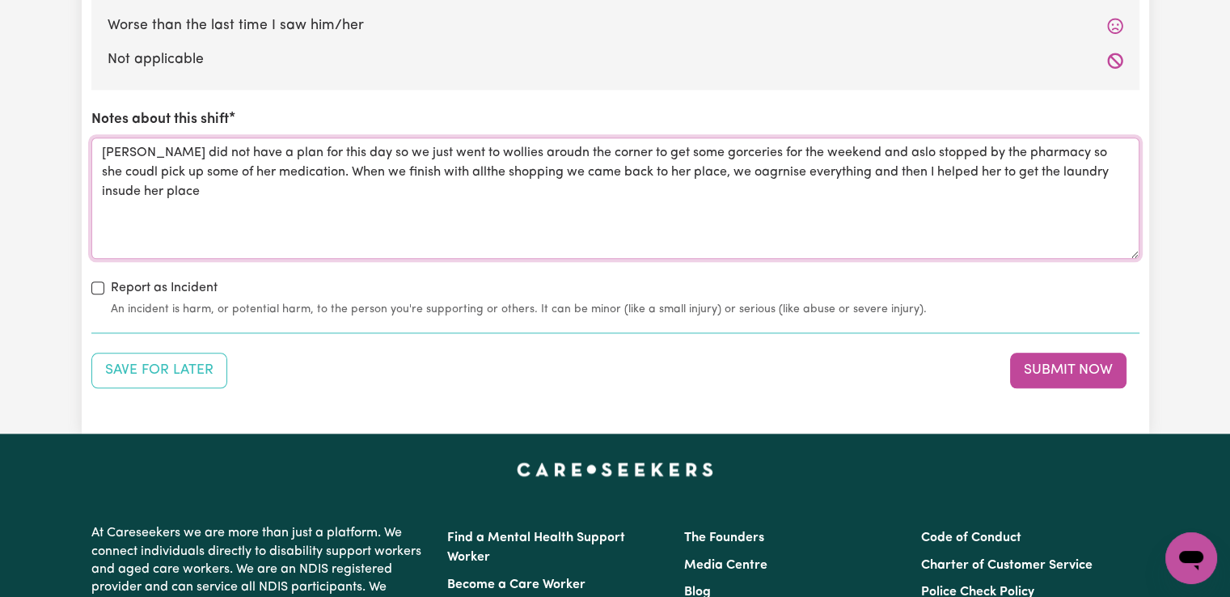
scroll to position [1860, 0]
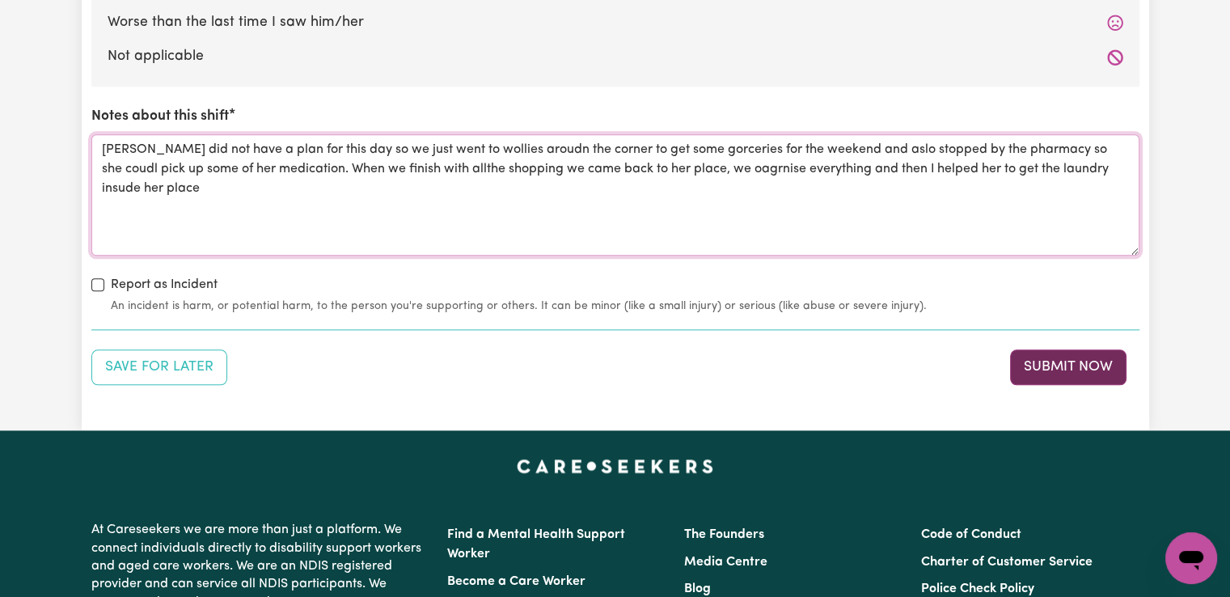
type textarea "[PERSON_NAME] did not have a plan for this day so we just went to wollies aroud…"
click at [1038, 369] on button "Submit Now" at bounding box center [1068, 367] width 116 height 36
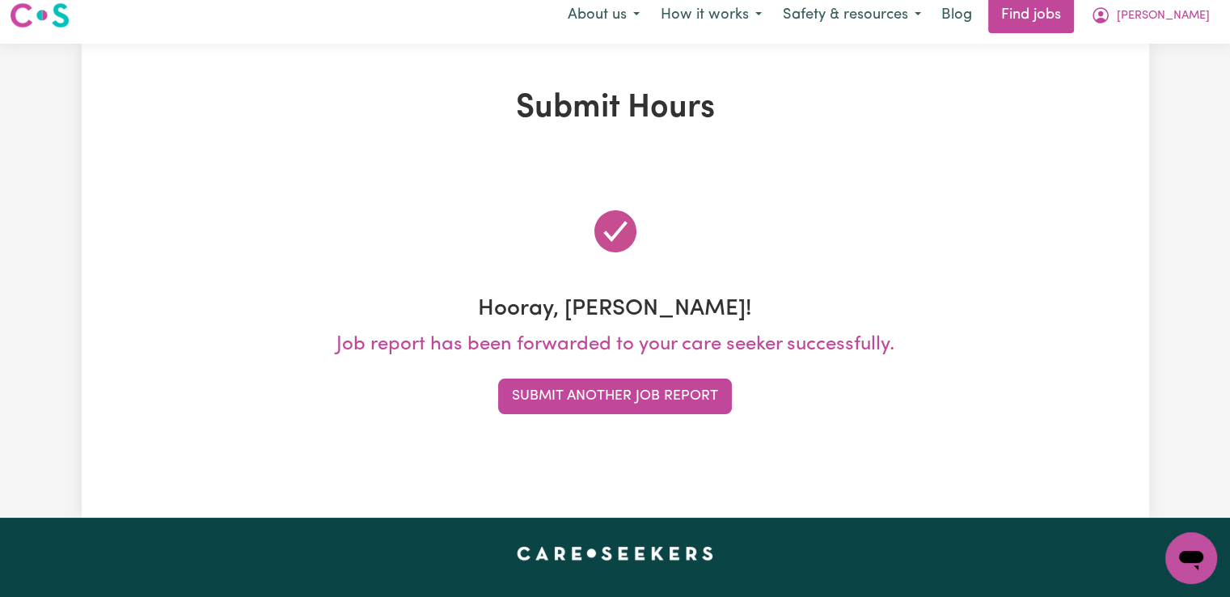
scroll to position [0, 0]
